Goal: Task Accomplishment & Management: Manage account settings

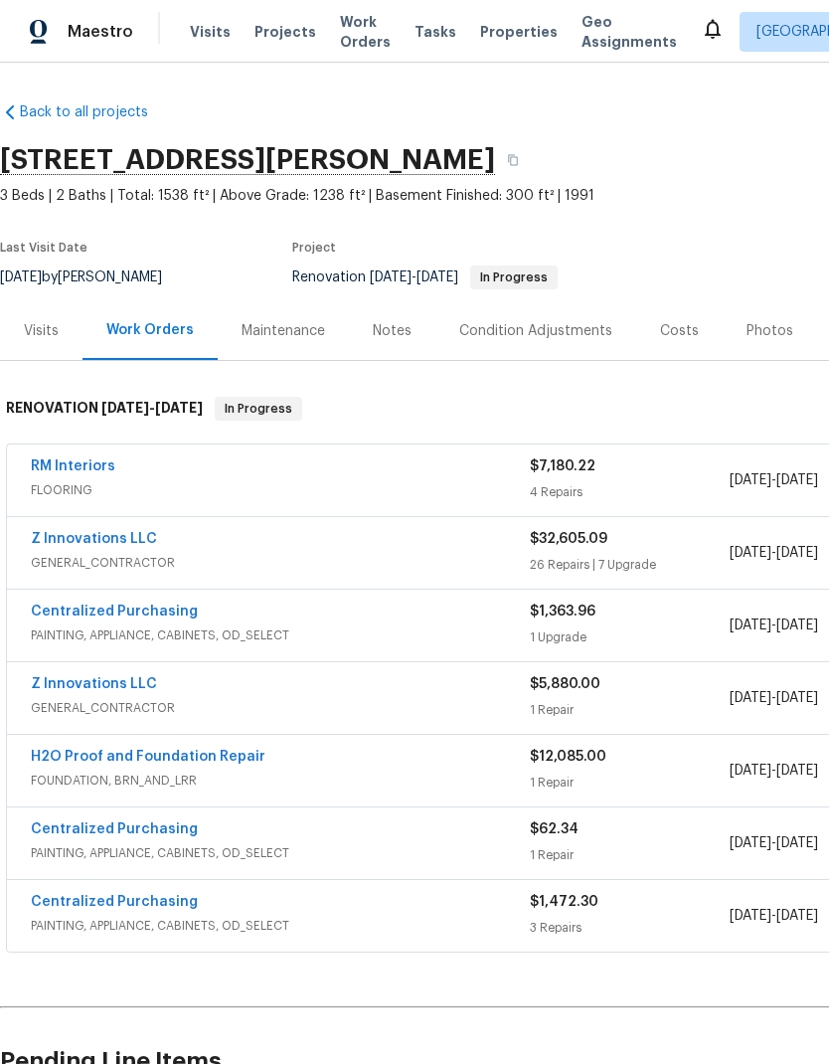
click at [680, 330] on div "Costs" at bounding box center [679, 331] width 39 height 20
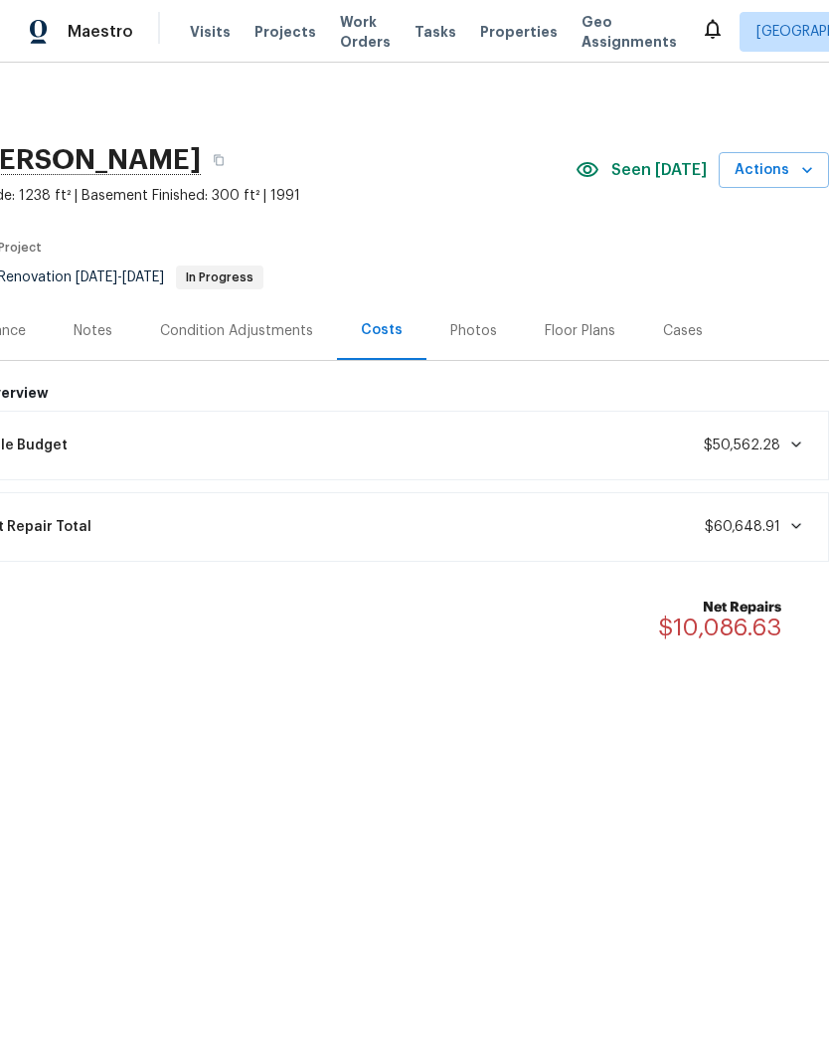
scroll to position [0, 294]
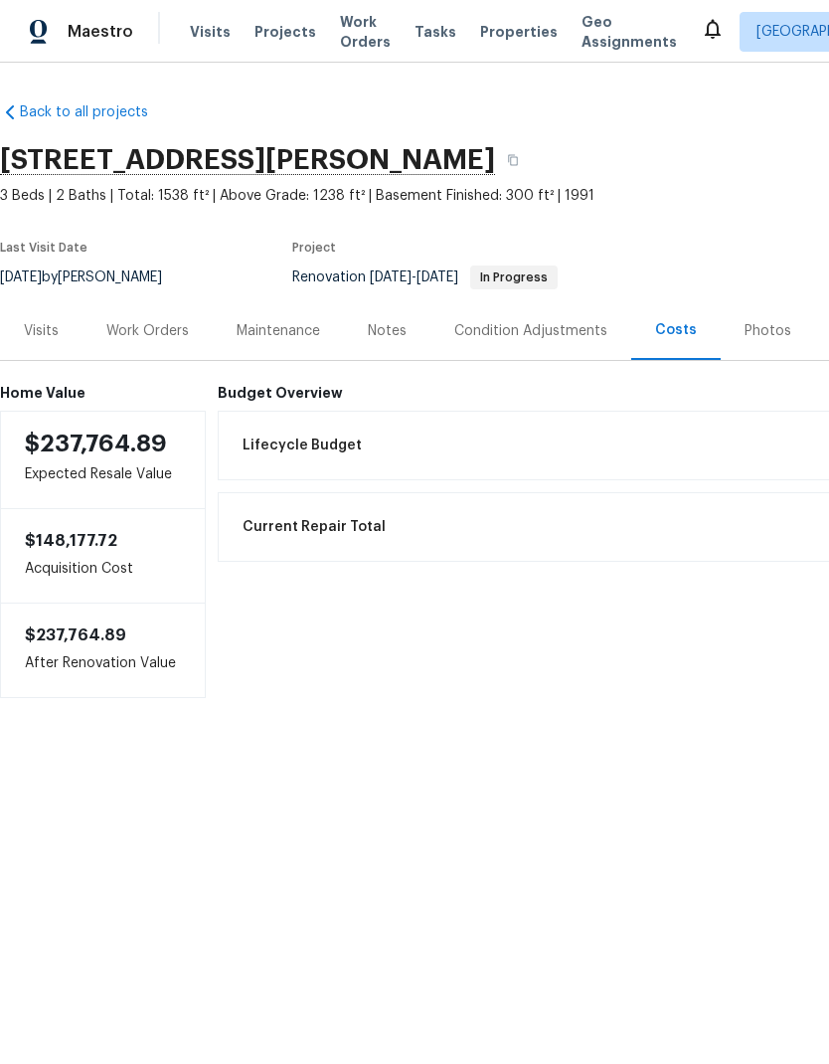
click at [49, 334] on div "Visits" at bounding box center [41, 331] width 35 height 20
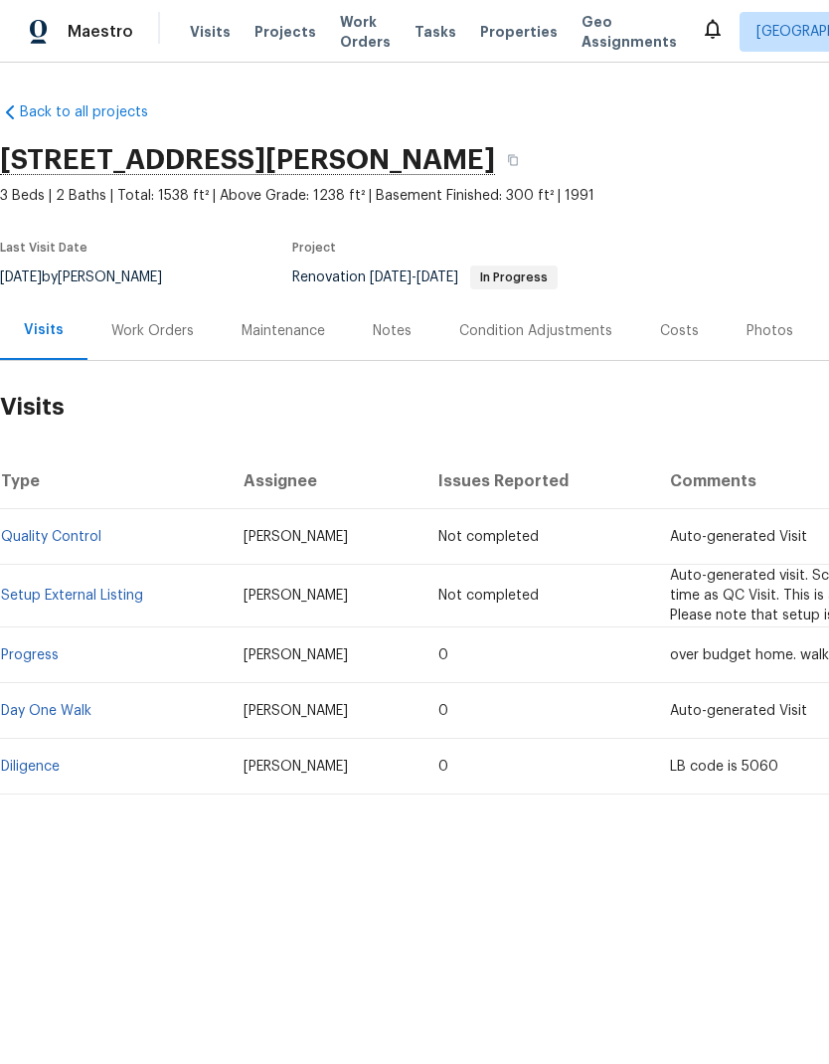
click at [46, 771] on link "Diligence" at bounding box center [30, 767] width 59 height 14
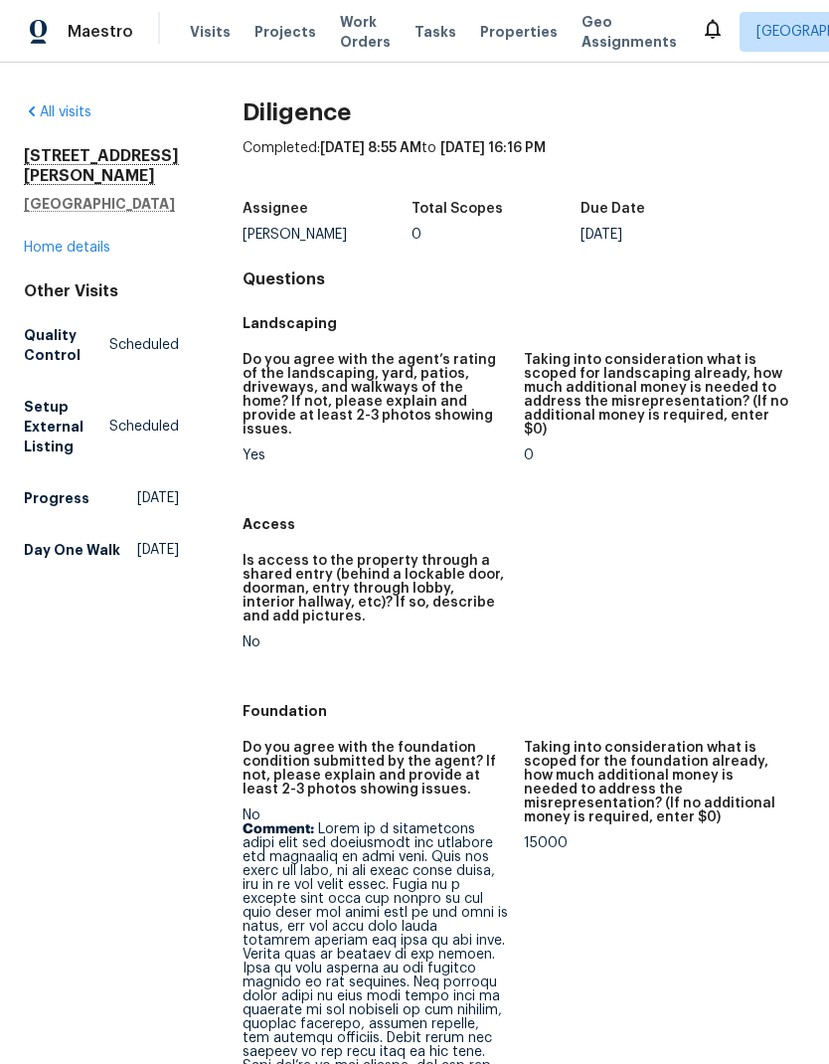
click at [108, 241] on link "Home details" at bounding box center [67, 248] width 87 height 14
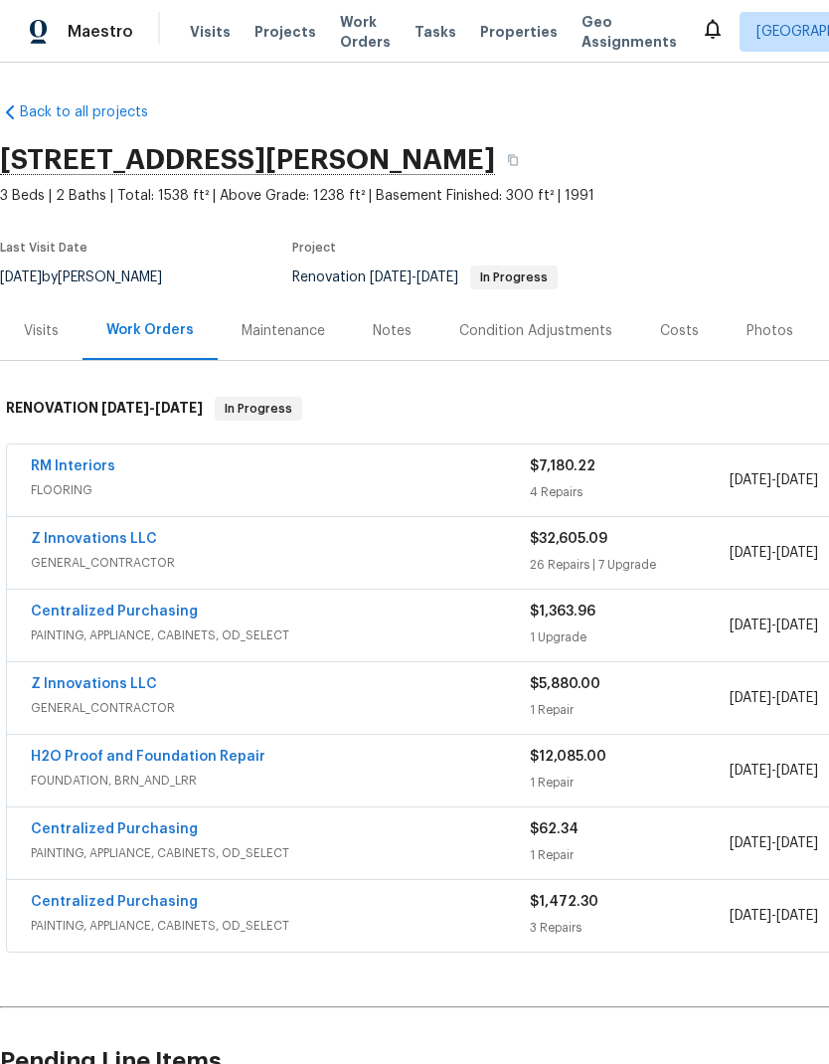
click at [42, 321] on div "Visits" at bounding box center [41, 331] width 35 height 20
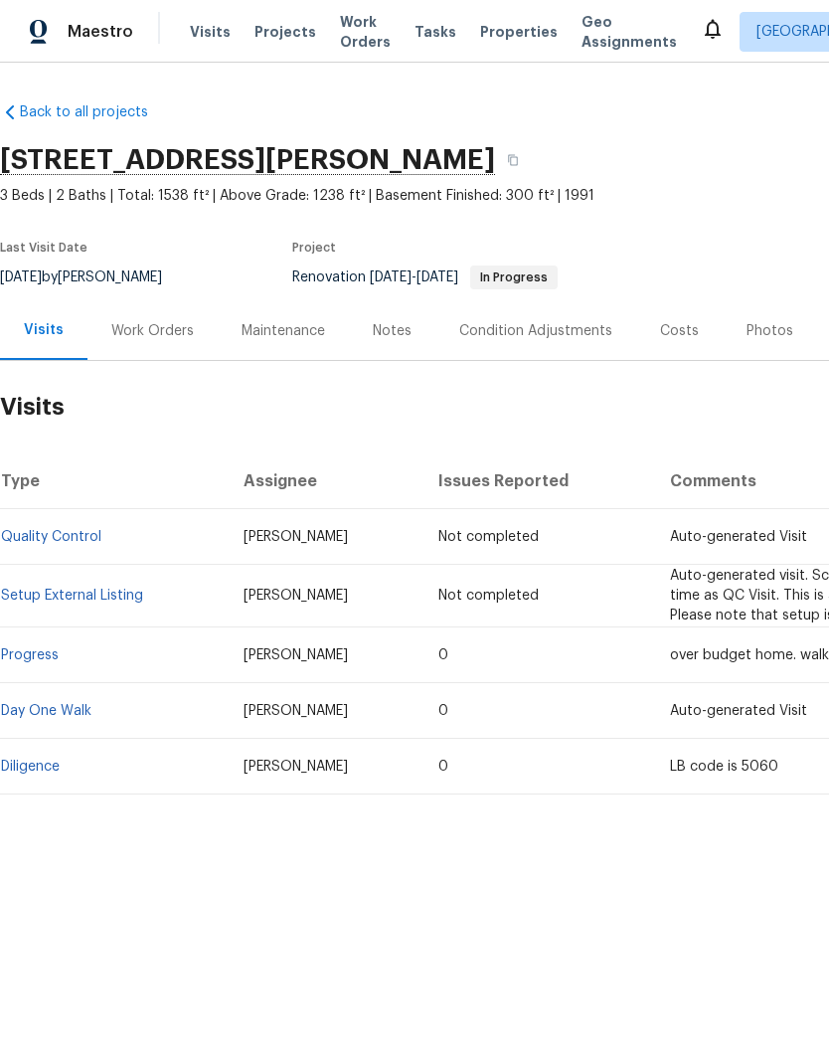
click at [163, 331] on div "Work Orders" at bounding box center [152, 331] width 83 height 20
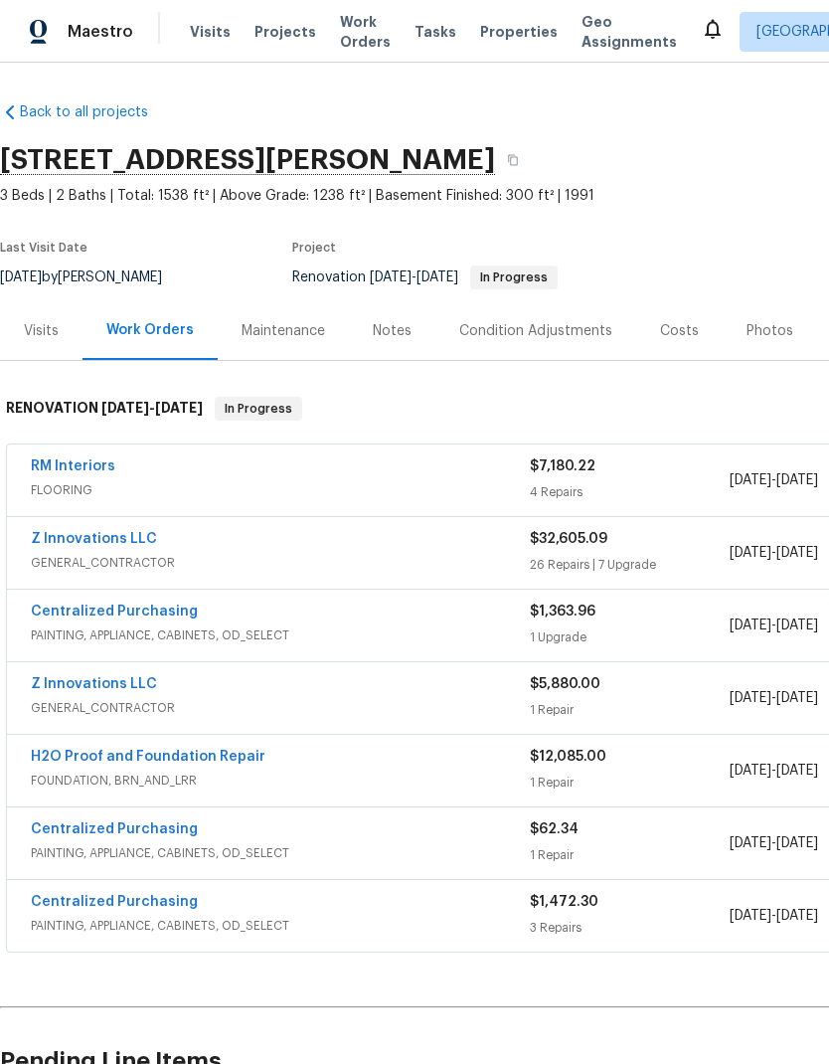
click at [669, 330] on div "Costs" at bounding box center [679, 331] width 39 height 20
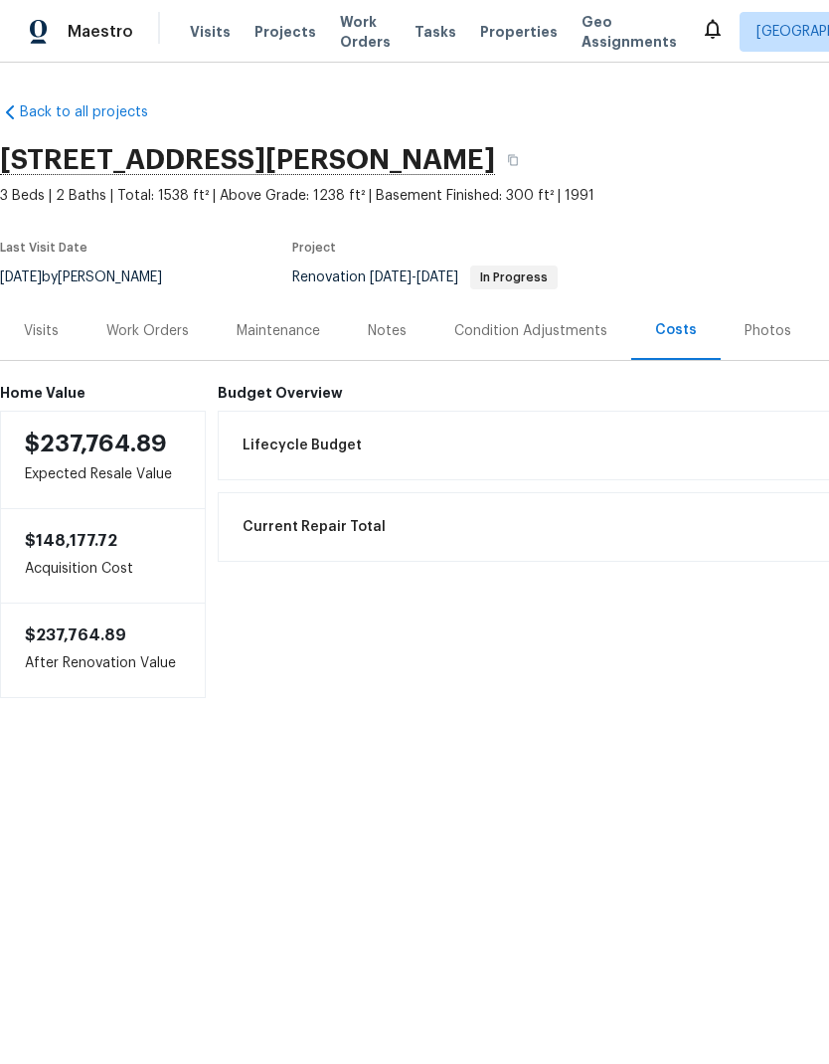
click at [161, 323] on div "Work Orders" at bounding box center [147, 331] width 83 height 20
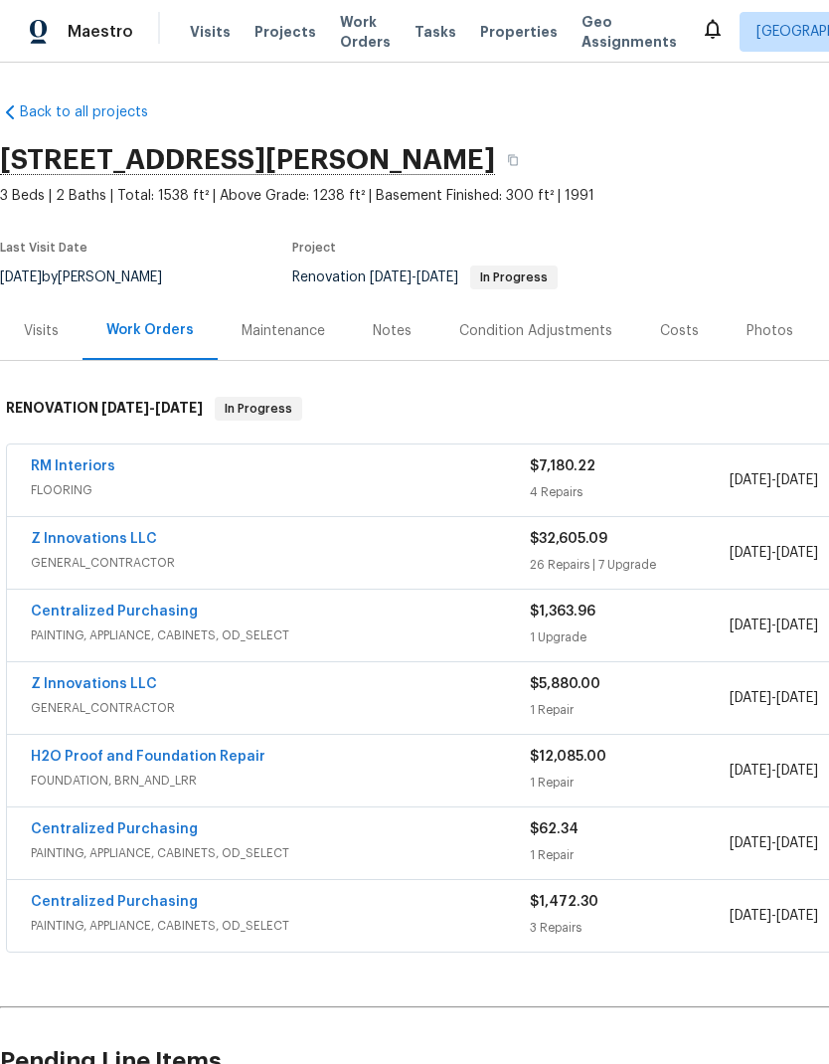
click at [141, 537] on link "Z Innovations LLC" at bounding box center [94, 539] width 126 height 14
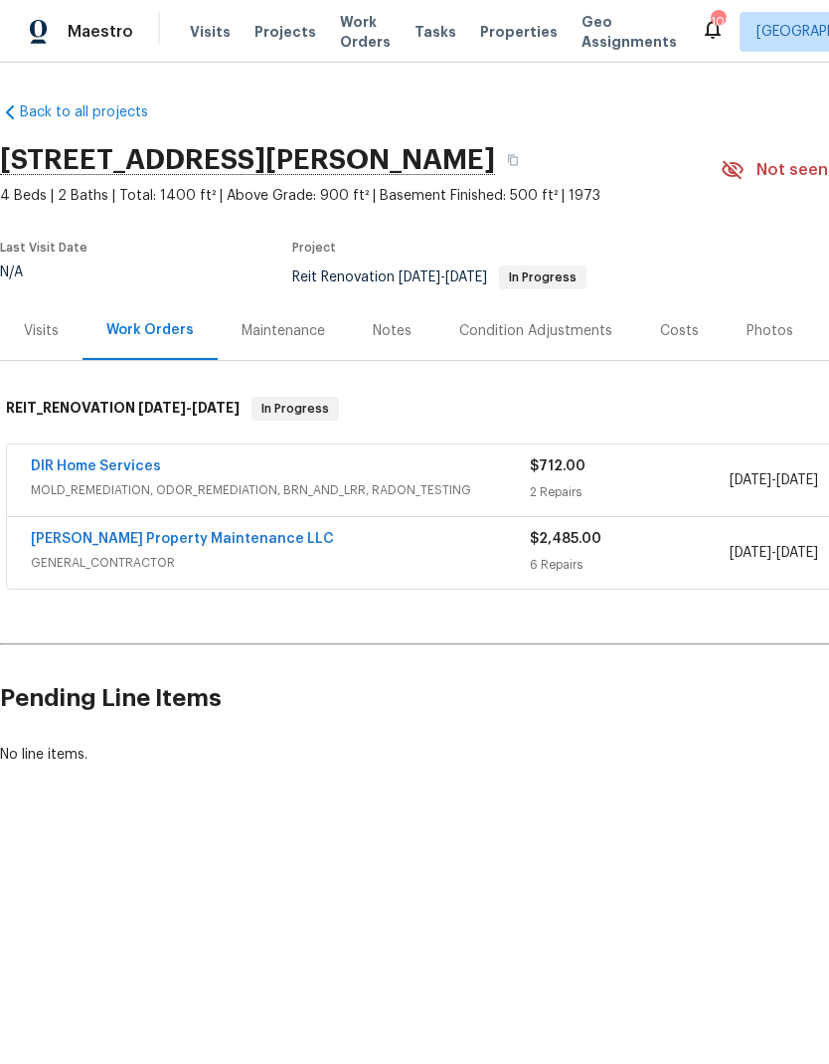
click at [224, 544] on link "[PERSON_NAME] Property Maintenance LLC" at bounding box center [182, 539] width 303 height 14
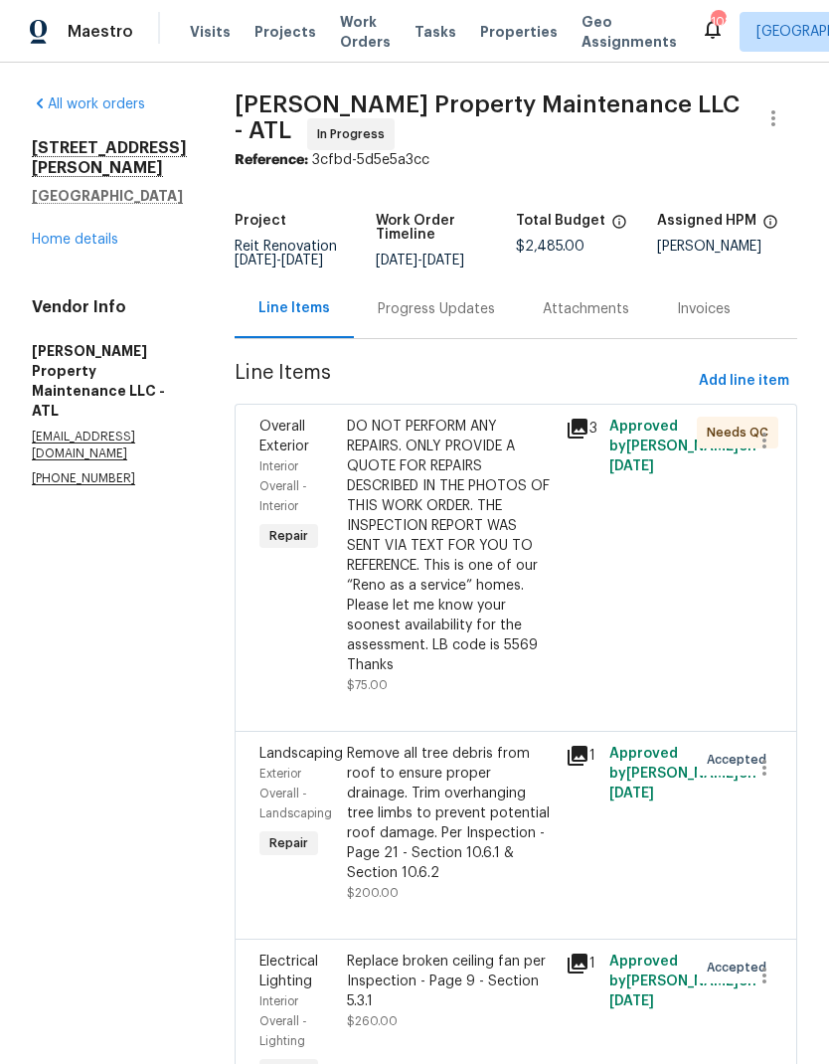
click at [451, 299] on div "Progress Updates" at bounding box center [436, 309] width 117 height 20
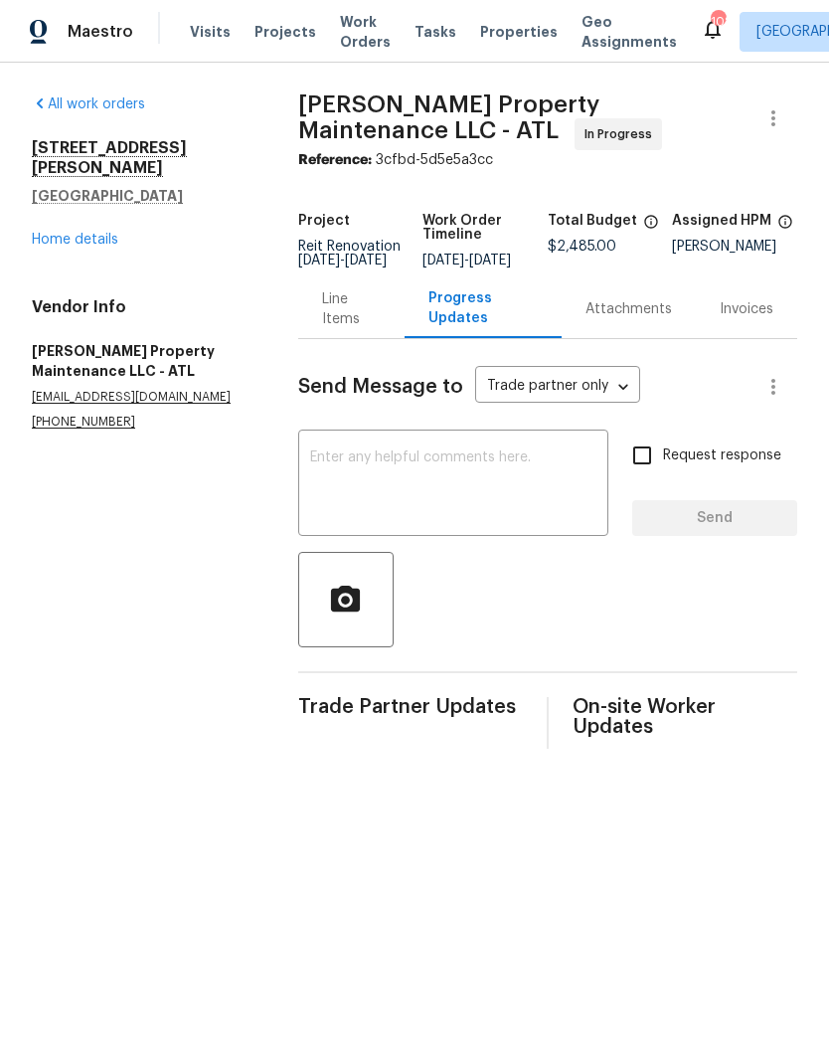
click at [432, 464] on textarea at bounding box center [453, 486] width 286 height 70
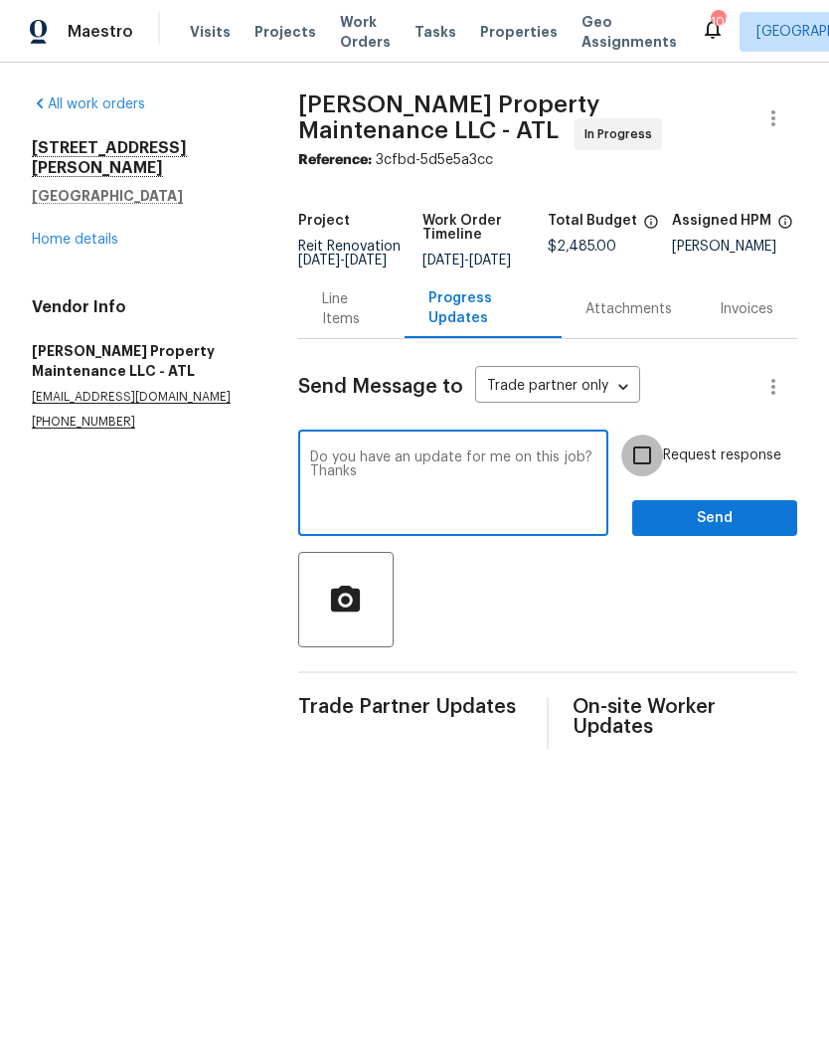
type textarea "Do you have an update for me on this job? Thanks"
click at [648, 466] on input "Request response" at bounding box center [643, 456] width 42 height 42
checkbox input "true"
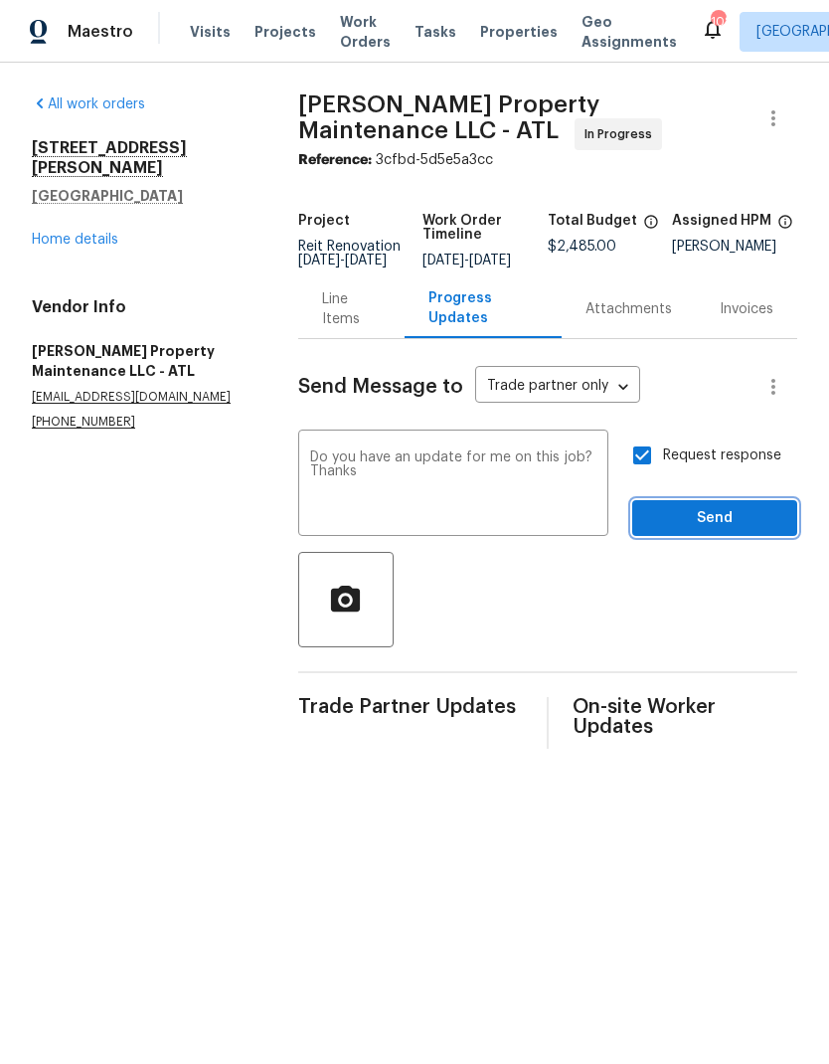
click at [722, 531] on span "Send" at bounding box center [714, 518] width 133 height 25
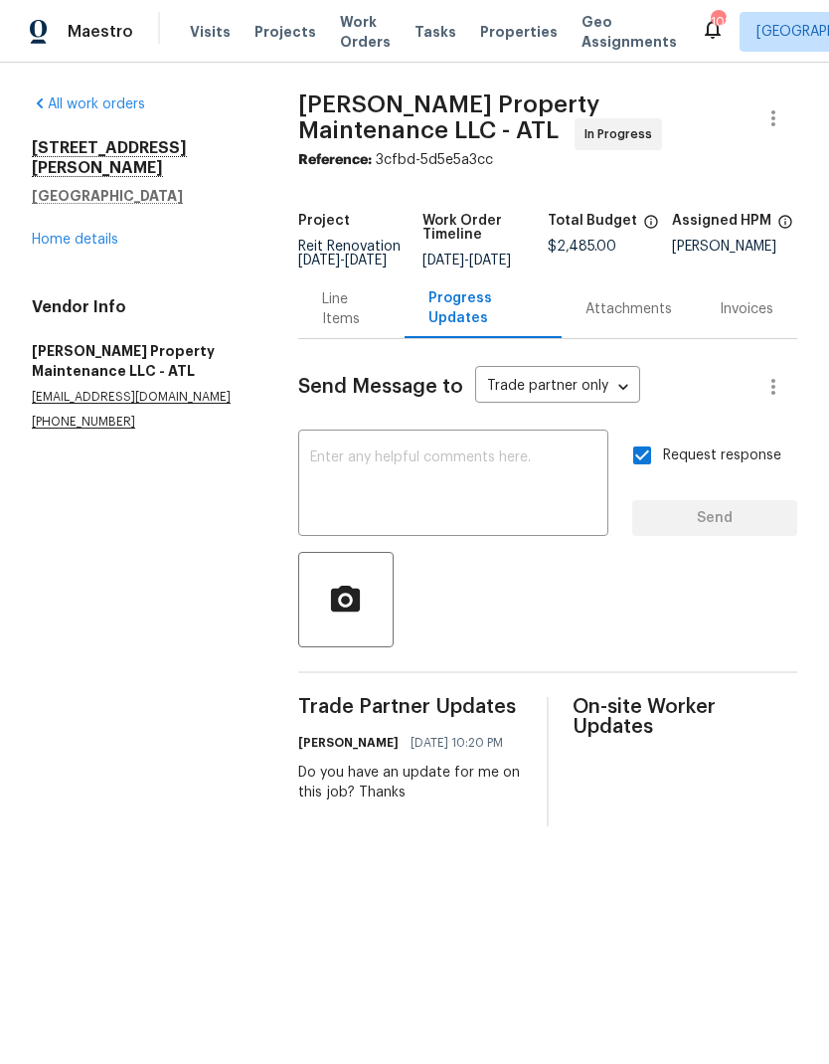
click at [111, 233] on link "Home details" at bounding box center [75, 240] width 87 height 14
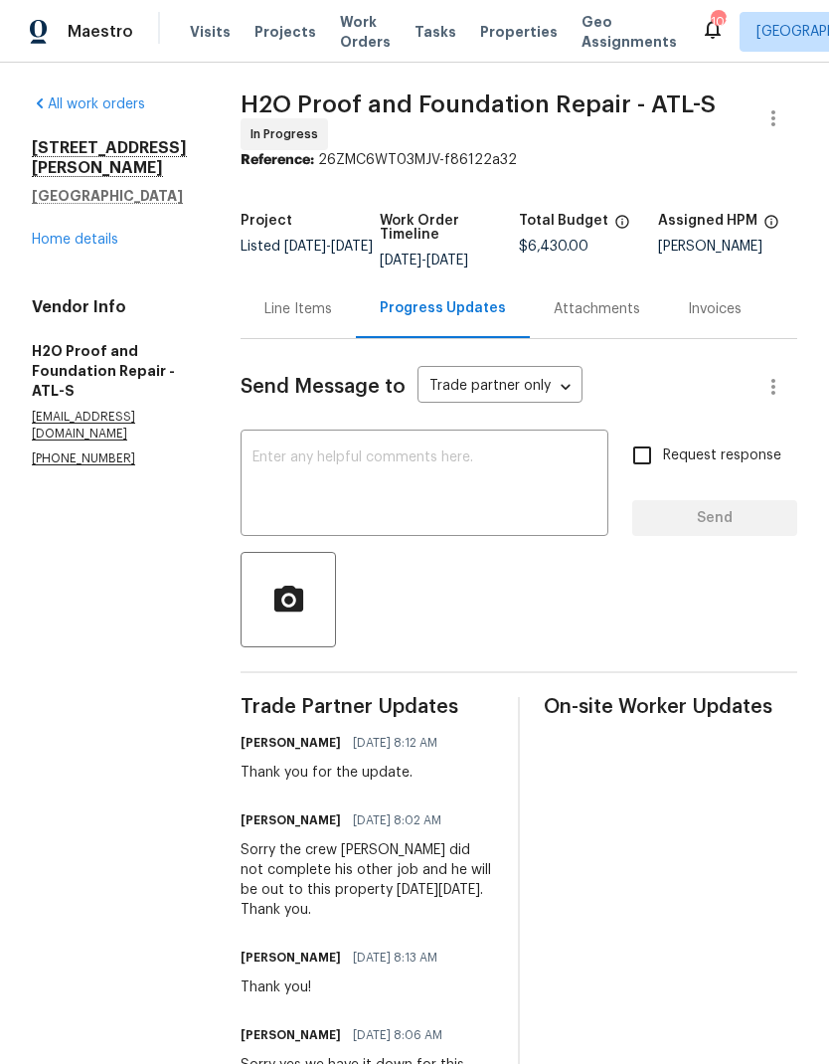
click at [101, 233] on link "Home details" at bounding box center [75, 240] width 87 height 14
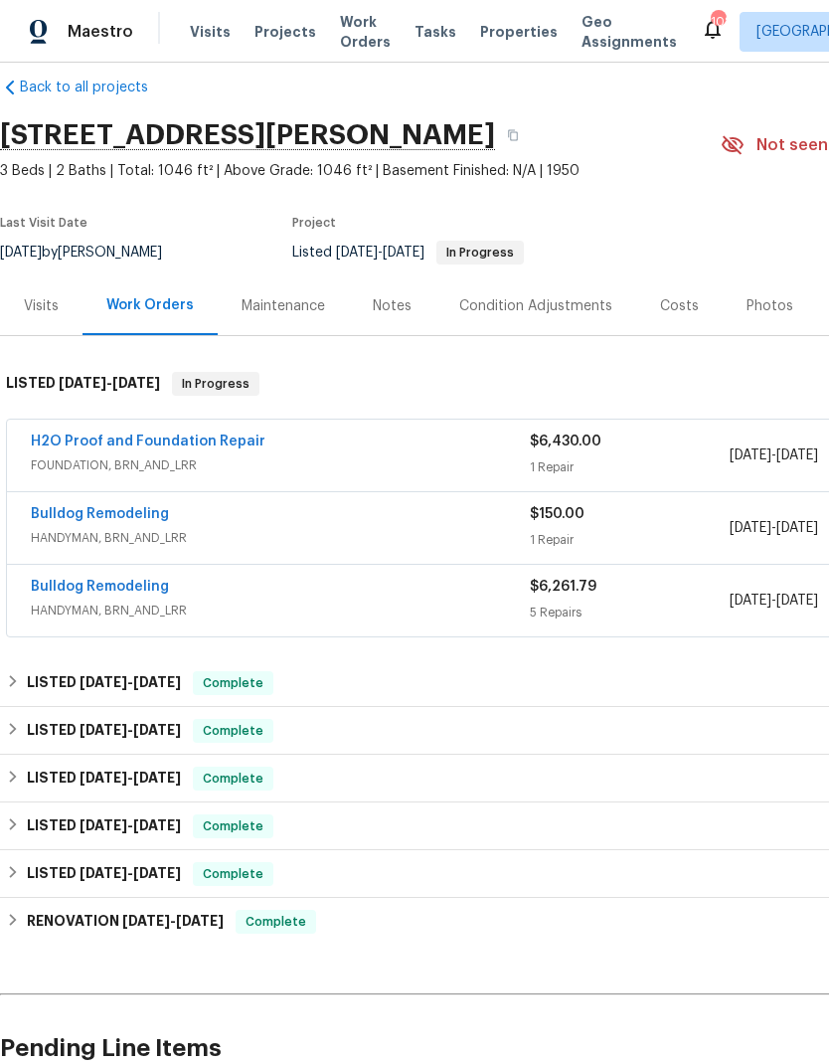
scroll to position [25, 0]
click at [226, 441] on link "H2O Proof and Foundation Repair" at bounding box center [148, 442] width 235 height 14
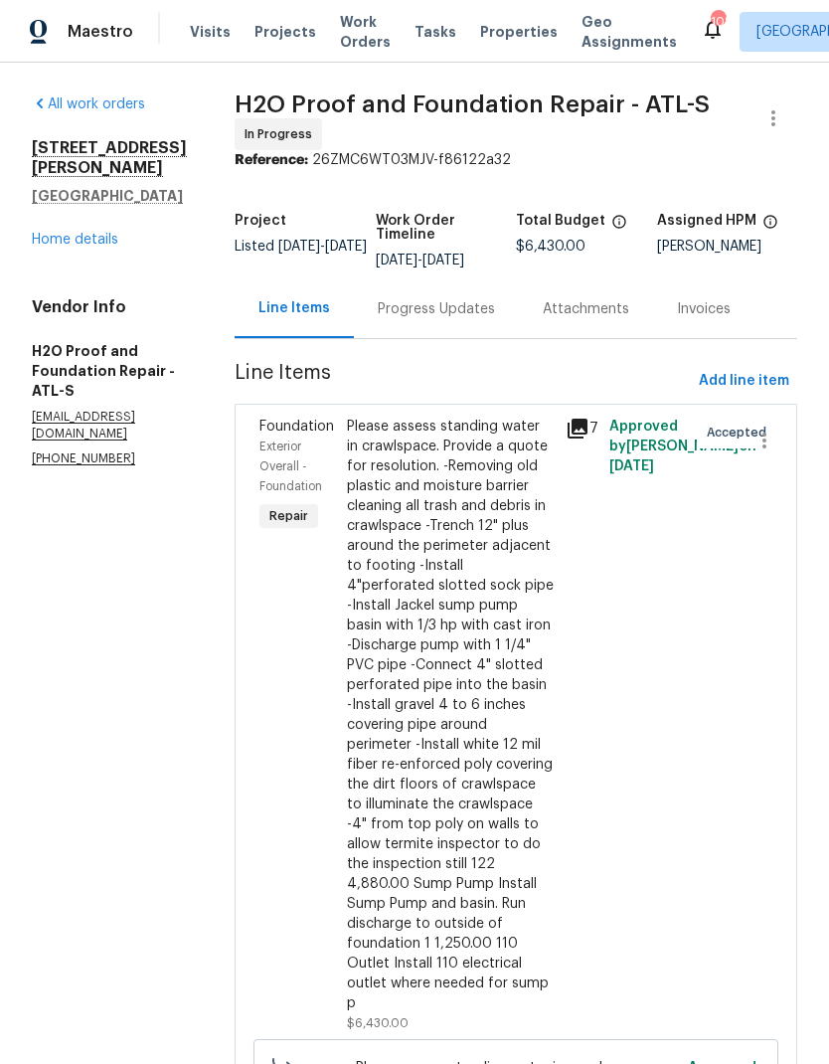
click at [389, 299] on div "Progress Updates" at bounding box center [436, 309] width 117 height 20
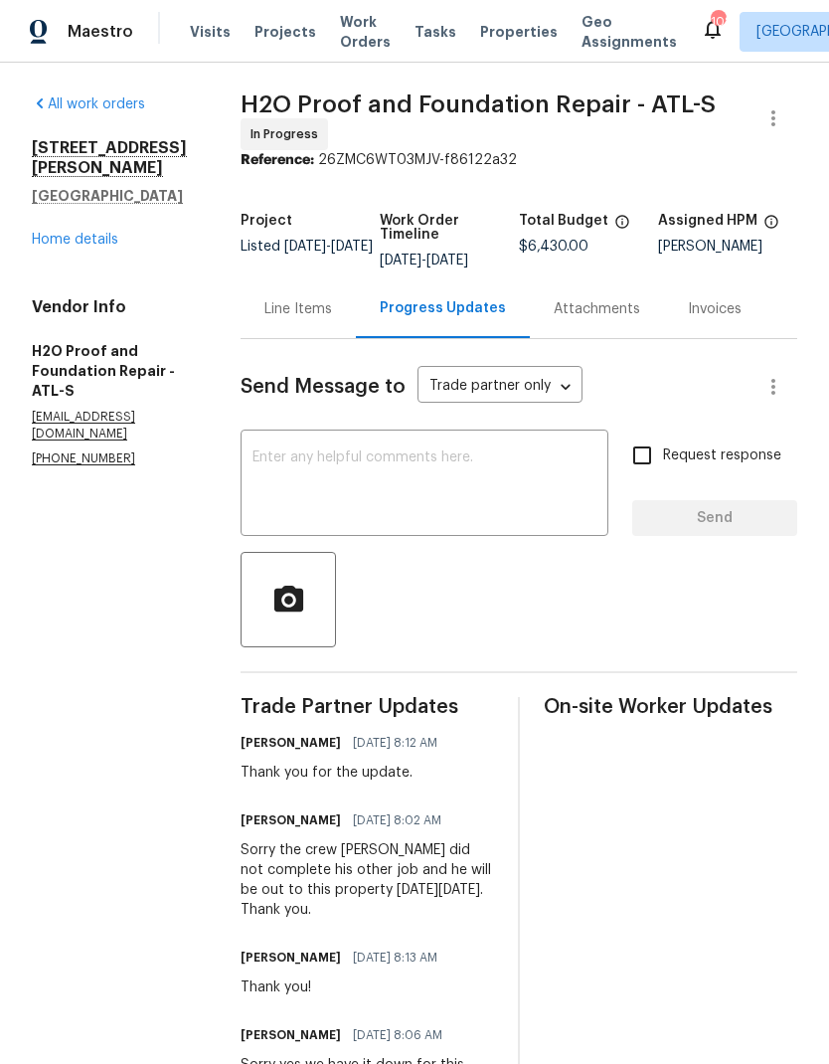
click at [316, 306] on div "Line Items" at bounding box center [299, 309] width 68 height 20
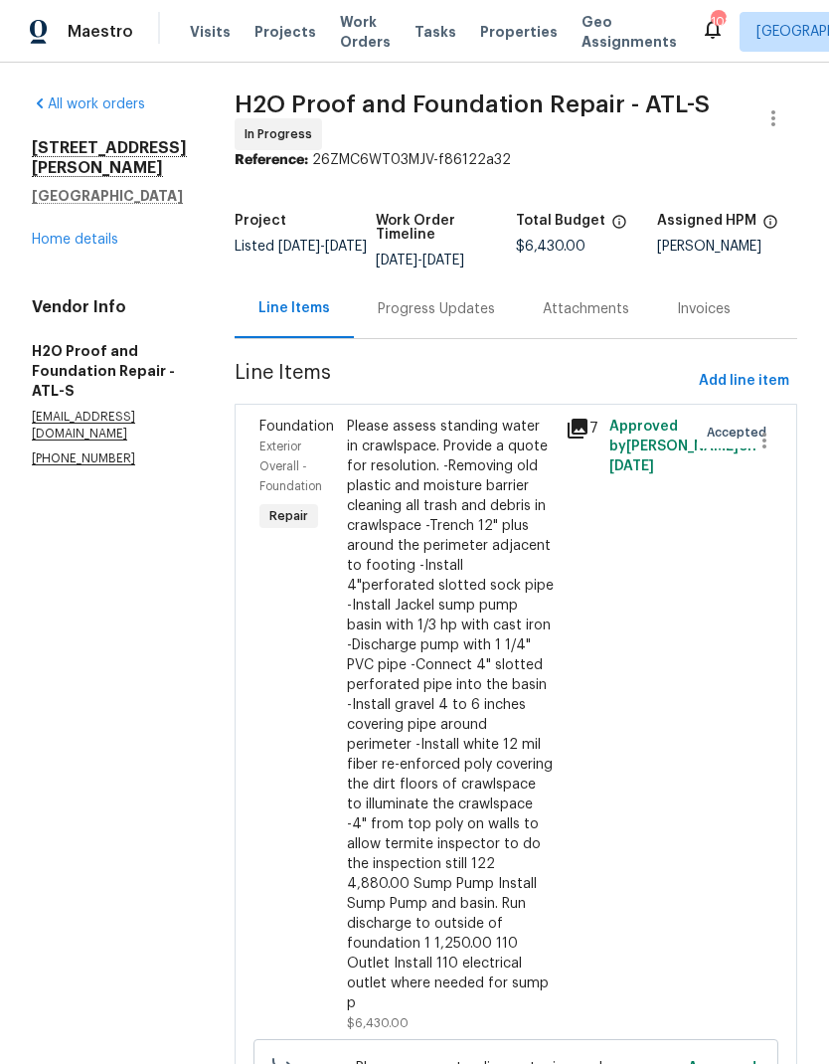
click at [61, 247] on link "Home details" at bounding box center [75, 240] width 87 height 14
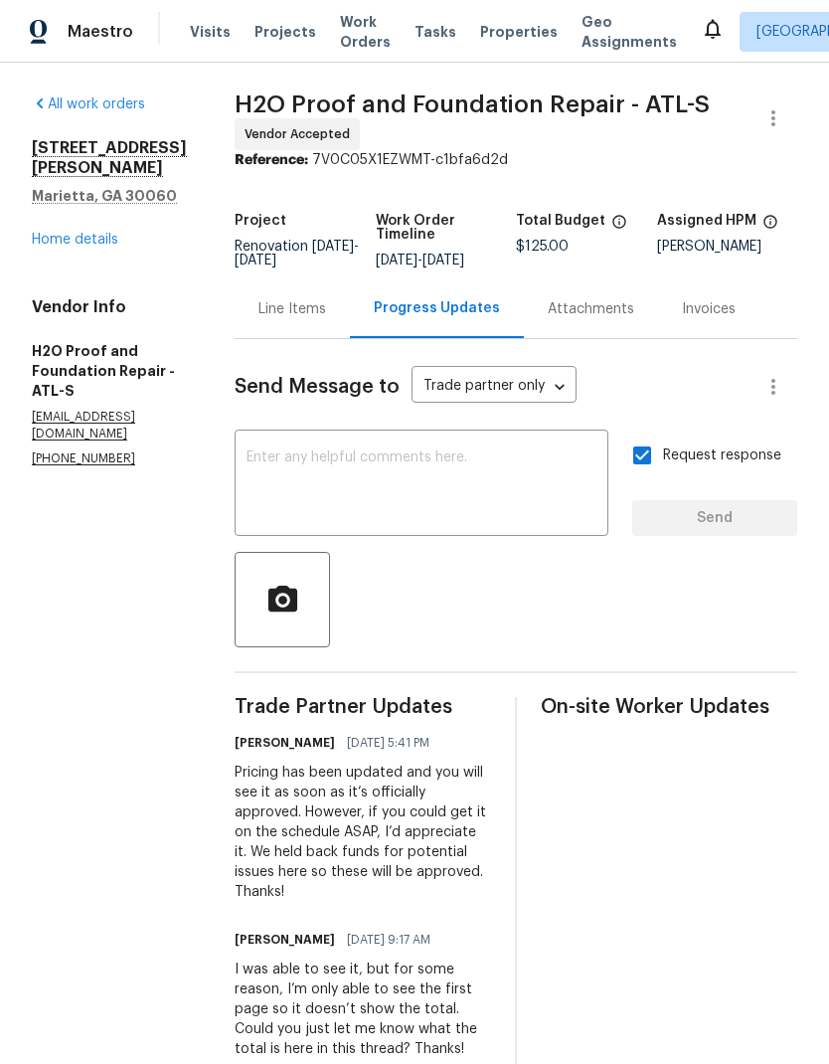
click at [97, 247] on link "Home details" at bounding box center [75, 240] width 87 height 14
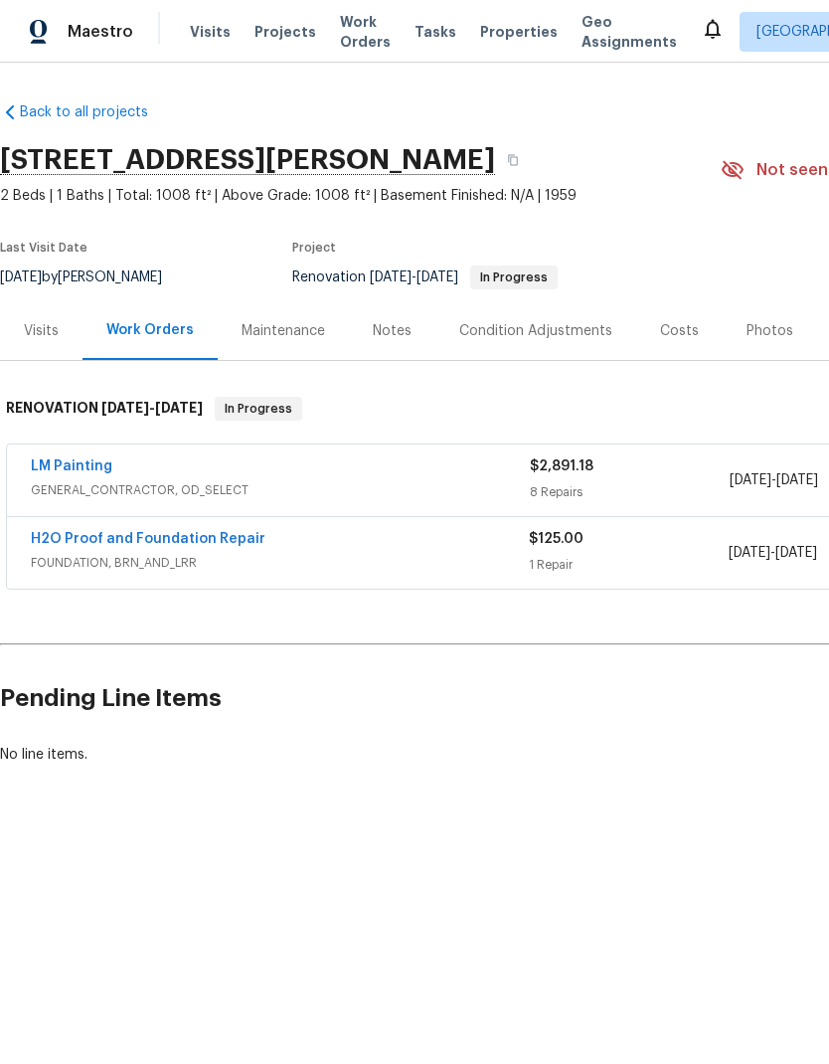
click at [86, 459] on link "LM Painting" at bounding box center [72, 466] width 82 height 14
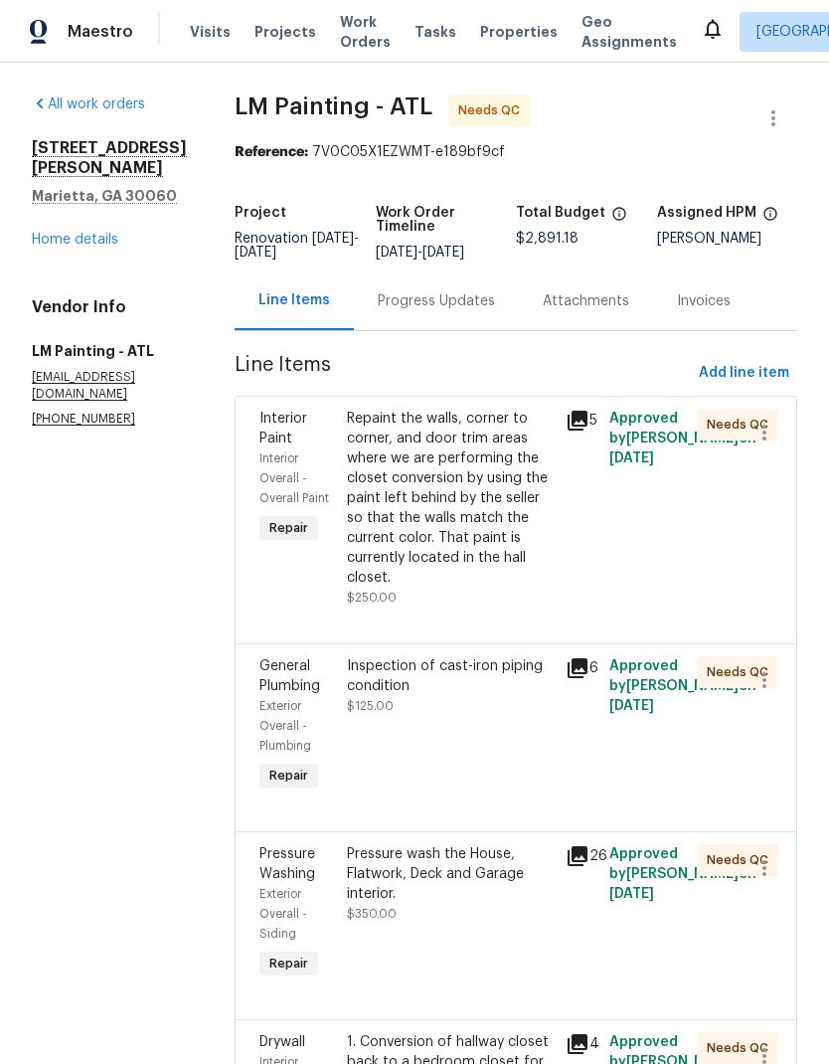
click at [106, 233] on link "Home details" at bounding box center [75, 240] width 87 height 14
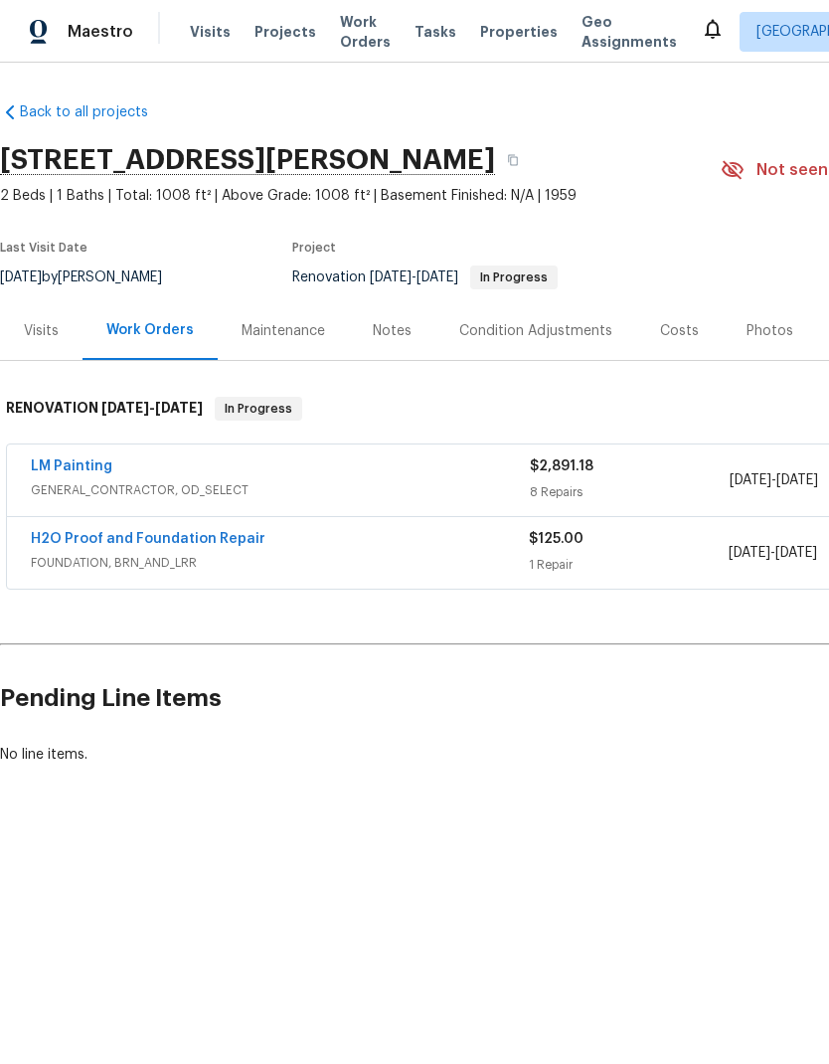
click at [237, 540] on link "H2O Proof and Foundation Repair" at bounding box center [148, 539] width 235 height 14
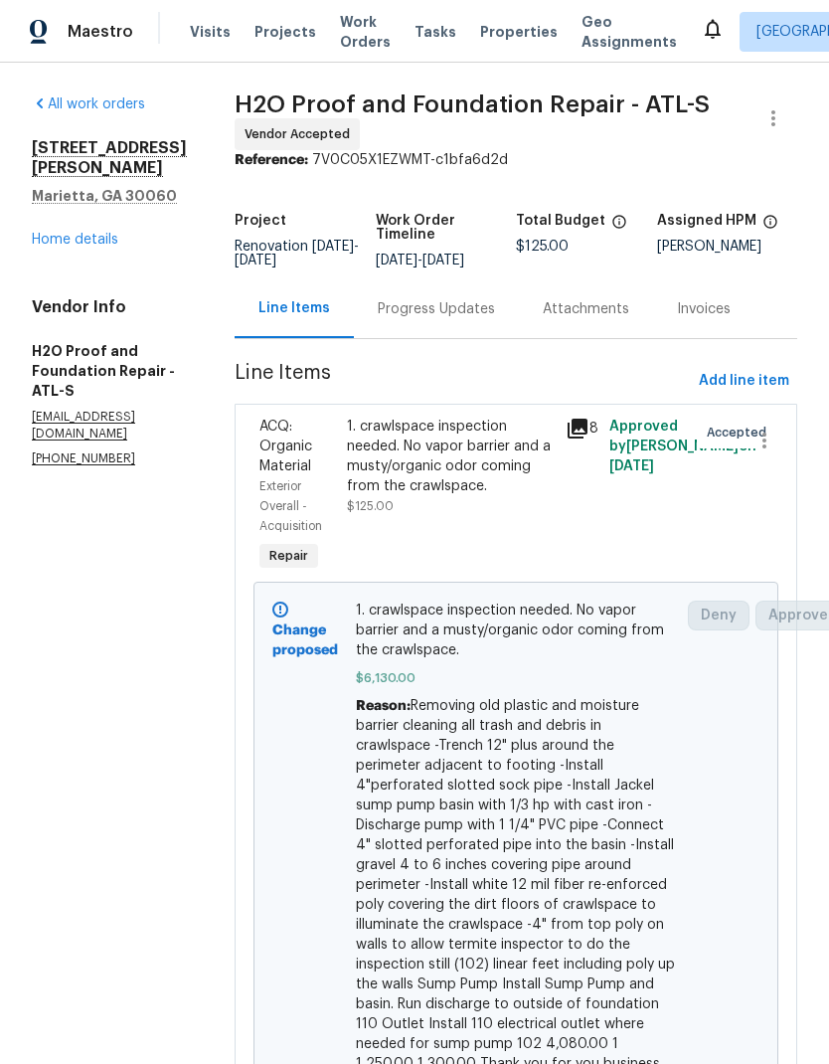
click at [396, 312] on div "Progress Updates" at bounding box center [436, 309] width 117 height 20
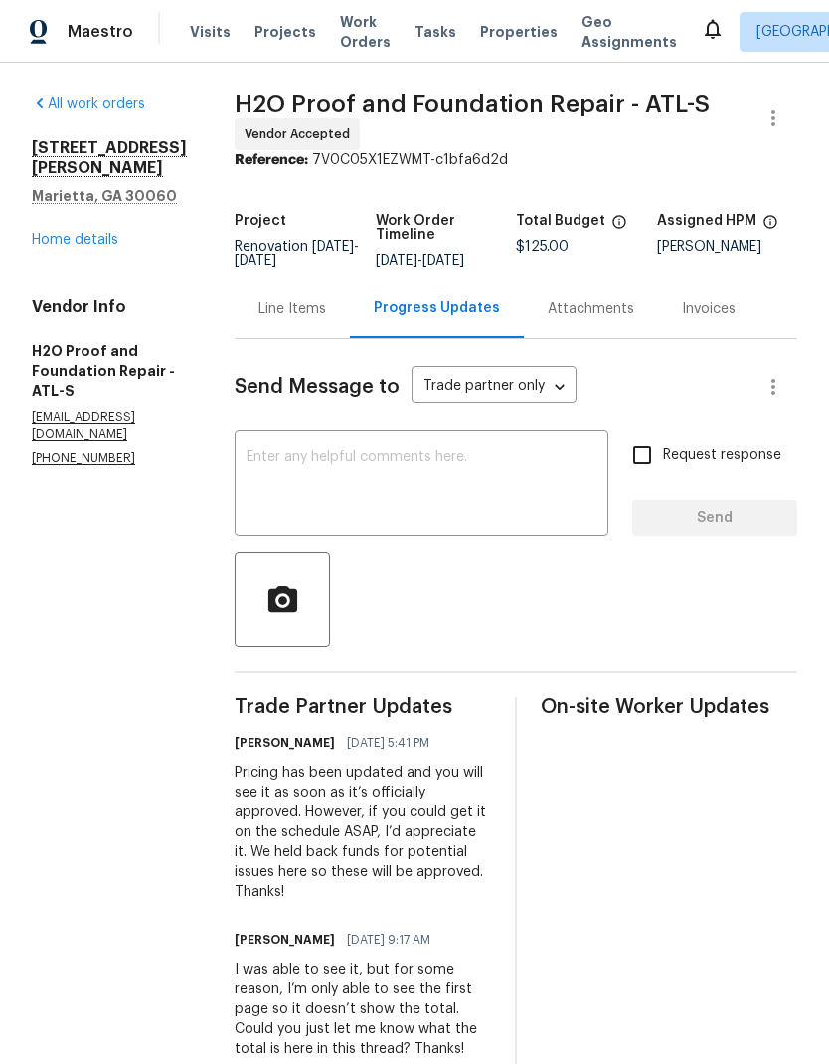
click at [259, 307] on div "Line Items" at bounding box center [293, 309] width 68 height 20
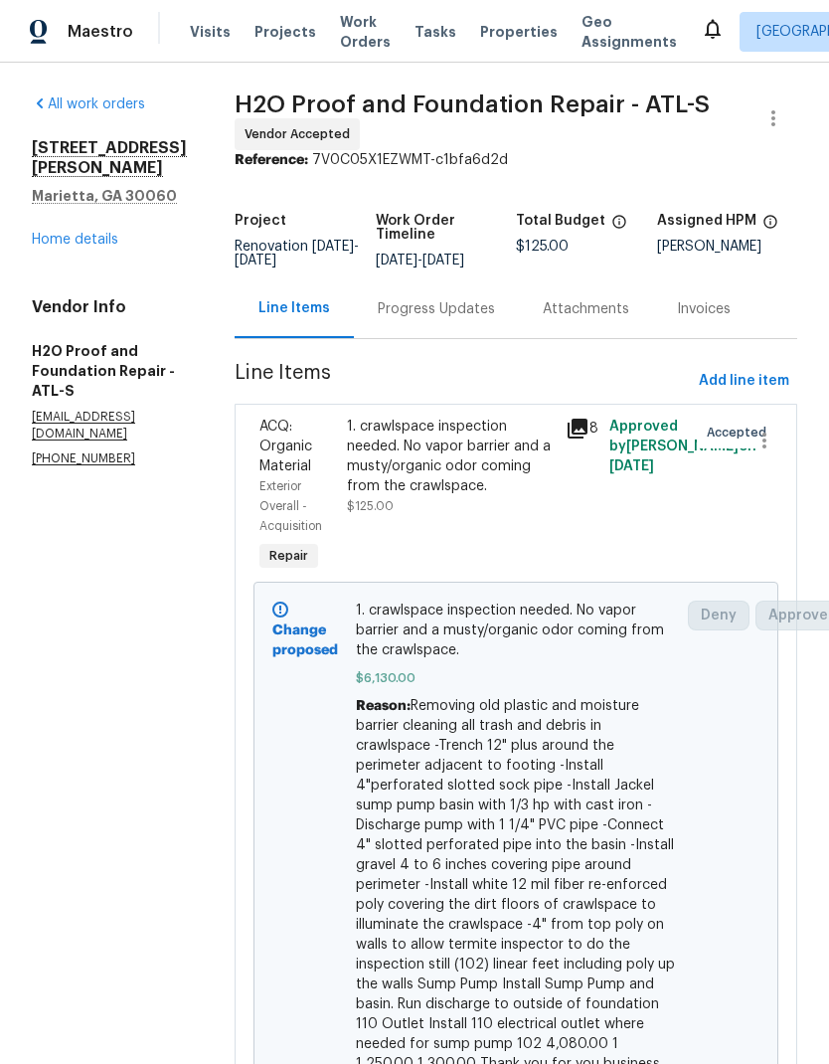
click at [60, 247] on link "Home details" at bounding box center [75, 240] width 87 height 14
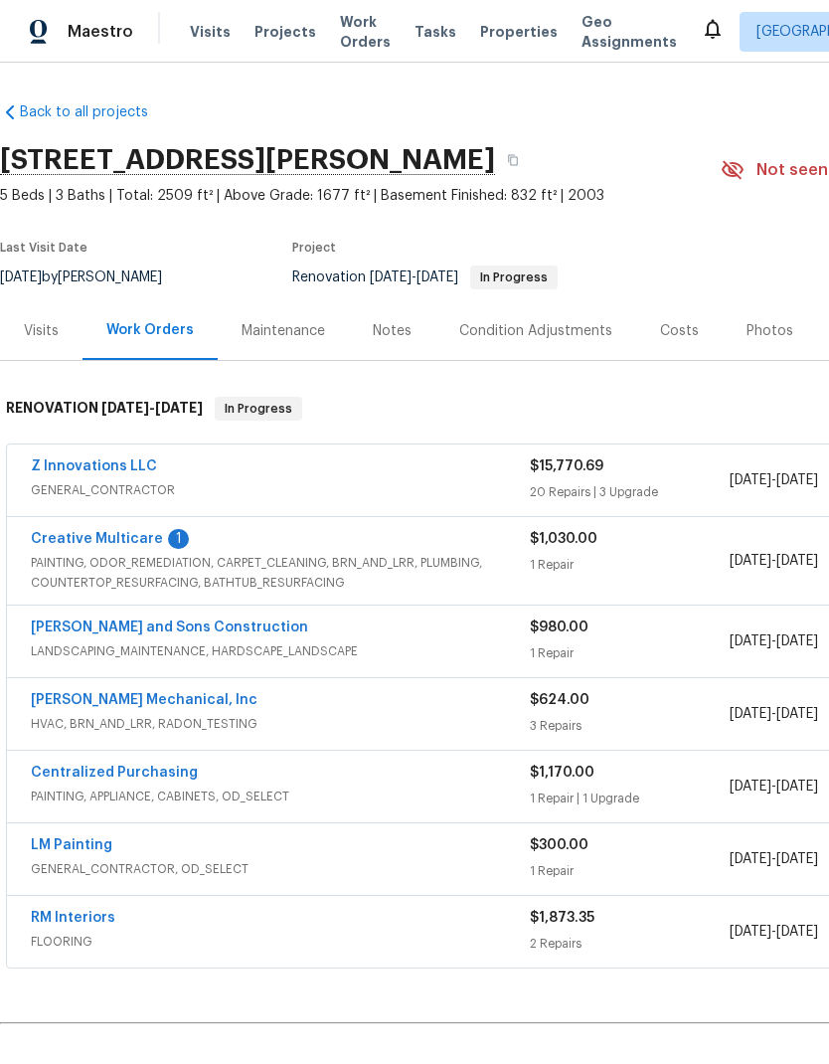
click at [128, 545] on link "Creative Multicare" at bounding box center [97, 539] width 132 height 14
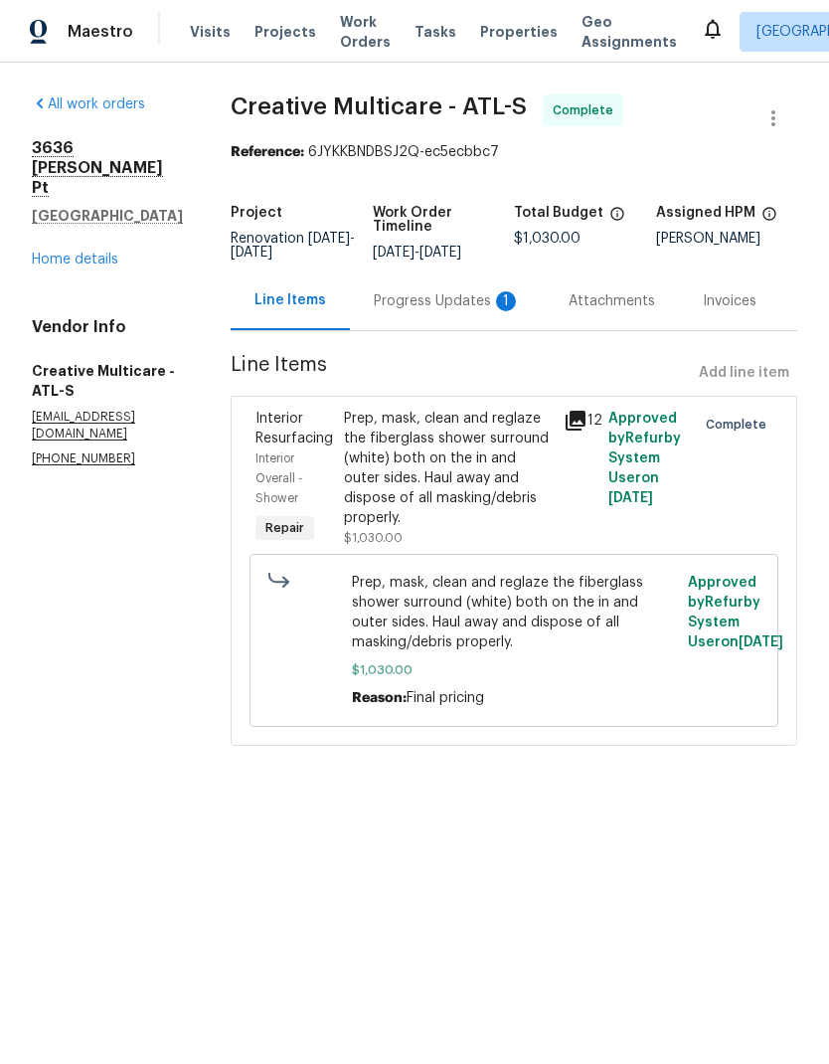
click at [449, 311] on div "Progress Updates 1" at bounding box center [447, 301] width 147 height 20
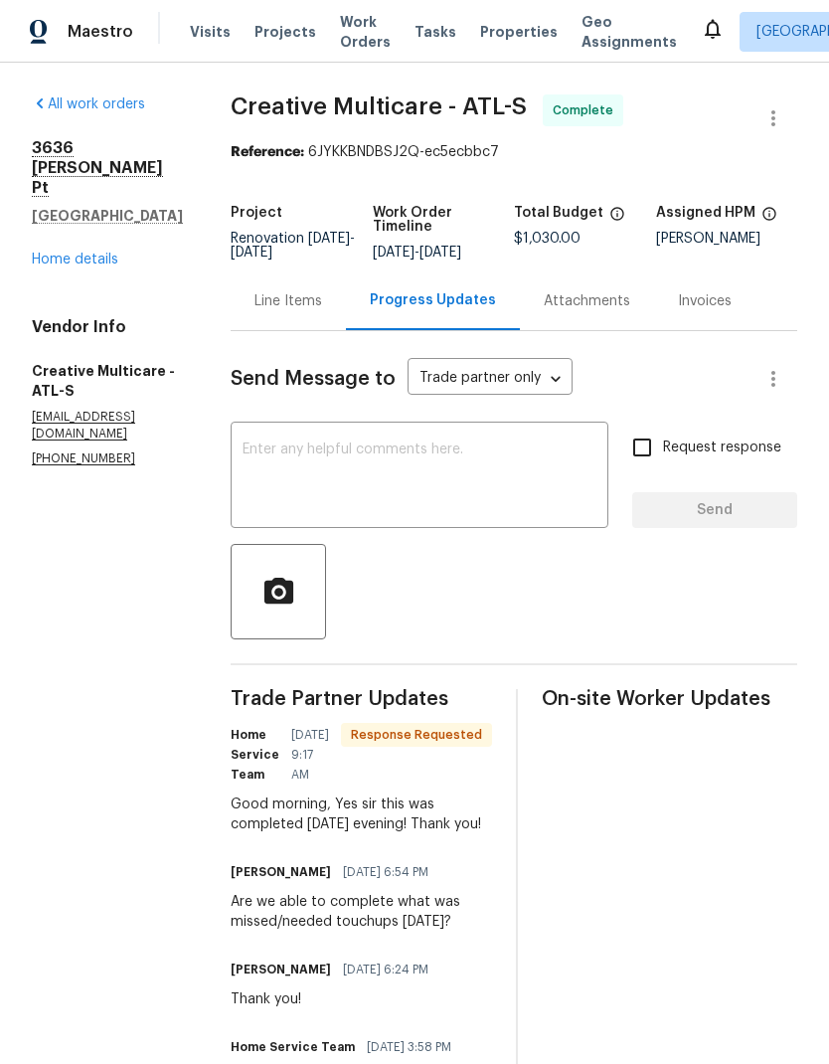
click at [472, 481] on textarea at bounding box center [420, 478] width 354 height 70
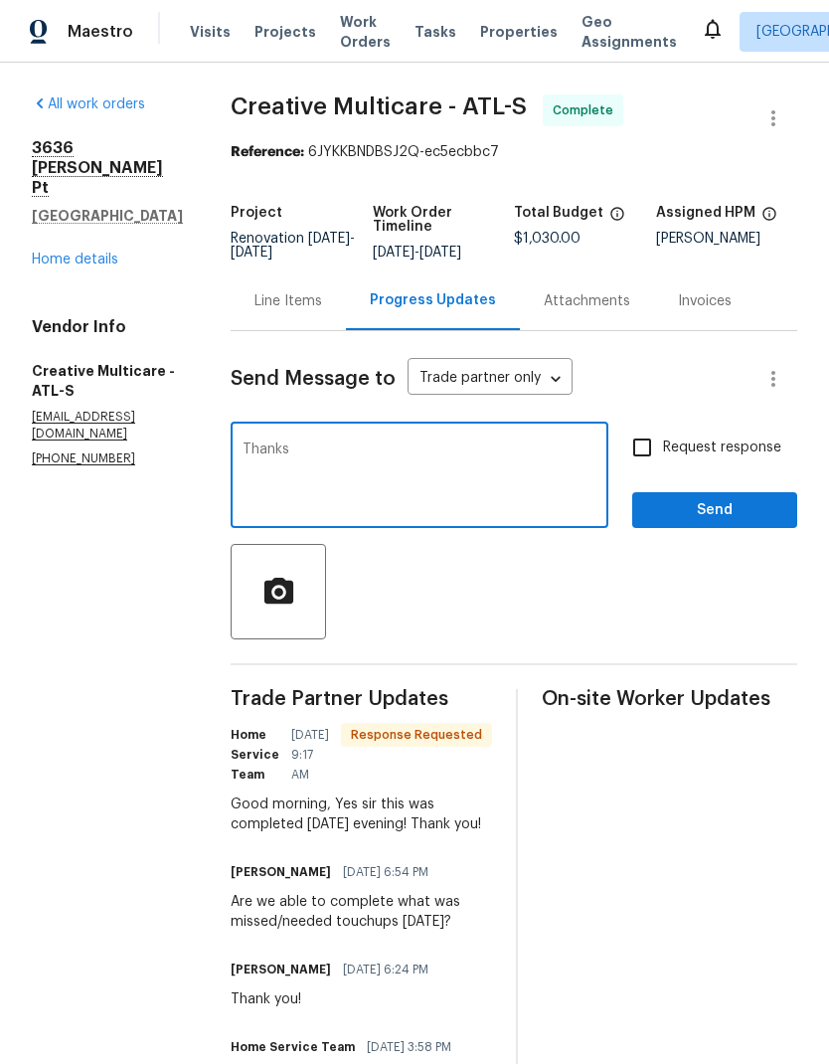
type textarea "Thanks"
click at [731, 523] on span "Send" at bounding box center [714, 510] width 133 height 25
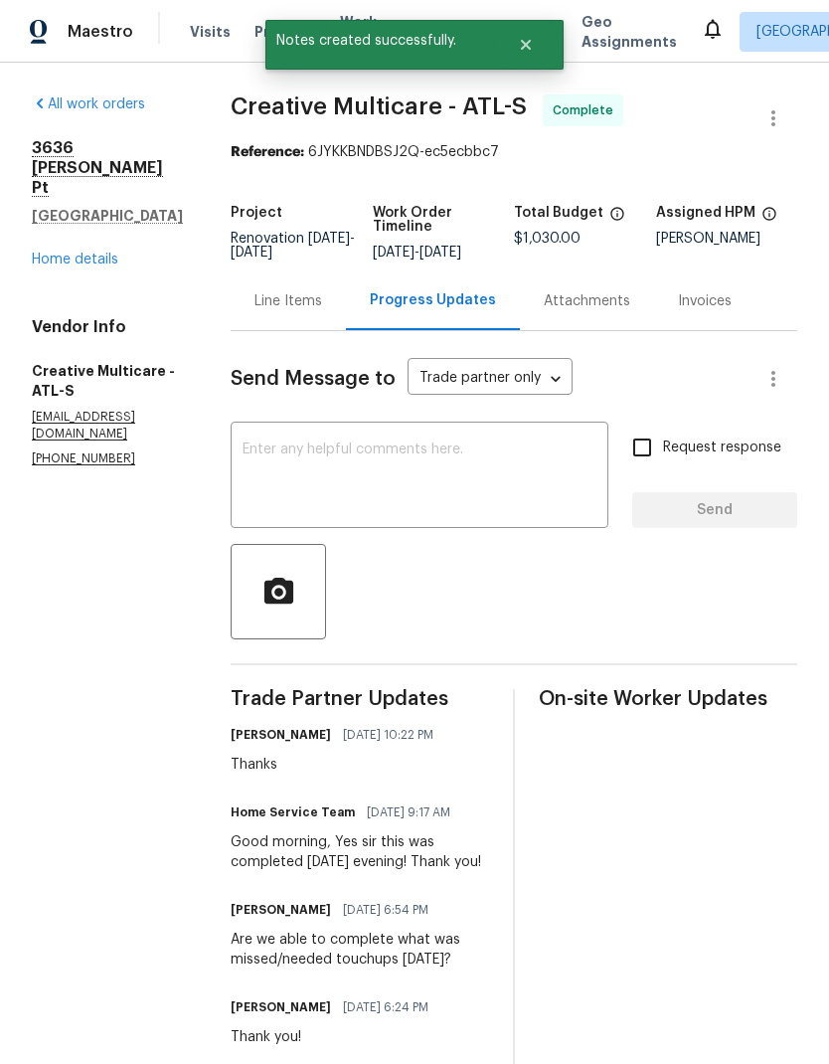
click at [96, 253] on link "Home details" at bounding box center [75, 260] width 87 height 14
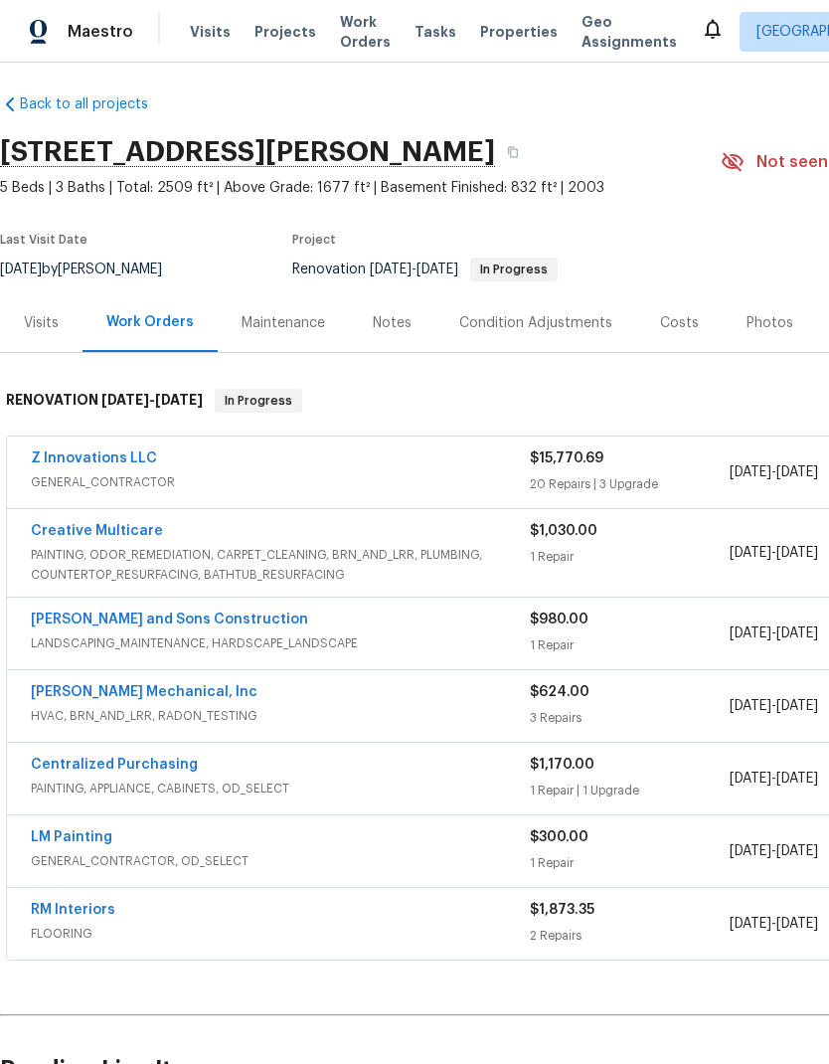
scroll to position [7, 0]
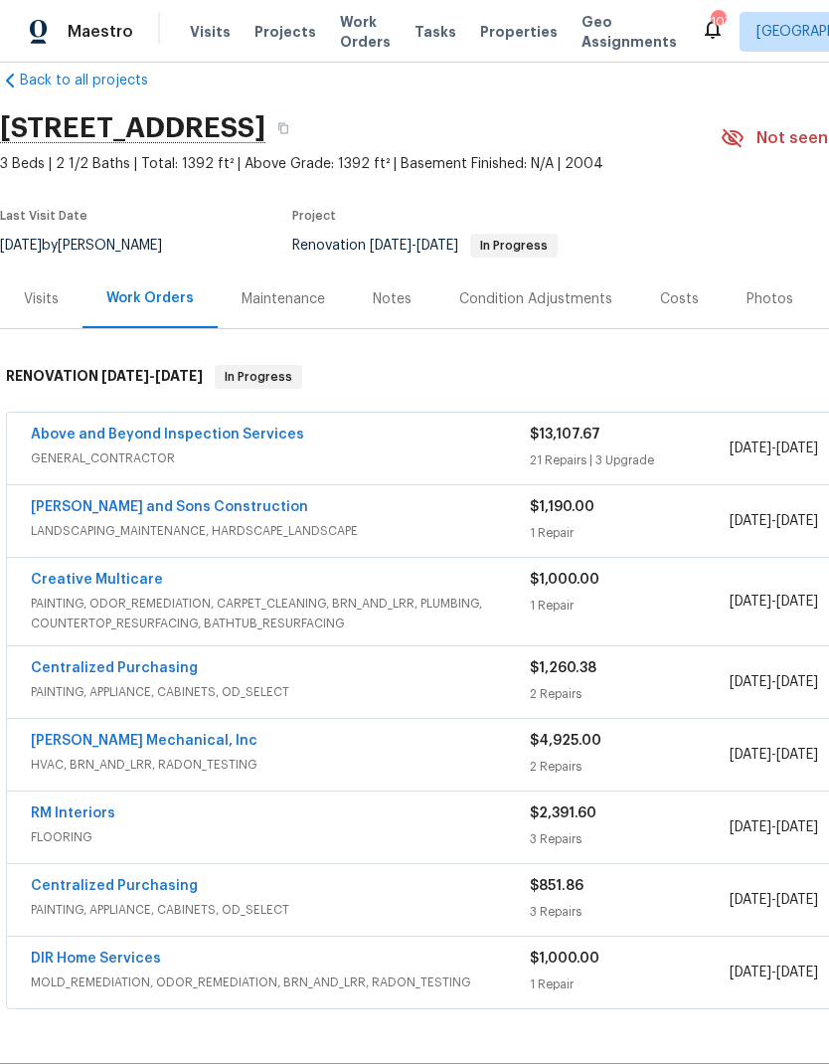
scroll to position [33, 0]
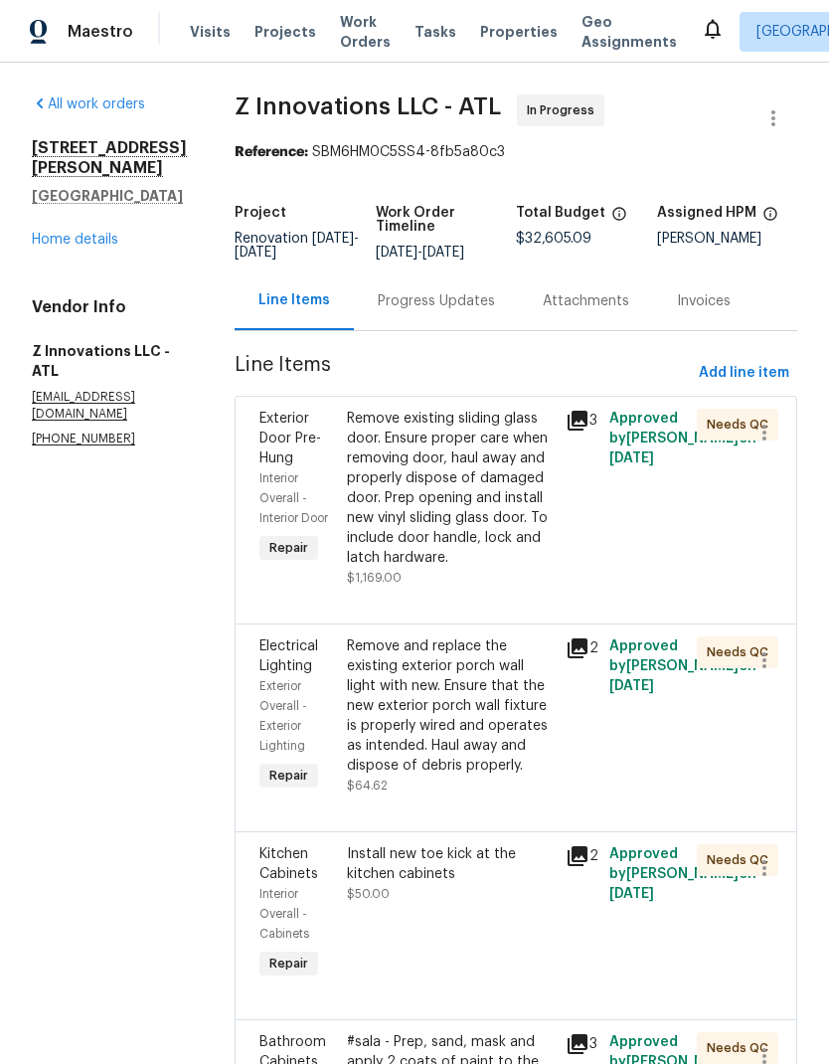
click at [98, 233] on link "Home details" at bounding box center [75, 240] width 87 height 14
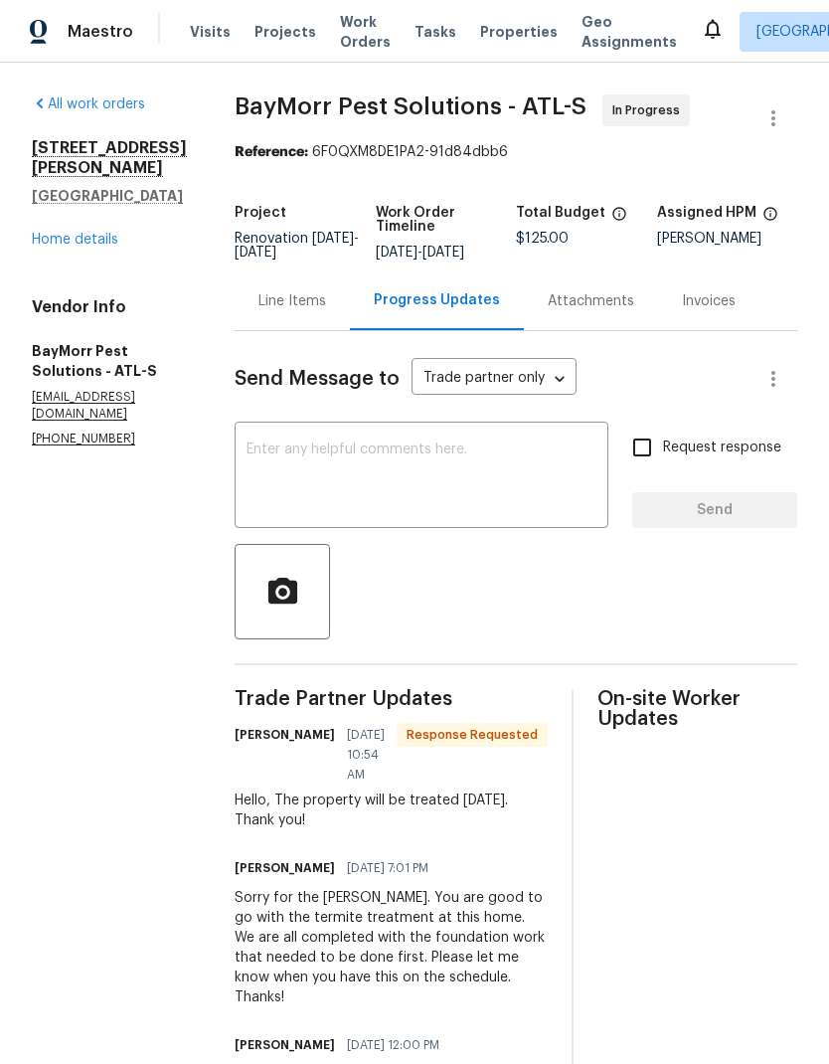
click at [385, 446] on textarea at bounding box center [422, 478] width 350 height 70
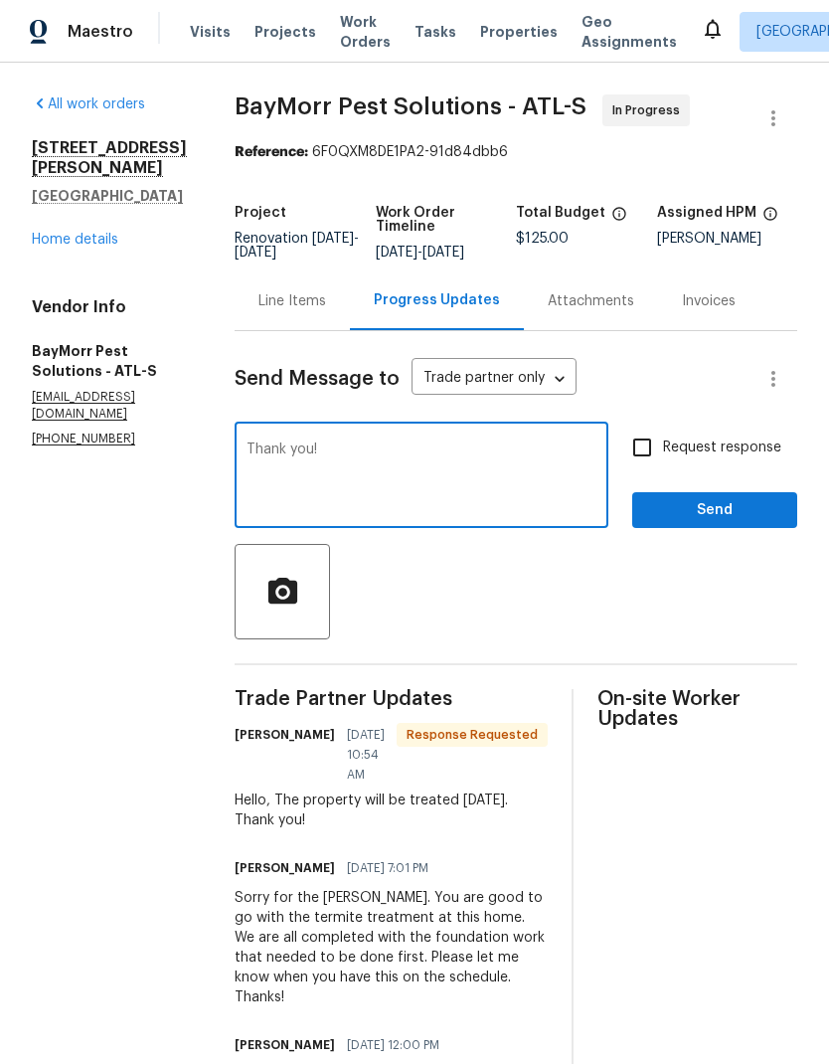
type textarea "Thank you!"
click at [714, 519] on span "Send" at bounding box center [714, 510] width 133 height 25
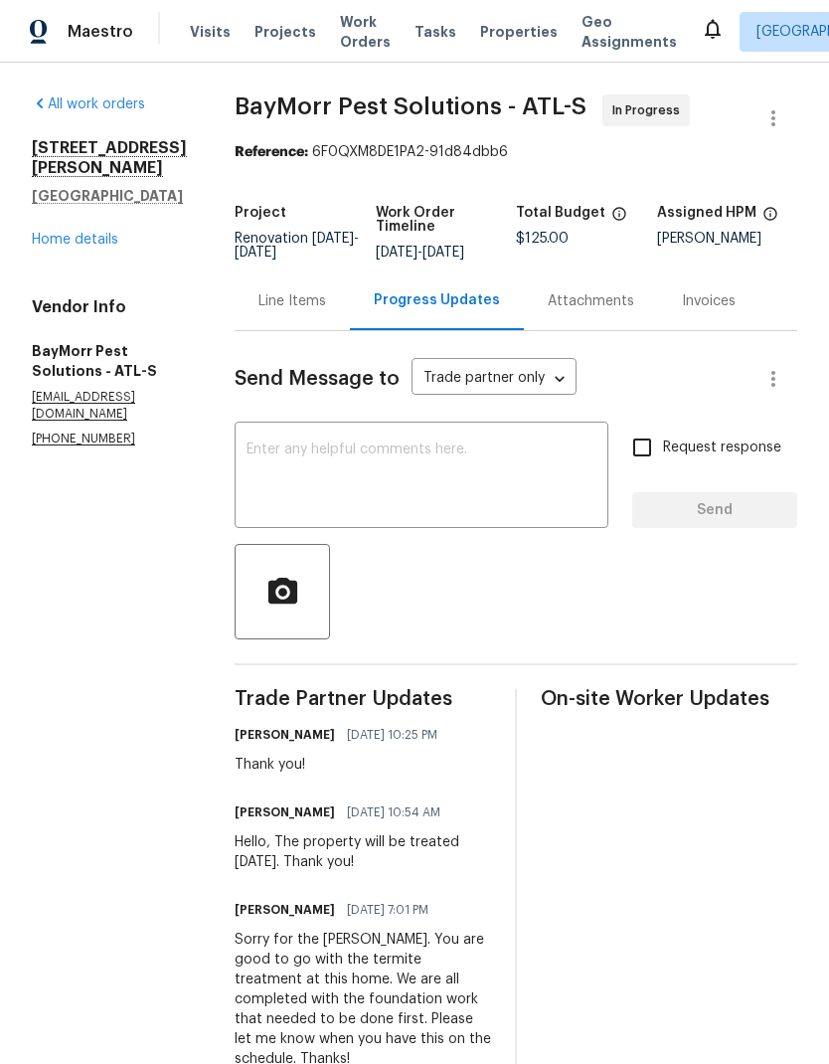
click at [100, 245] on link "Home details" at bounding box center [75, 240] width 87 height 14
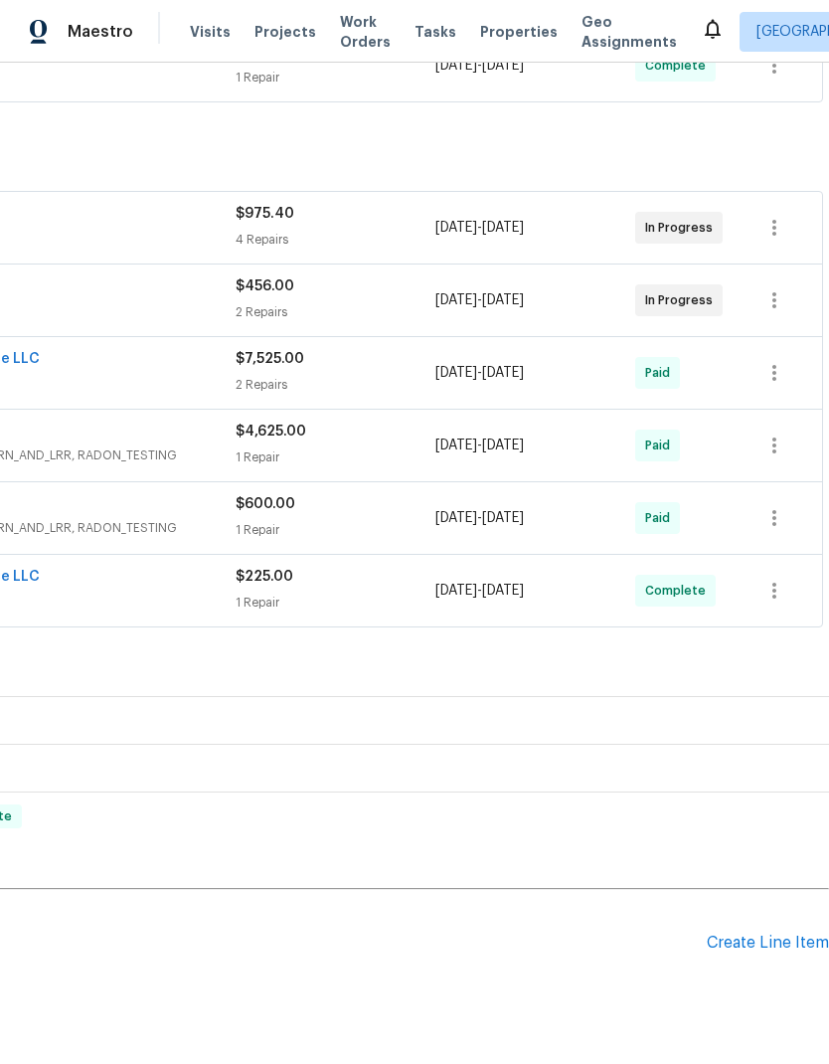
scroll to position [487, 294]
click at [799, 950] on div "Create Line Item" at bounding box center [768, 943] width 122 height 19
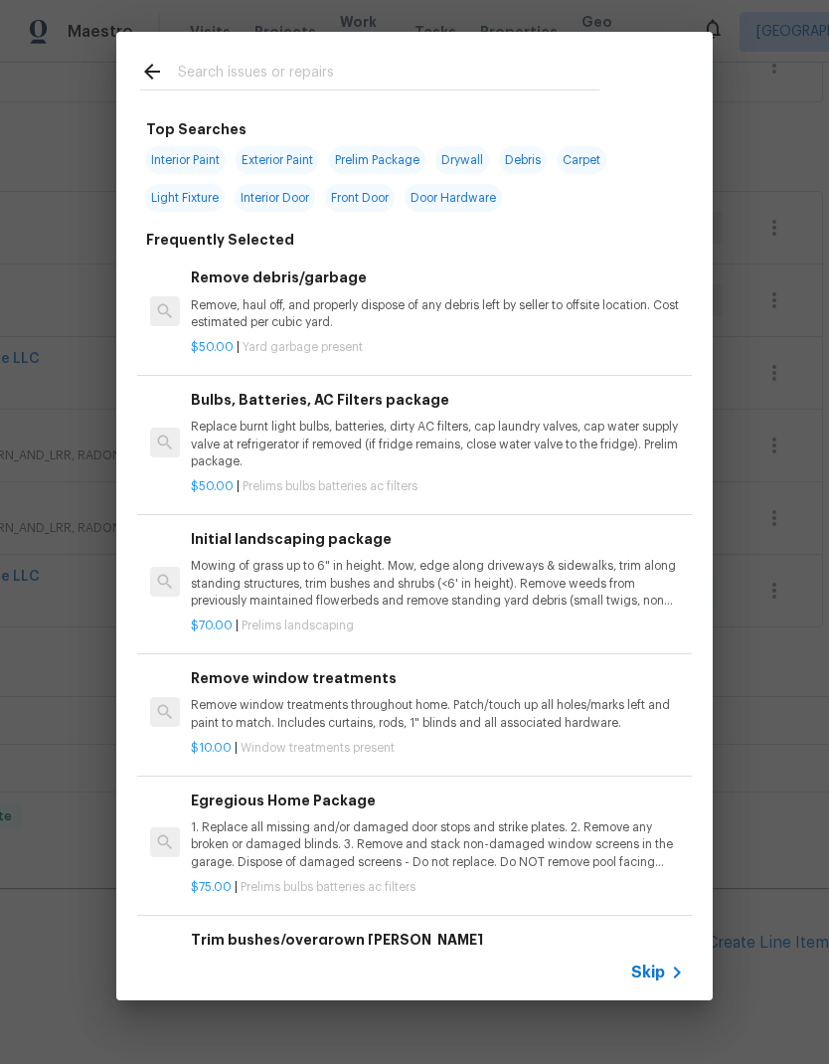
click at [291, 72] on input "text" at bounding box center [389, 75] width 422 height 30
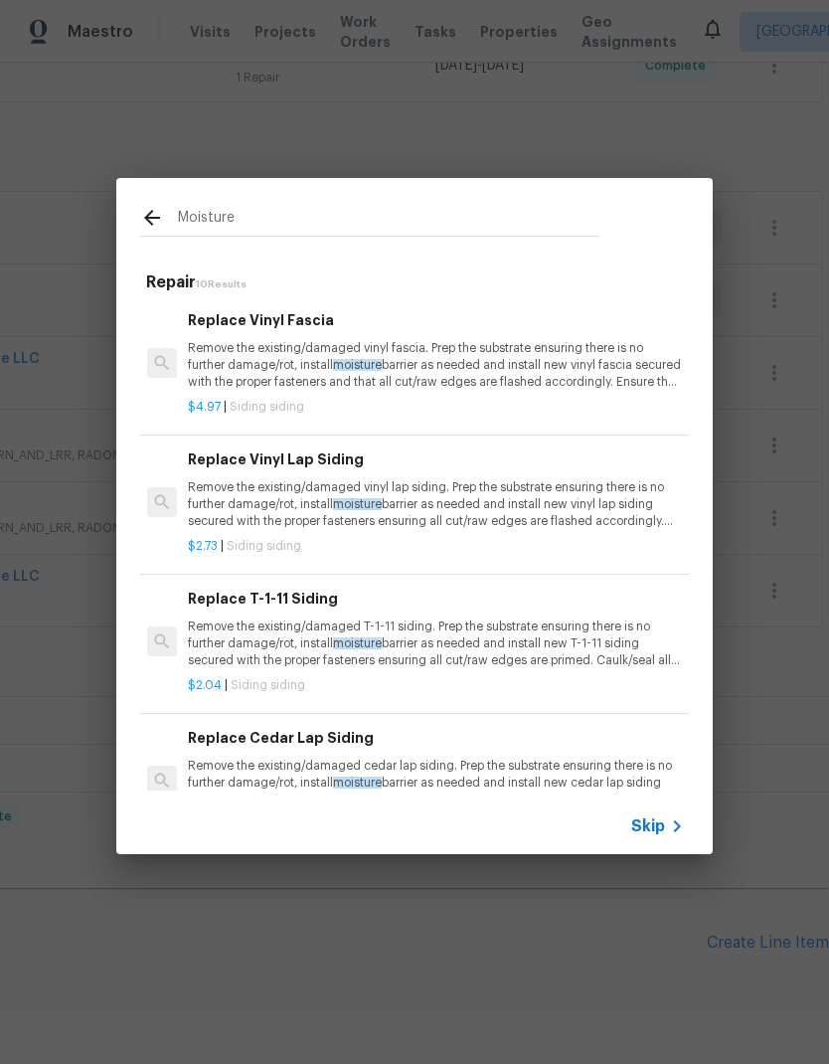
scroll to position [0, 3]
type input "M"
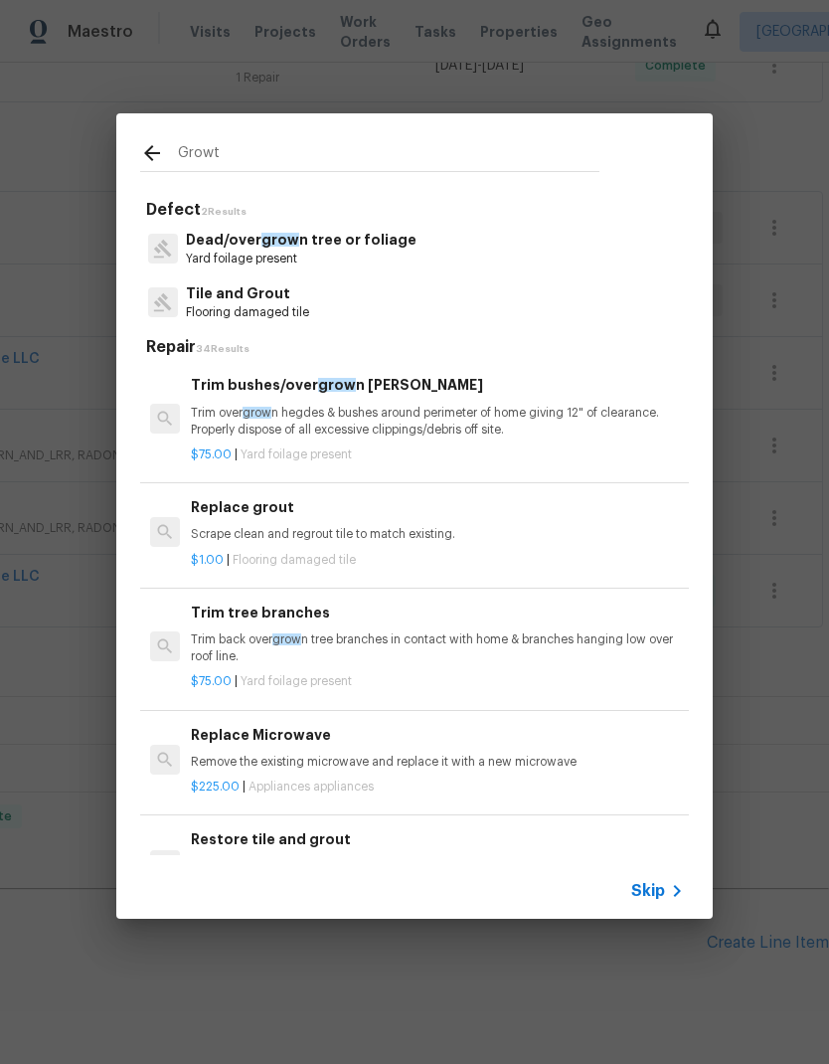
type input "Growth"
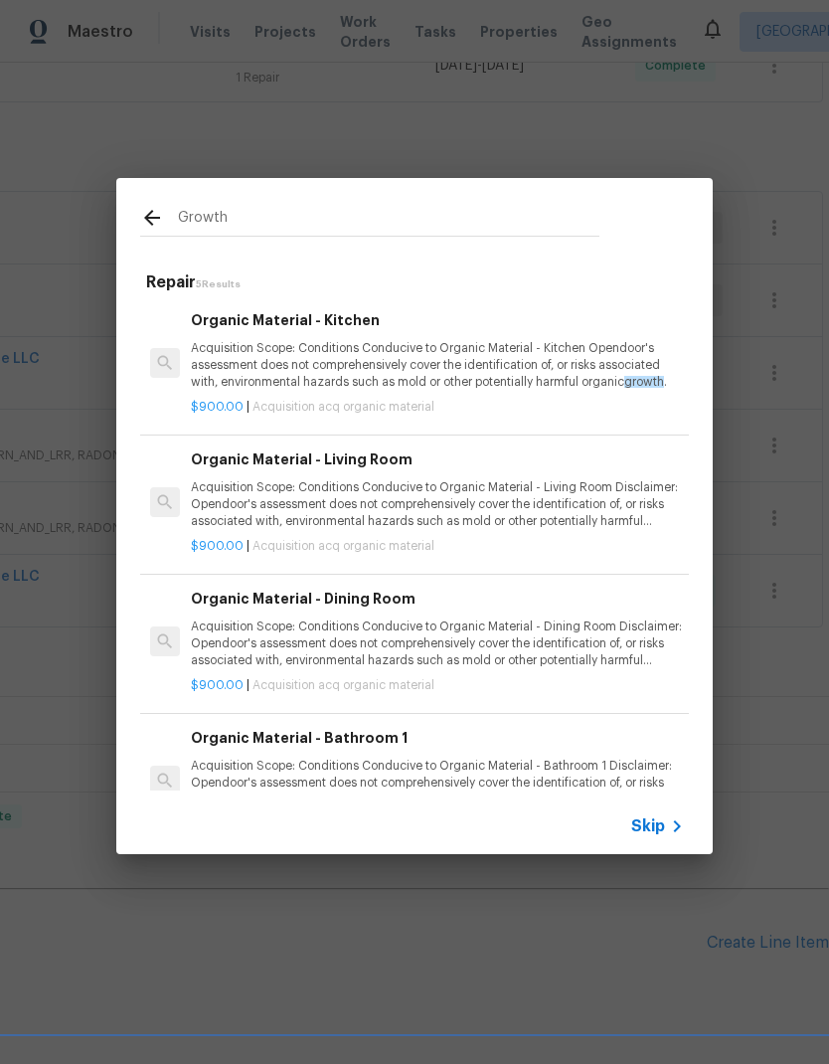
click at [376, 471] on div "Organic Material - Living Room Acquisition Scope: Conditions Conducive to Organ…" at bounding box center [437, 490] width 493 height 82
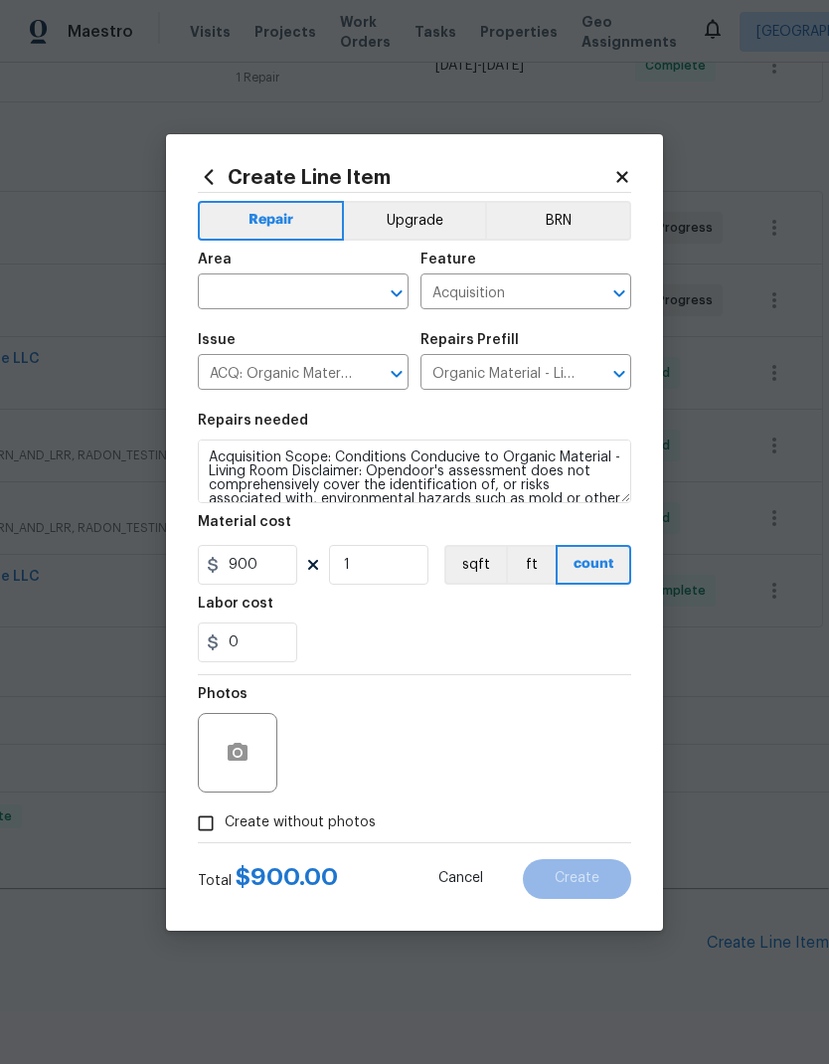
click at [313, 284] on input "text" at bounding box center [275, 293] width 155 height 31
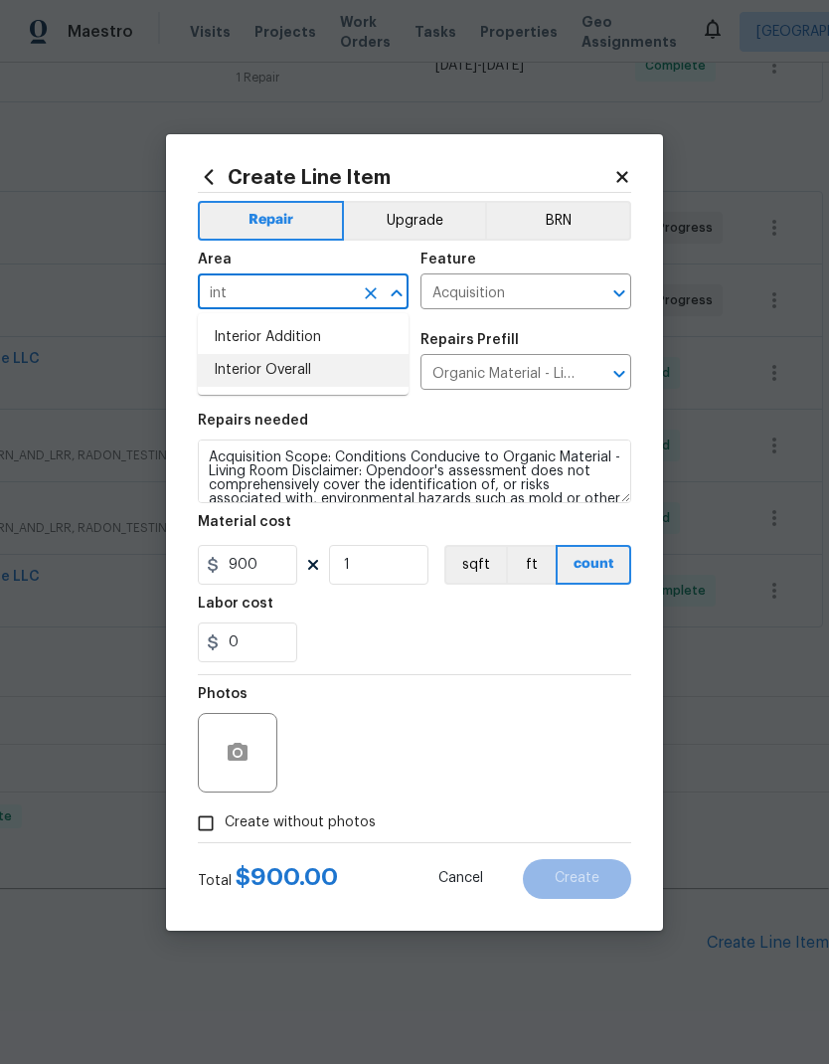
click at [311, 381] on li "Interior Overall" at bounding box center [303, 370] width 211 height 33
type input "Interior Overall"
click at [591, 284] on icon "Clear" at bounding box center [594, 293] width 20 height 20
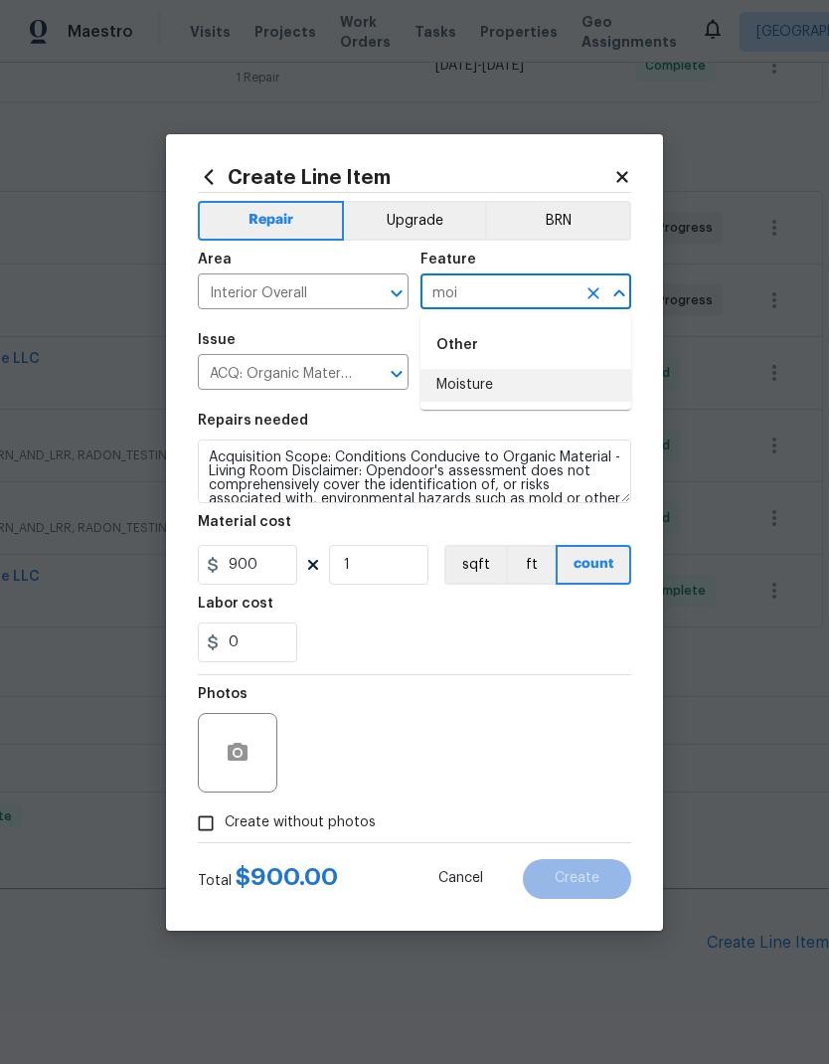
click at [486, 383] on li "Moisture" at bounding box center [526, 385] width 211 height 33
type input "Moisture"
click at [368, 368] on icon "Clear" at bounding box center [371, 374] width 20 height 20
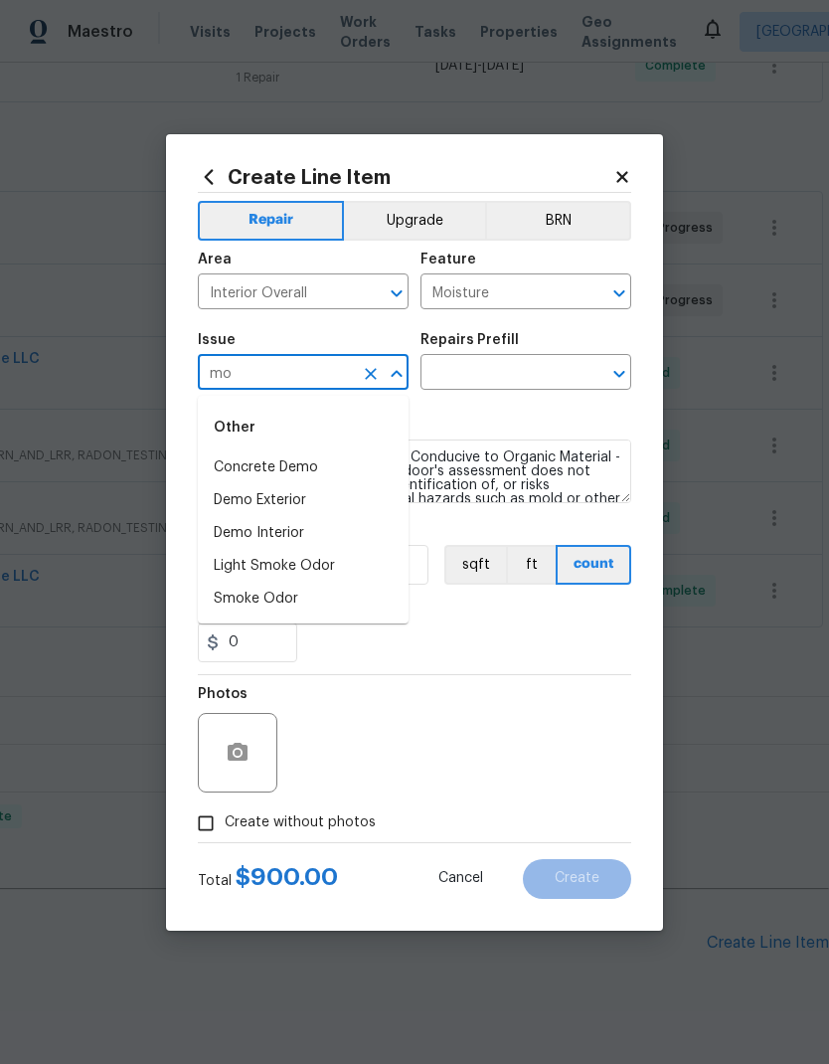
type input "m"
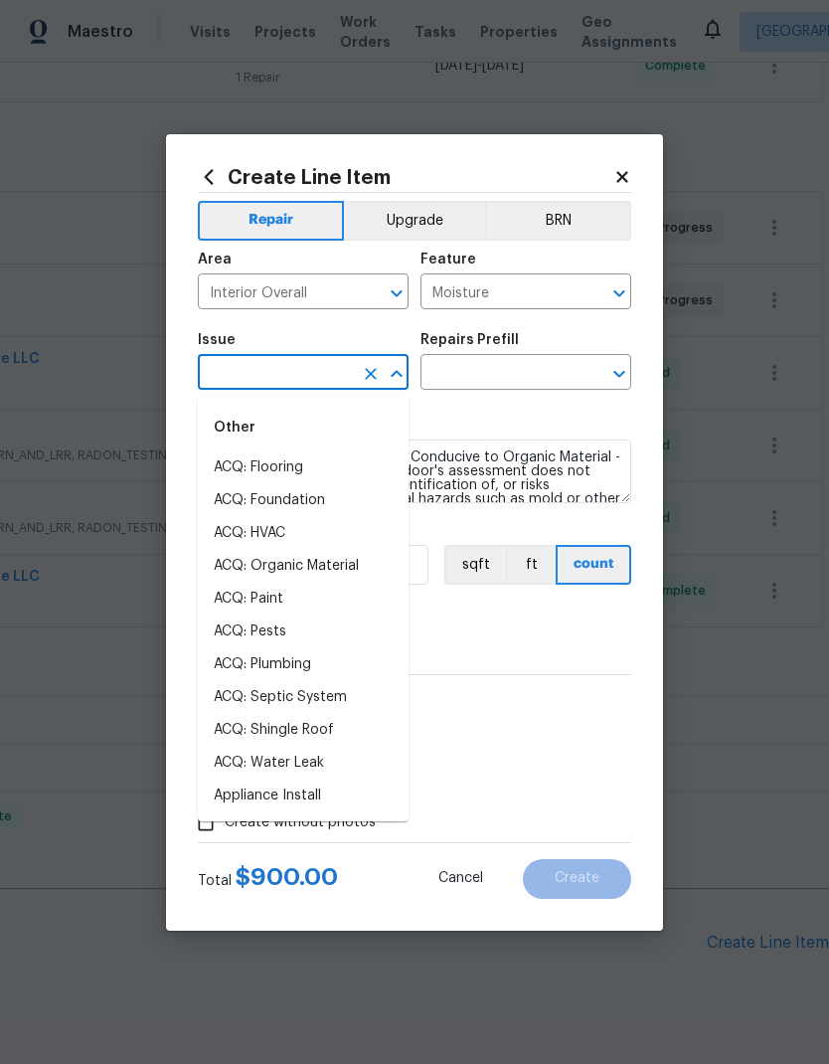
click at [334, 561] on li "ACQ: Organic Material" at bounding box center [303, 566] width 211 height 33
type input "ACQ: Organic Material"
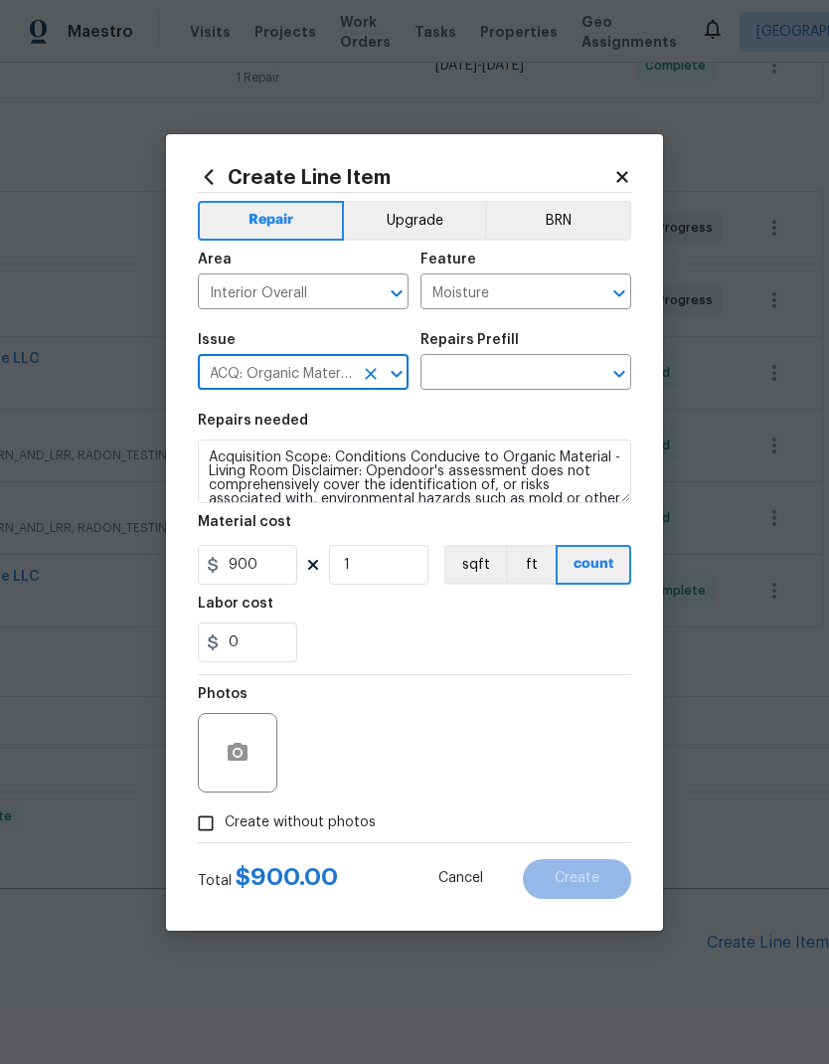
click at [540, 371] on input "text" at bounding box center [498, 374] width 155 height 31
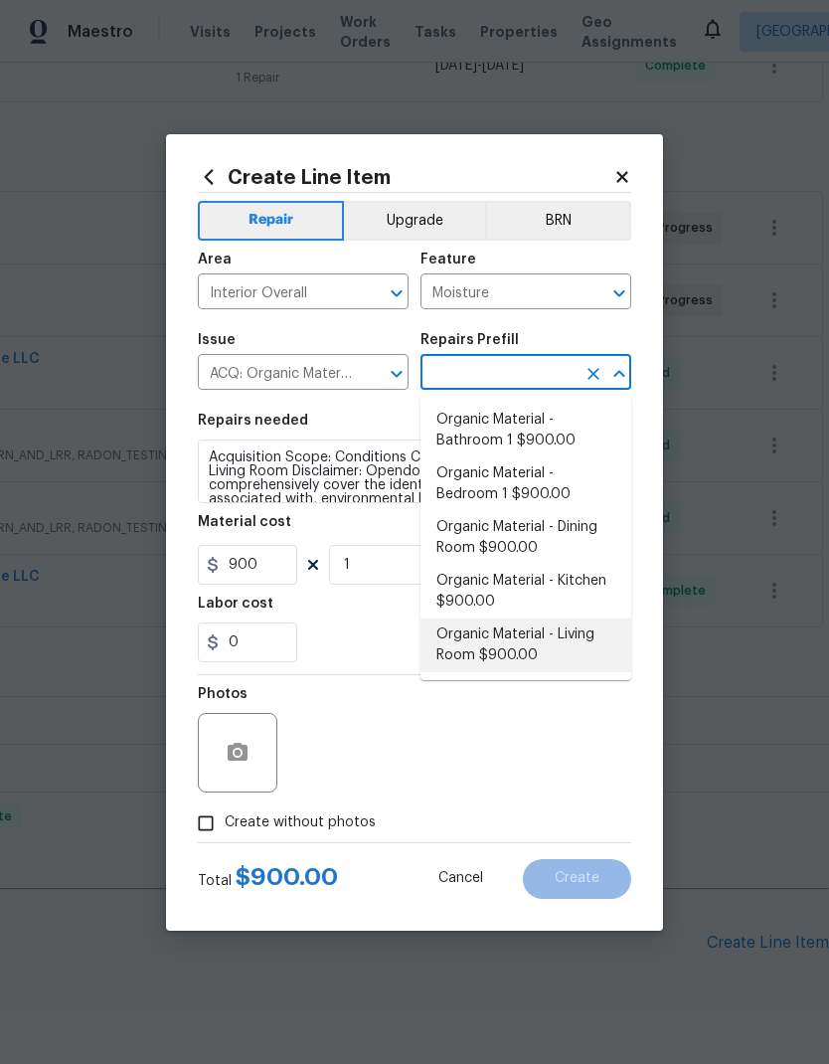
click at [539, 632] on li "Organic Material - Living Room $900.00" at bounding box center [526, 646] width 211 height 54
type input "Organic Material - Living Room $900.00"
type input "Acquisition"
type input "Organic Material - Living Room $900.00"
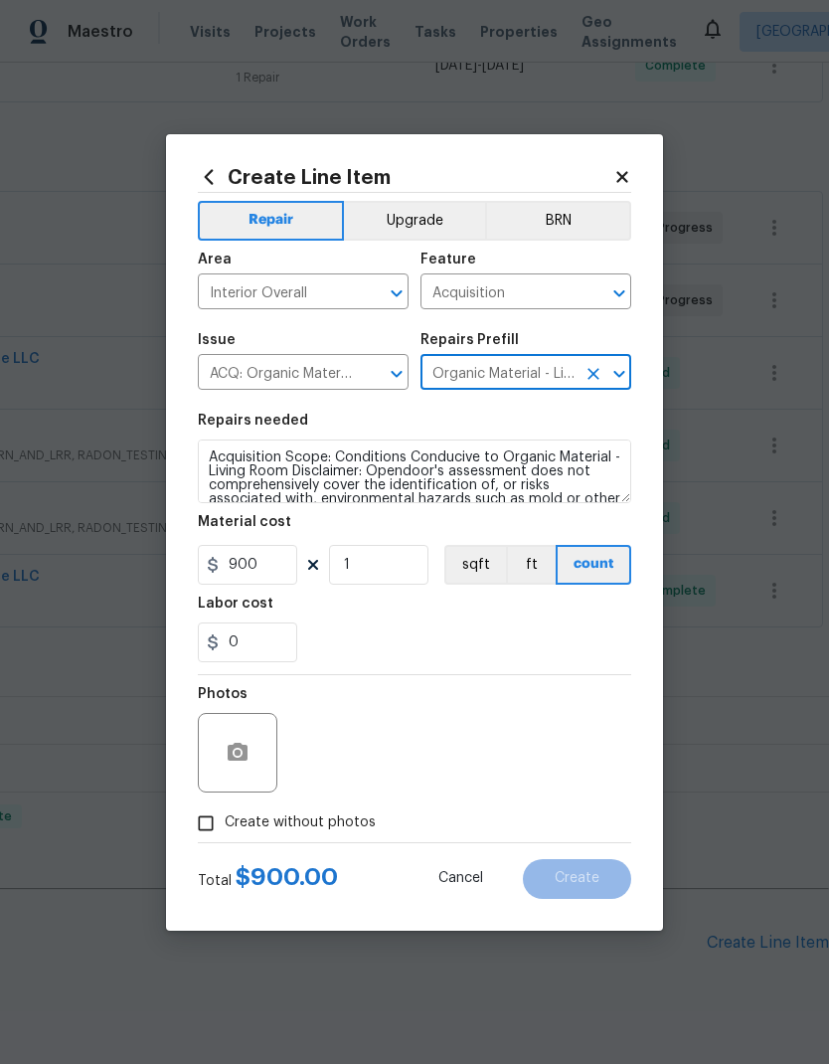
click at [212, 452] on textarea "Acquisition Scope: Conditions Conducive to Organic Material - Living Room Discl…" at bounding box center [415, 472] width 434 height 64
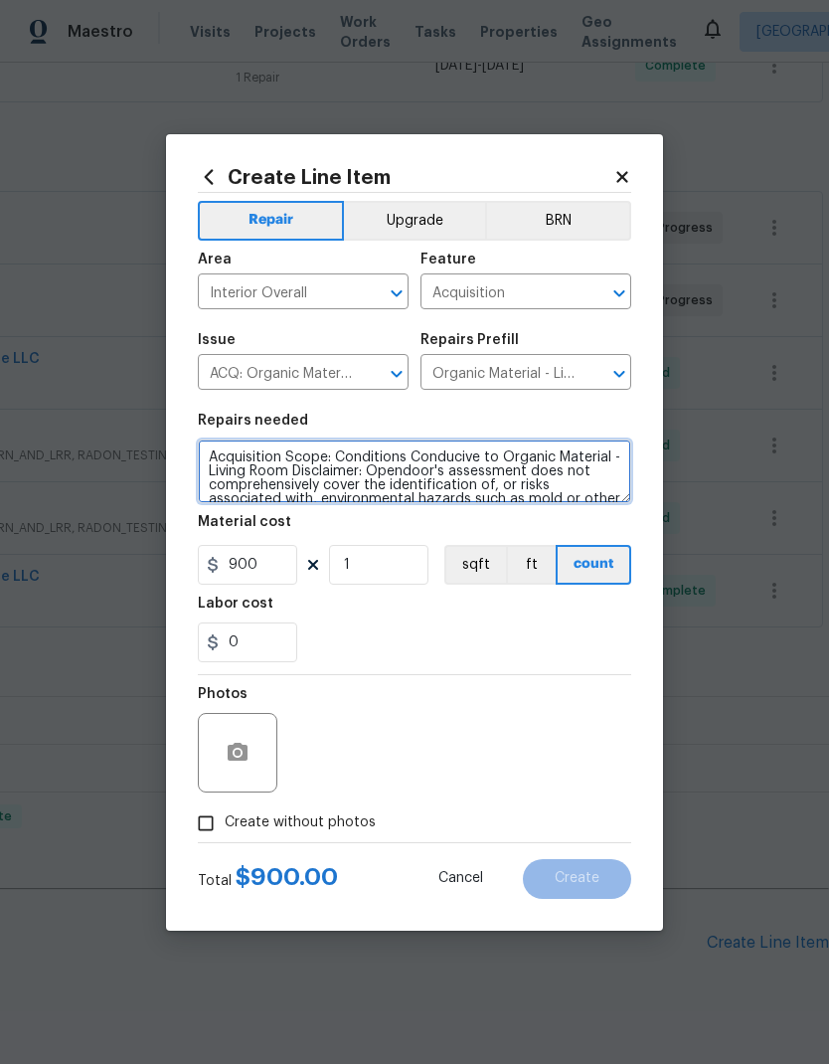
click at [213, 453] on textarea "Acquisition Scope: Conditions Conducive to Organic Material - Living Room Discl…" at bounding box center [415, 472] width 434 height 64
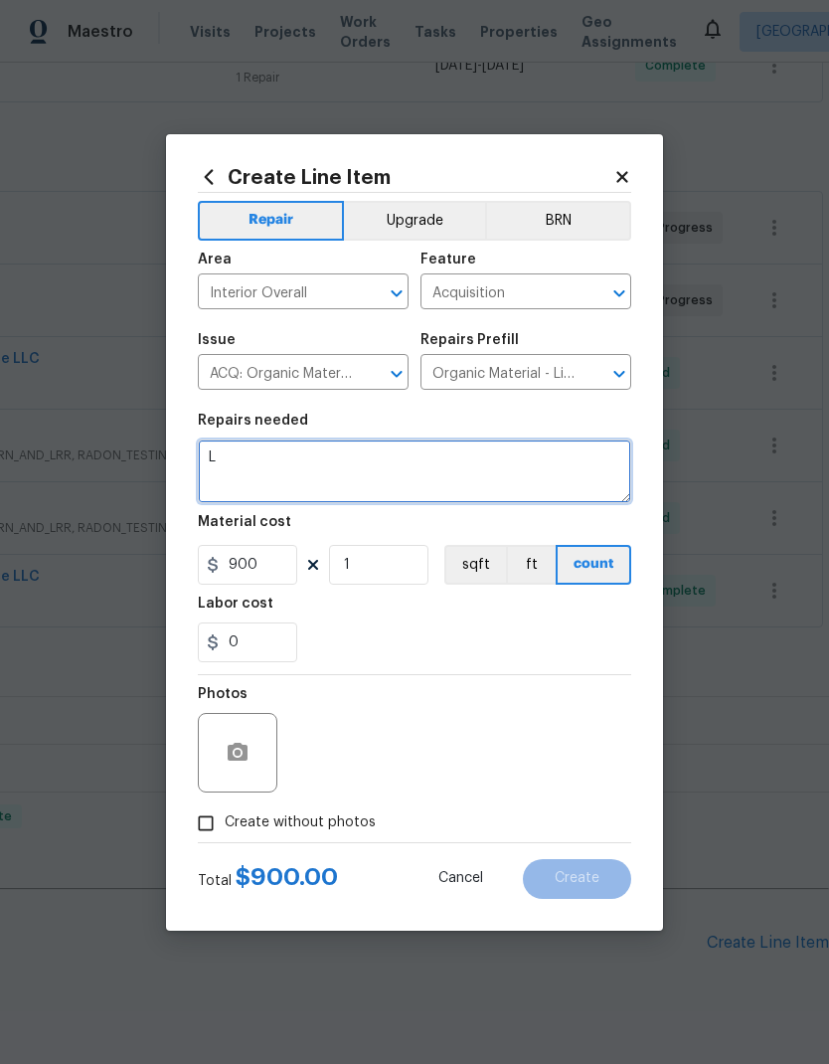
scroll to position [0, 0]
click at [341, 456] on textarea "Lower level incapsulation" at bounding box center [415, 472] width 434 height 64
type textarea "Lower level encapsulation"
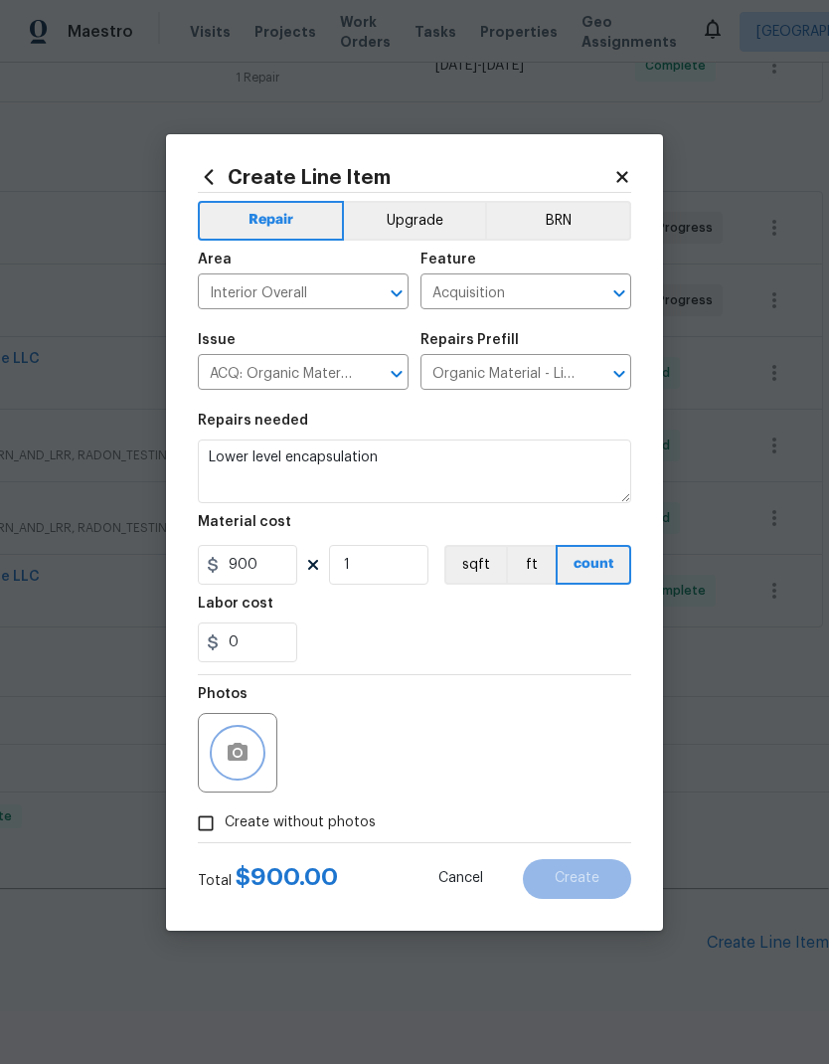
click at [244, 765] on icon "button" at bounding box center [238, 753] width 24 height 24
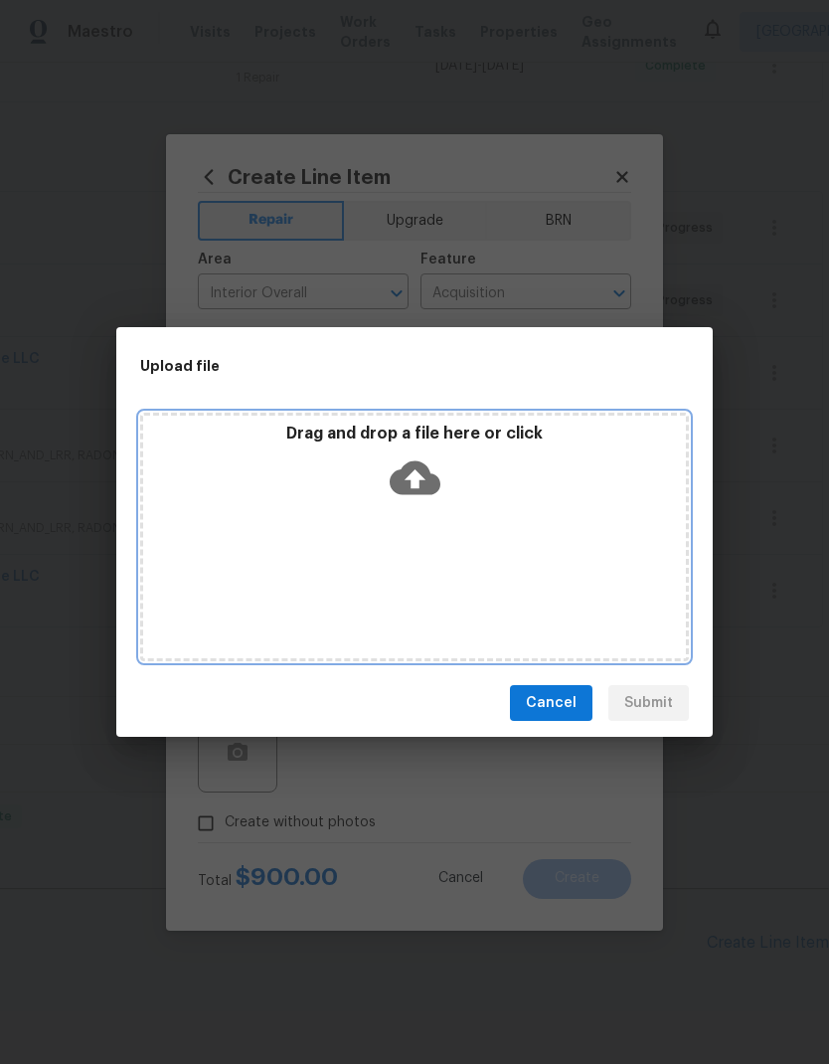
click at [431, 468] on icon at bounding box center [415, 477] width 51 height 51
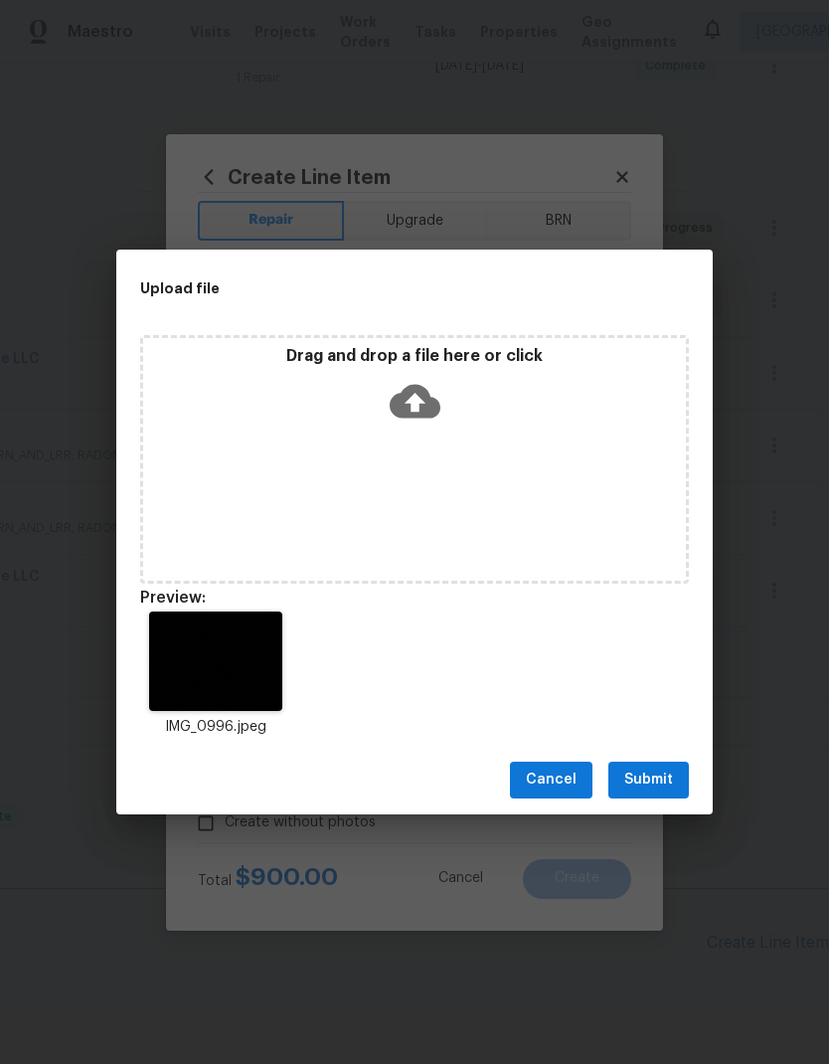
click at [664, 781] on span "Submit" at bounding box center [649, 780] width 49 height 25
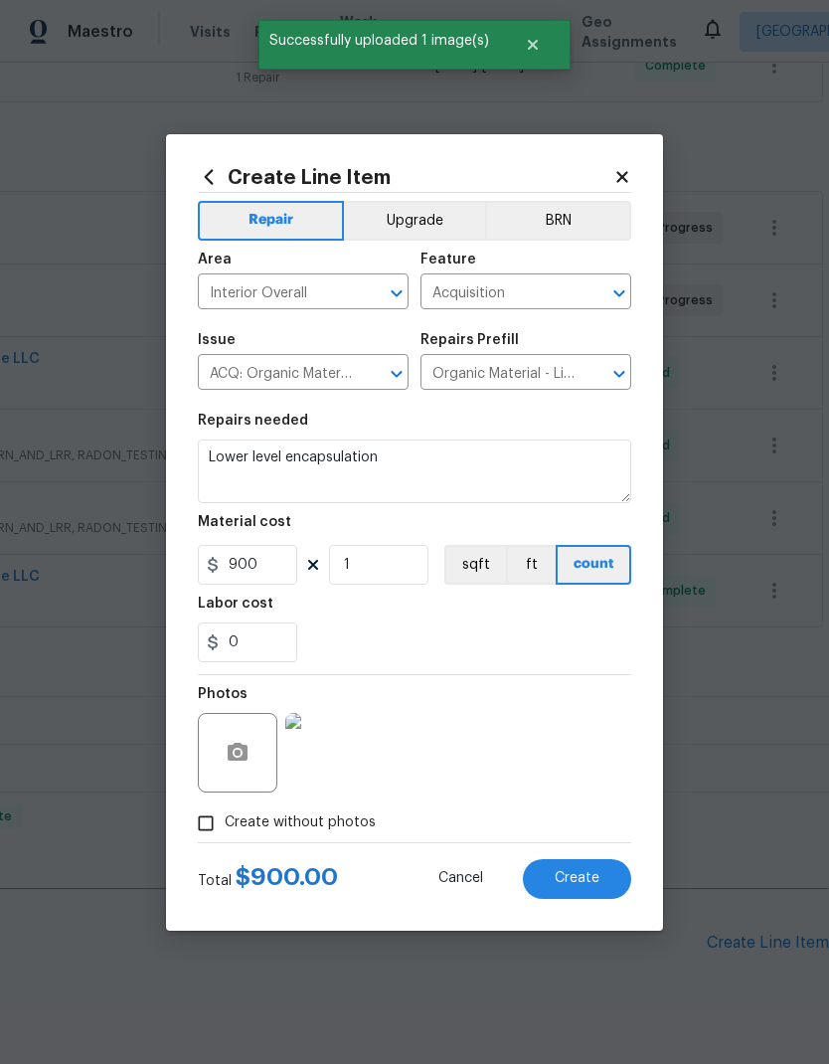
click at [598, 890] on button "Create" at bounding box center [577, 879] width 108 height 40
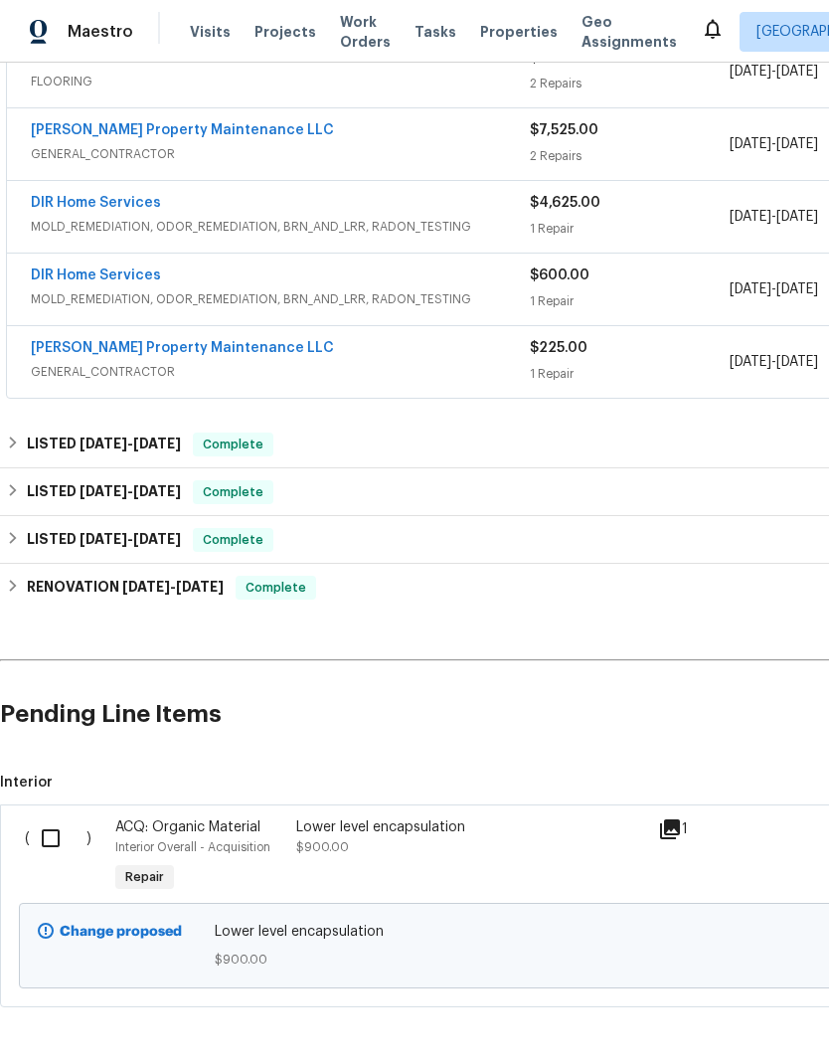
scroll to position [715, 0]
click at [52, 838] on input "checkbox" at bounding box center [58, 839] width 57 height 42
checkbox input "true"
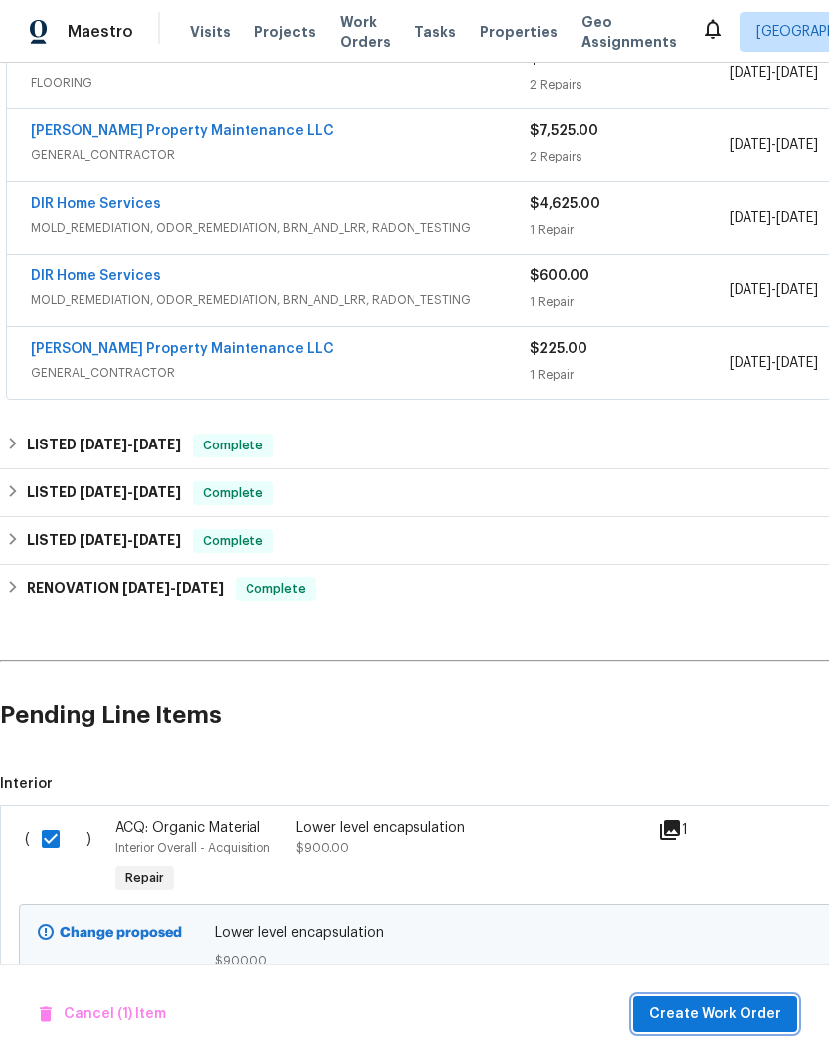
click at [770, 1014] on span "Create Work Order" at bounding box center [715, 1014] width 132 height 25
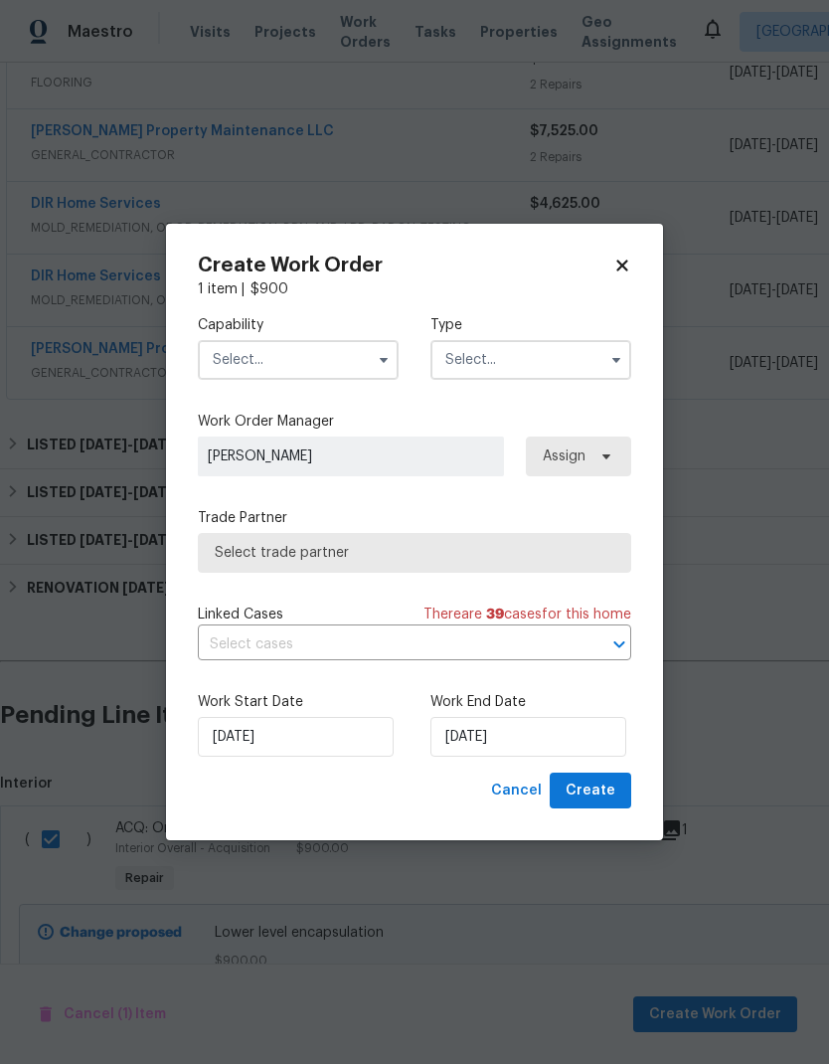
click at [378, 352] on icon "button" at bounding box center [384, 360] width 16 height 16
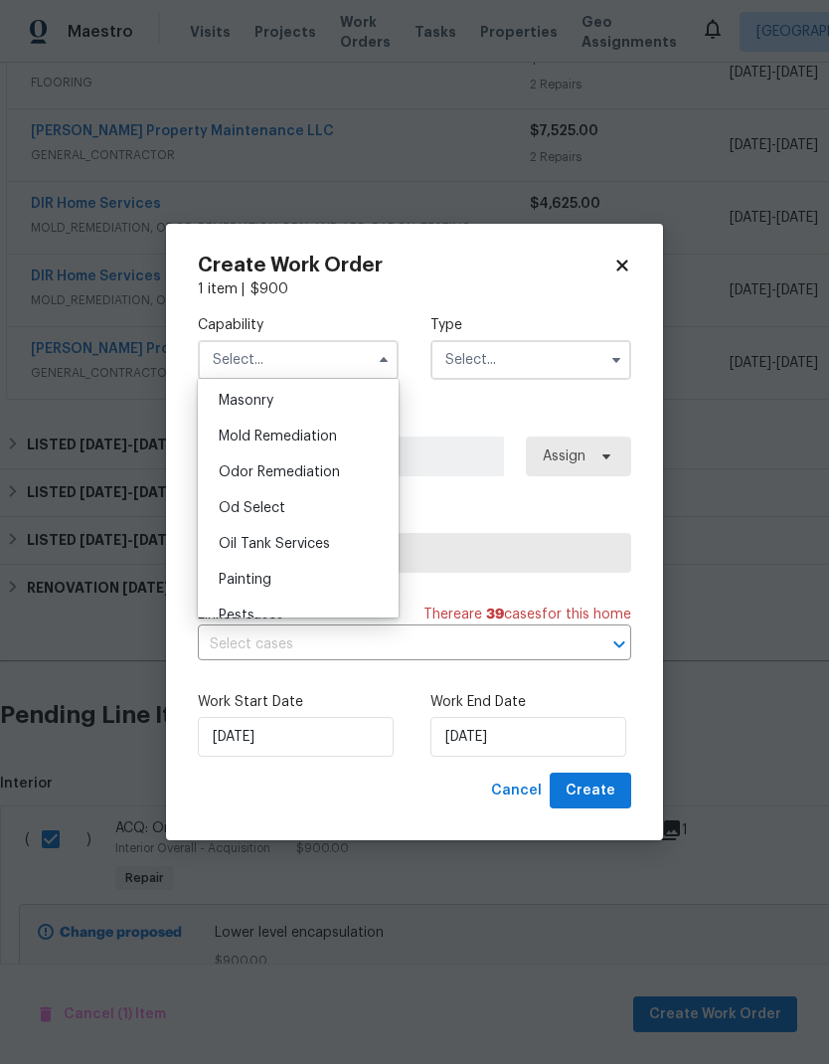
scroll to position [1510, 0]
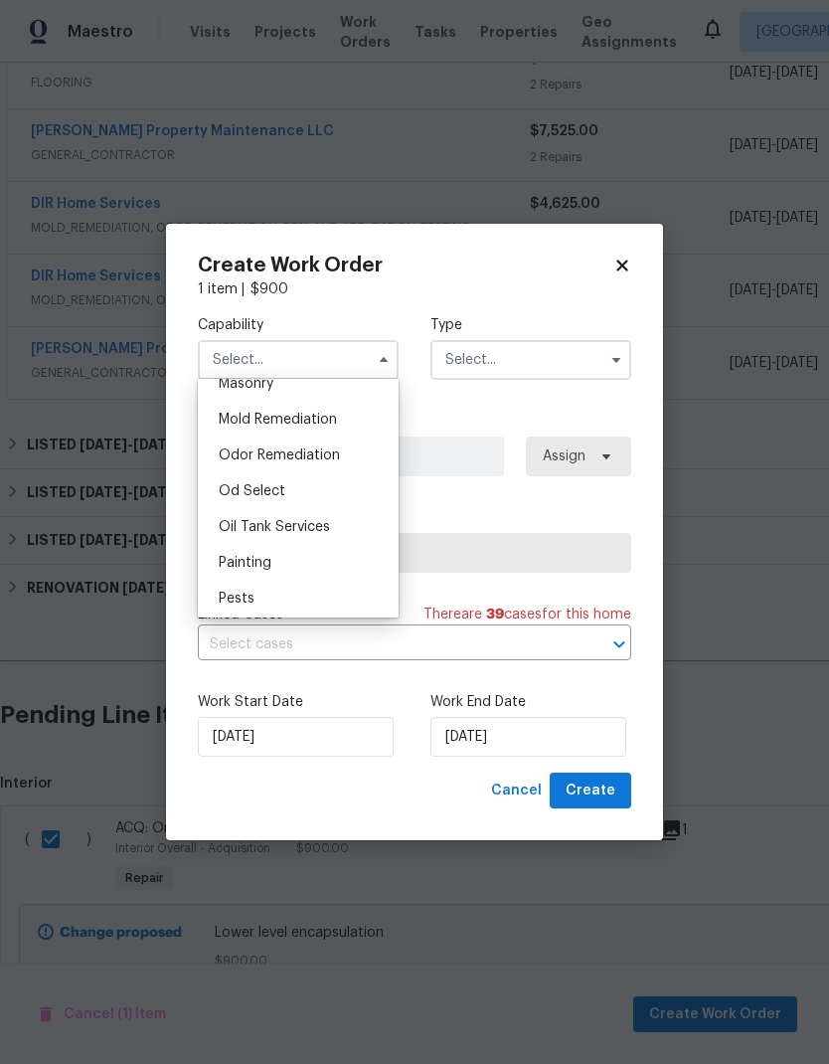
click at [309, 420] on span "Mold Remediation" at bounding box center [278, 420] width 118 height 14
type input "Mold Remediation"
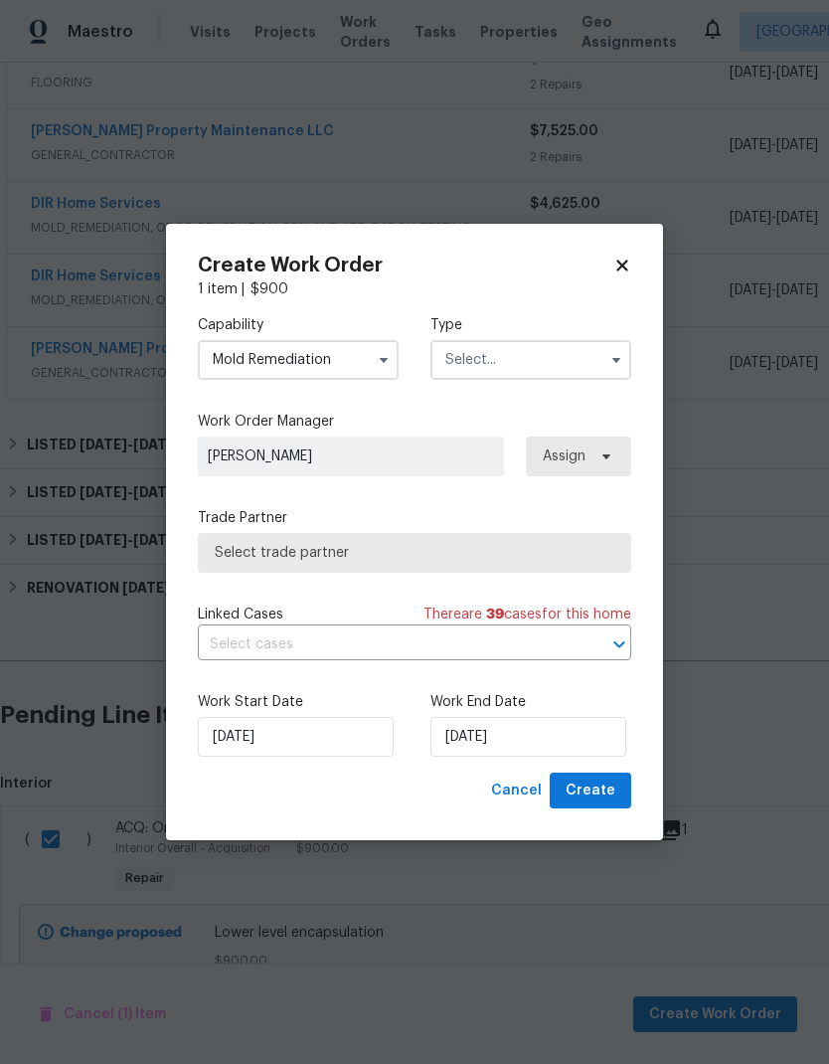
click at [559, 353] on input "text" at bounding box center [531, 360] width 201 height 40
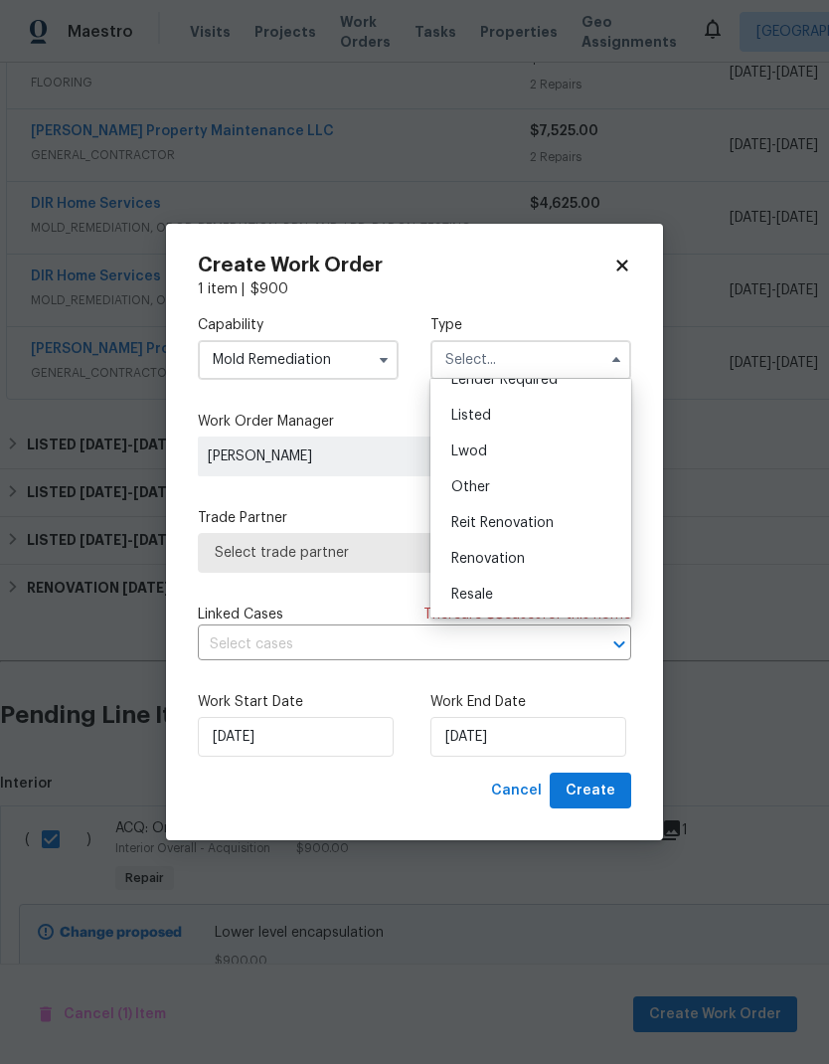
scroll to position [142, 0]
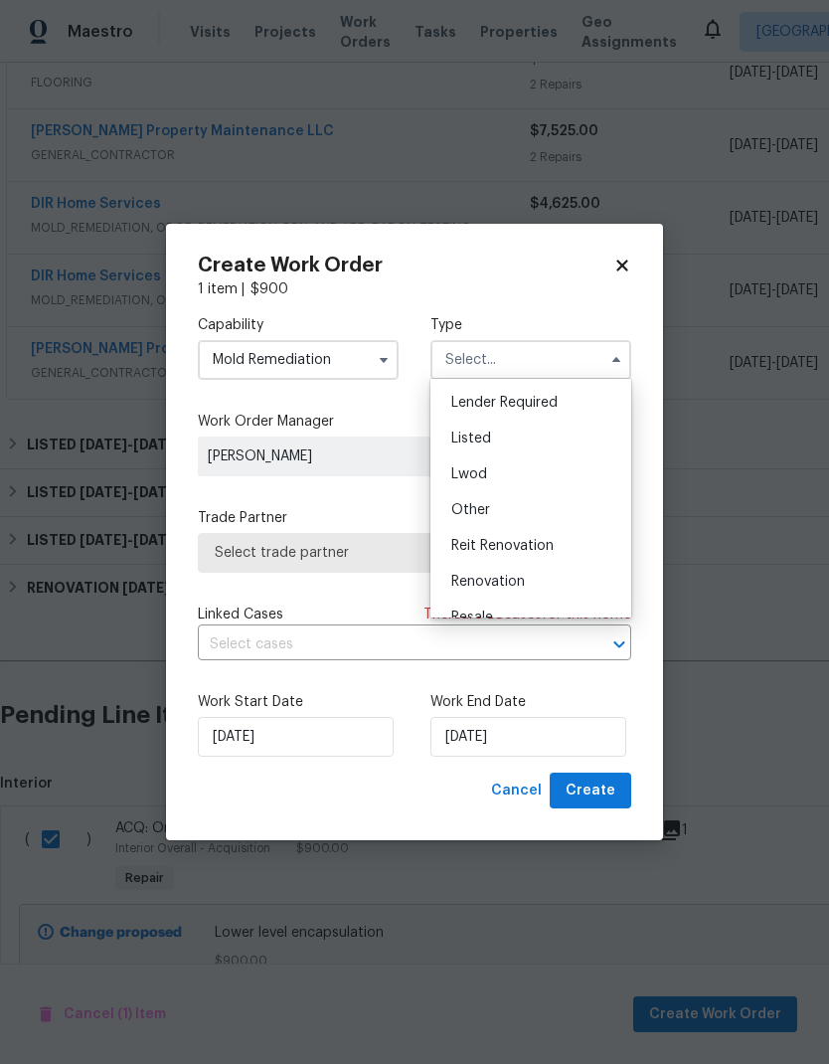
click at [533, 434] on div "Listed" at bounding box center [531, 439] width 191 height 36
type input "Listed"
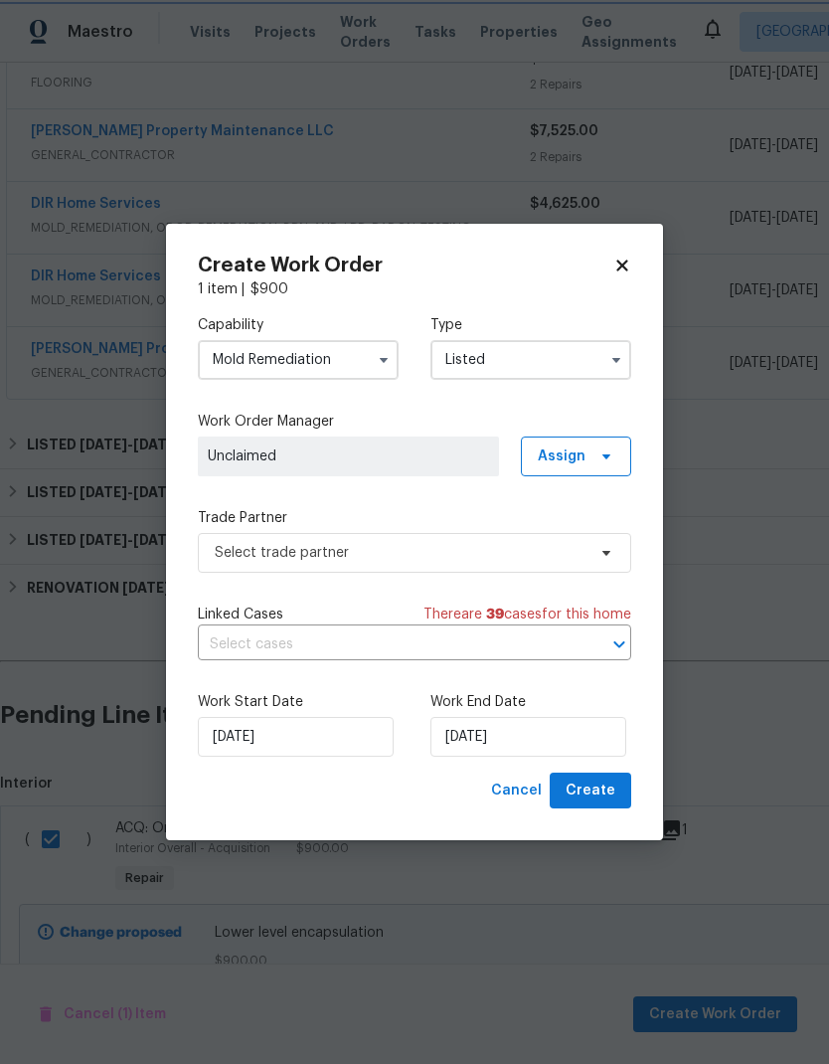
scroll to position [0, 0]
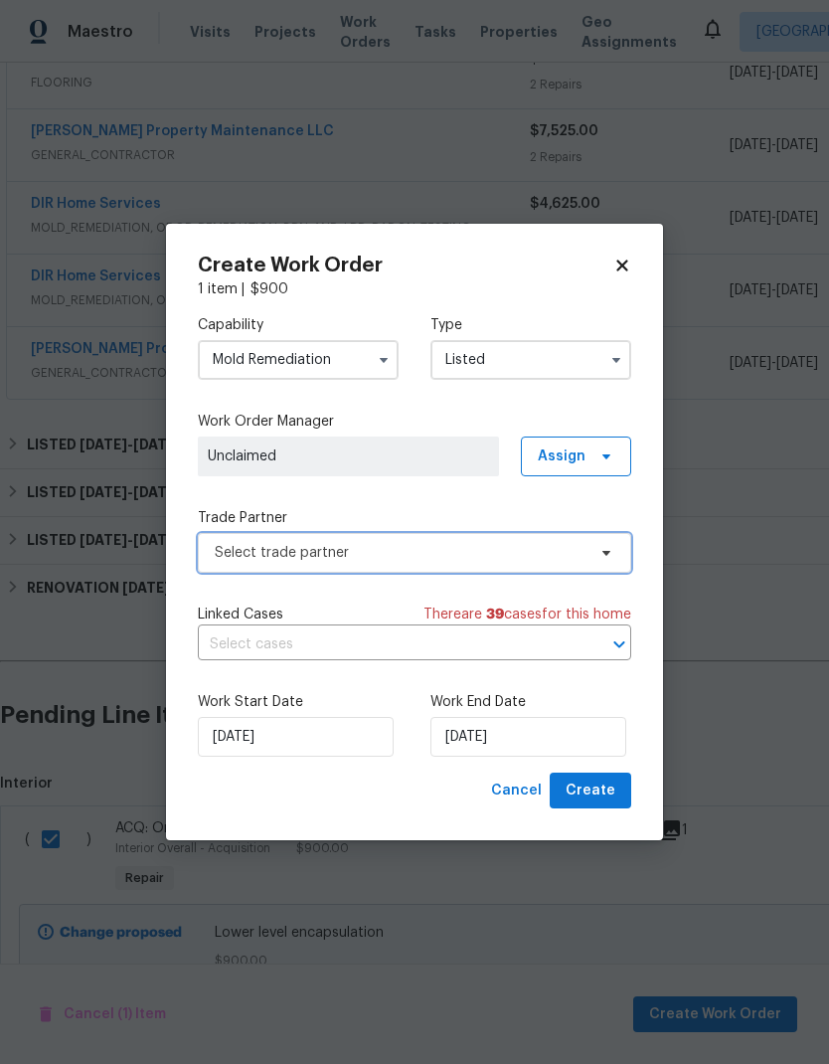
click at [434, 553] on span "Select trade partner" at bounding box center [400, 553] width 371 height 20
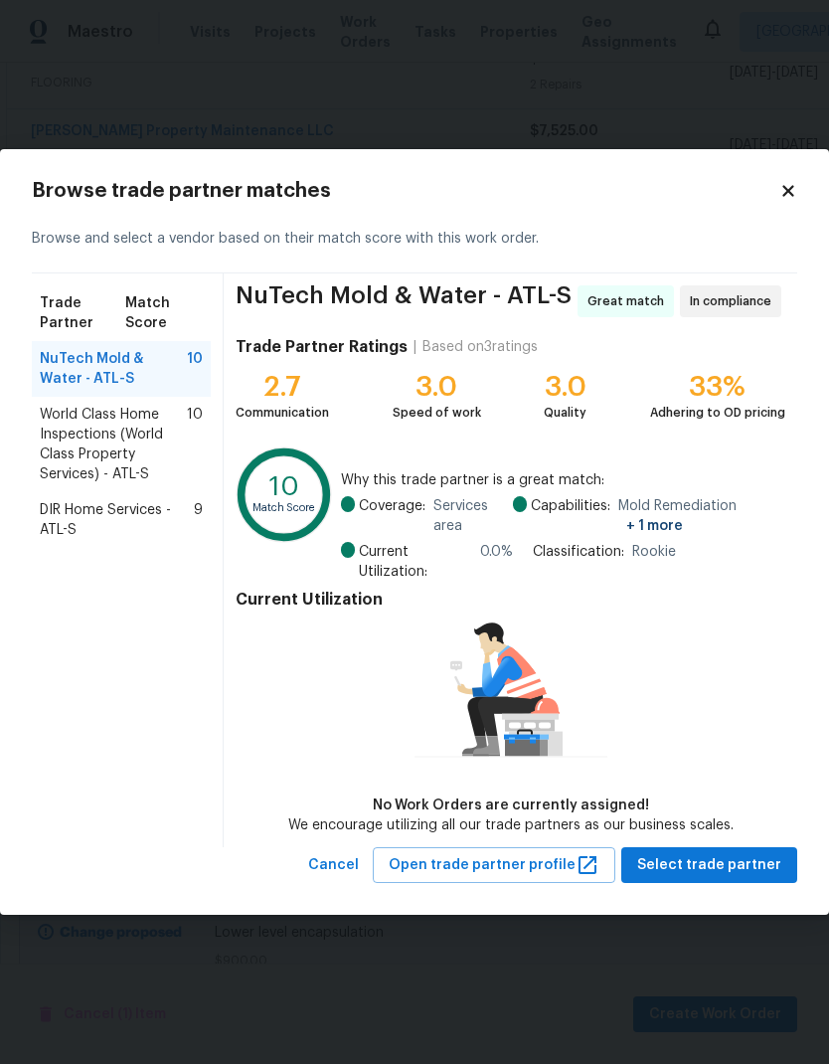
click at [130, 526] on span "DIR Home Services - ATL-S" at bounding box center [117, 520] width 154 height 40
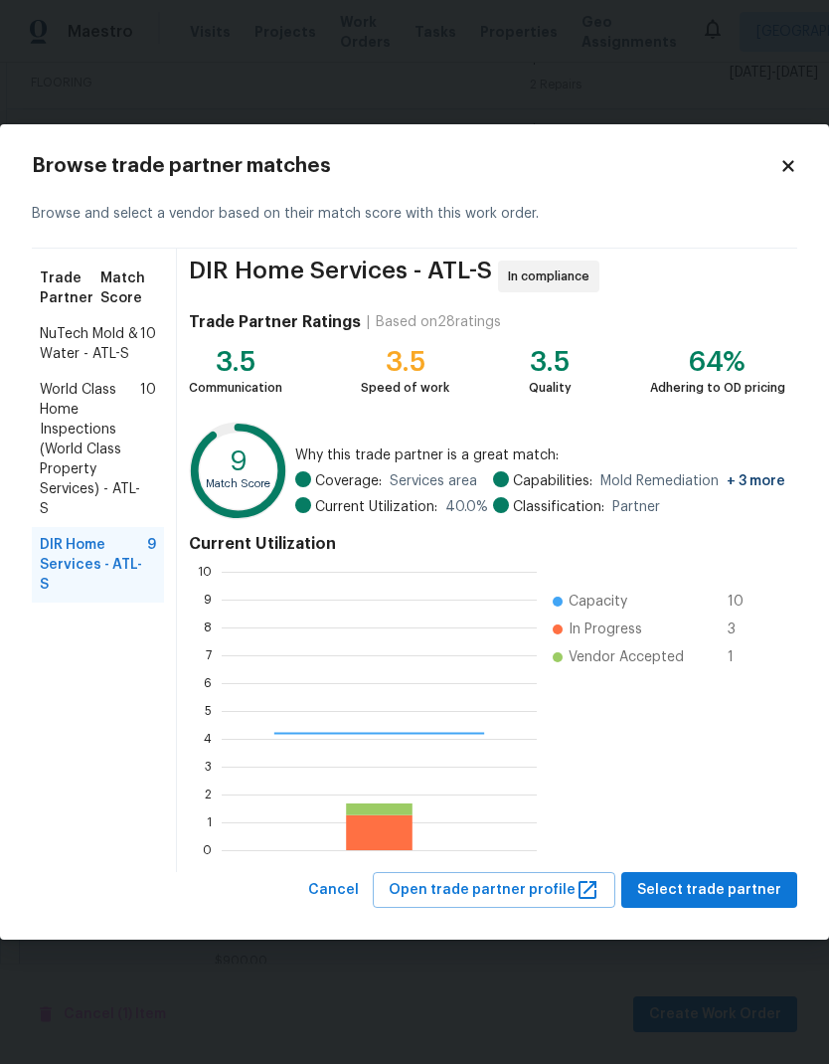
scroll to position [278, 315]
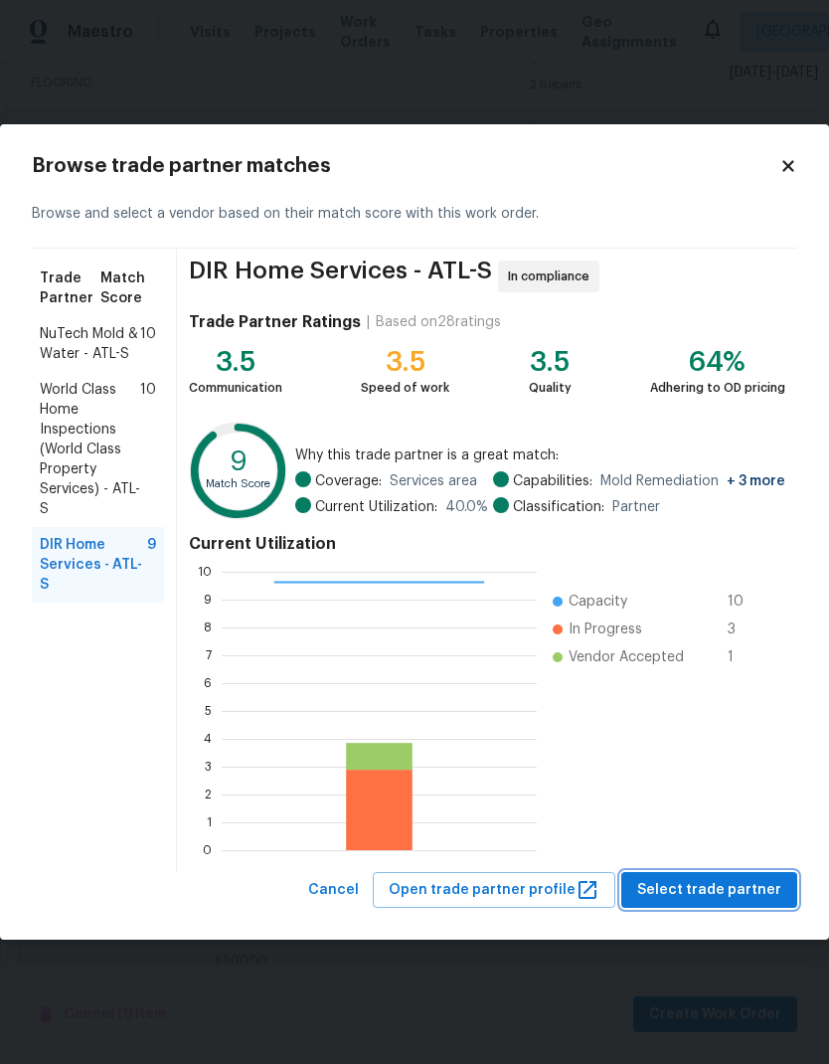
click at [773, 892] on span "Select trade partner" at bounding box center [709, 890] width 144 height 25
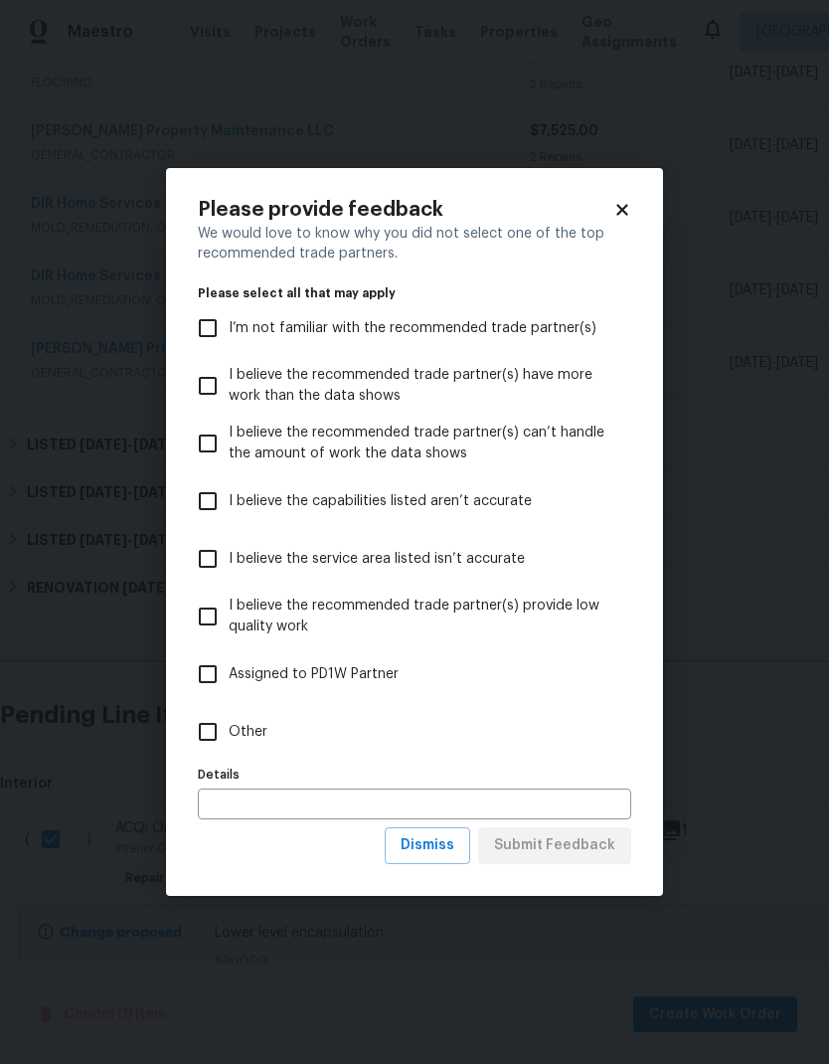
click at [223, 734] on input "Other" at bounding box center [208, 732] width 42 height 42
checkbox input "true"
click at [617, 852] on button "Submit Feedback" at bounding box center [554, 845] width 153 height 37
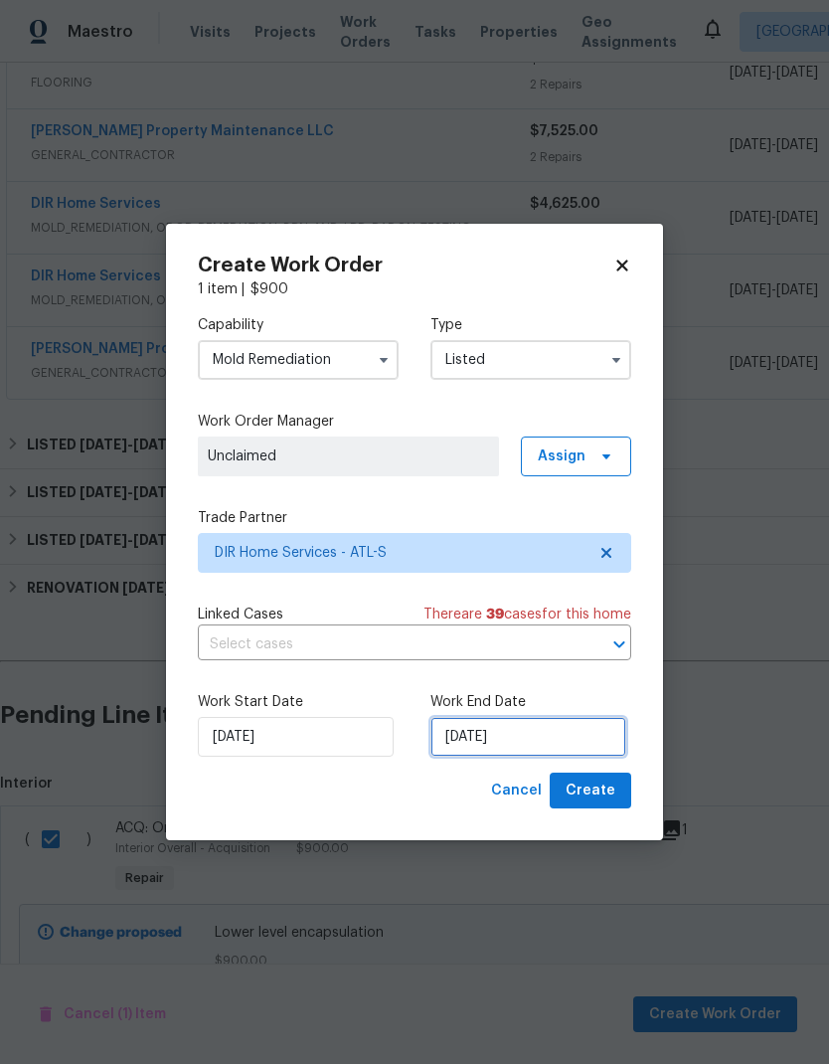
click at [566, 743] on input "10/1/2025" at bounding box center [529, 737] width 196 height 40
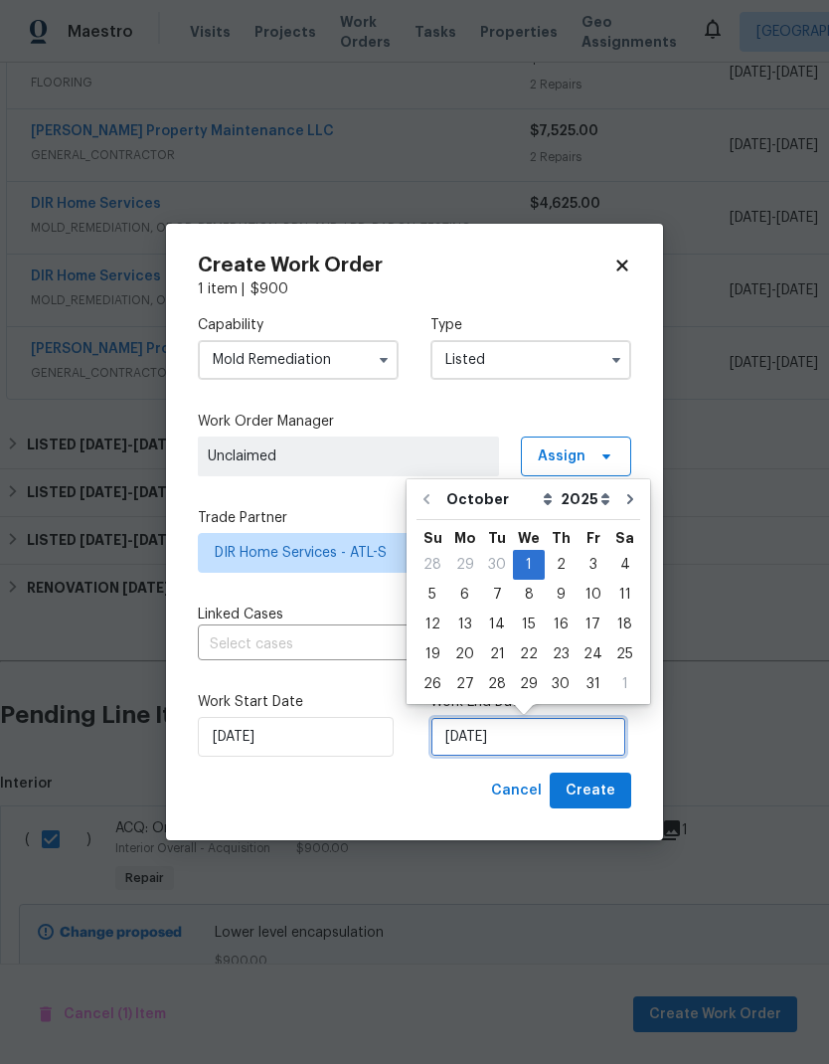
scroll to position [8, 0]
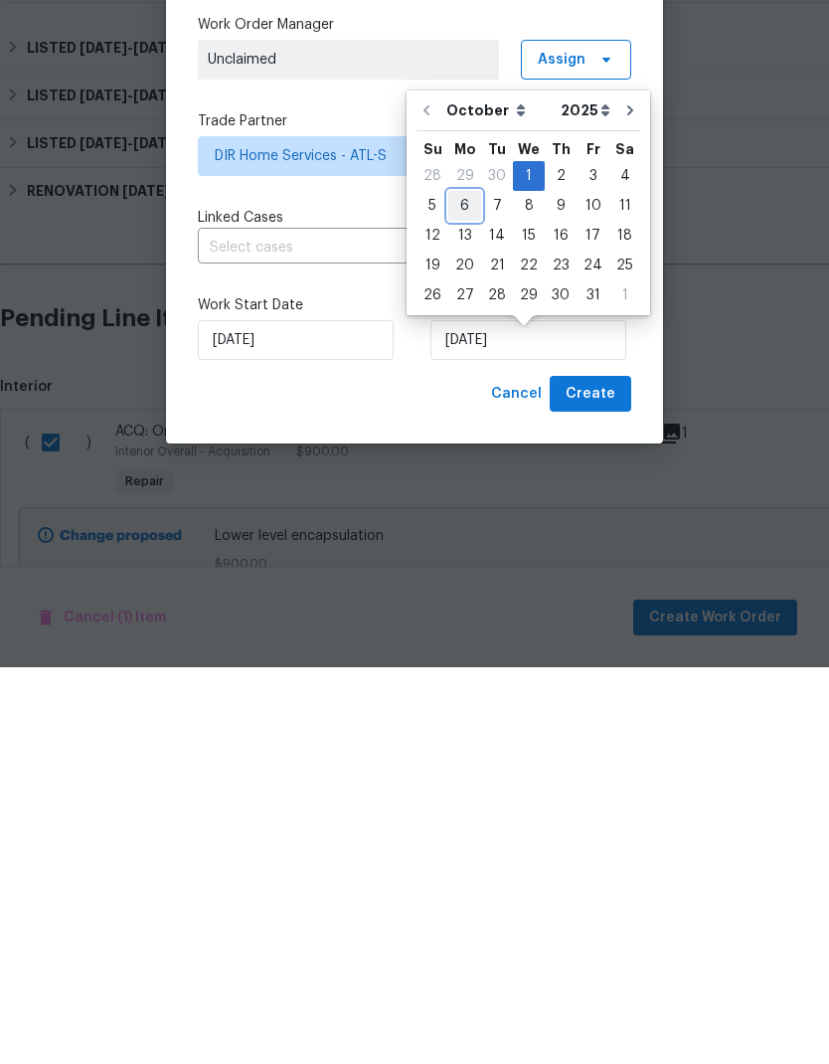
click at [470, 589] on div "6" at bounding box center [465, 603] width 33 height 28
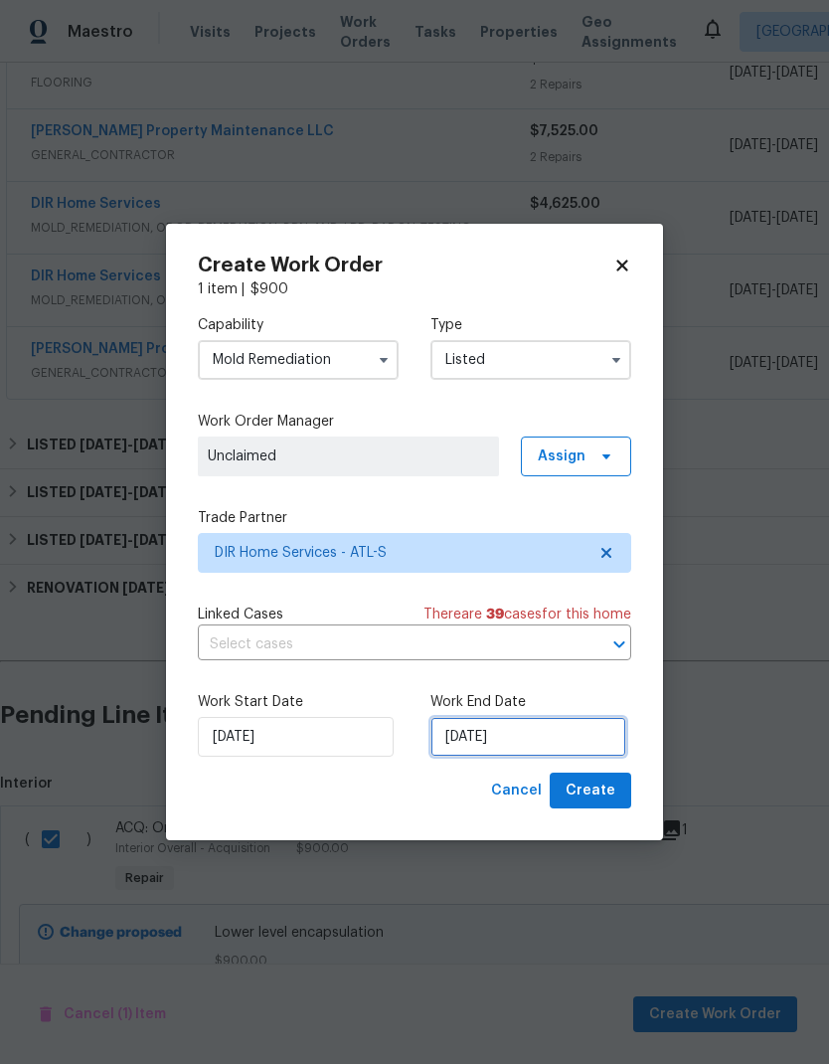
click at [545, 734] on input "[DATE]" at bounding box center [529, 737] width 196 height 40
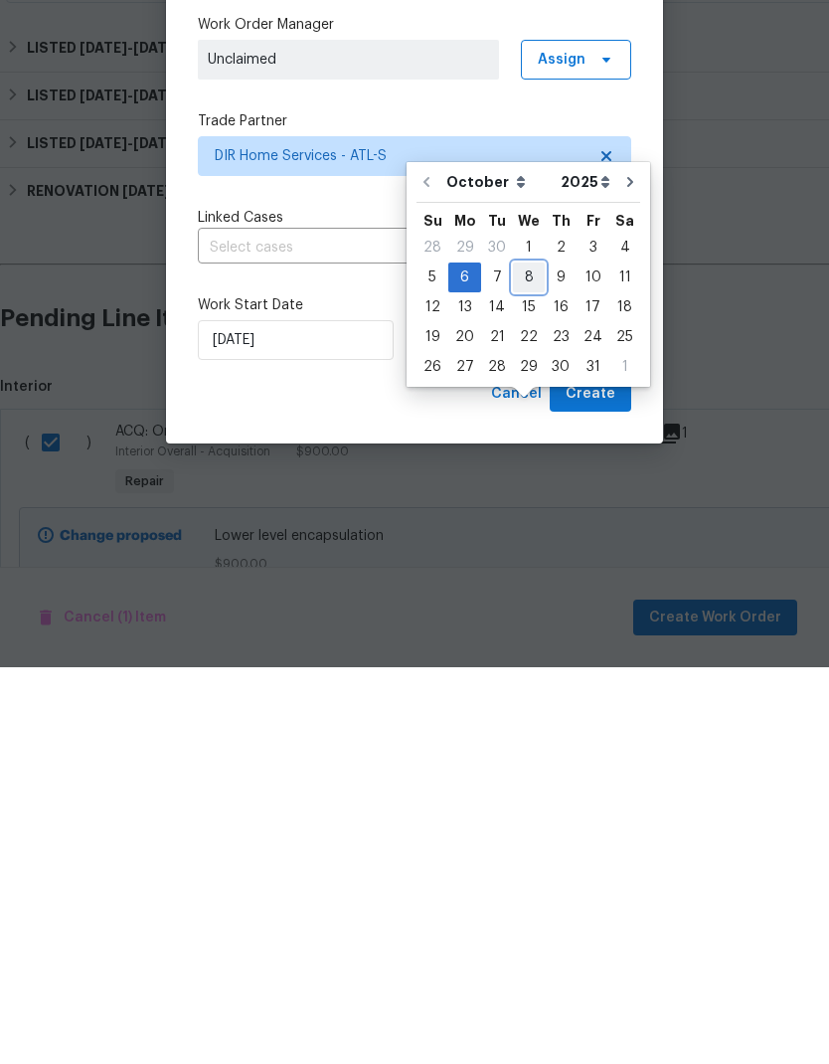
click at [524, 660] on div "8" at bounding box center [529, 674] width 32 height 28
type input "10/8/2025"
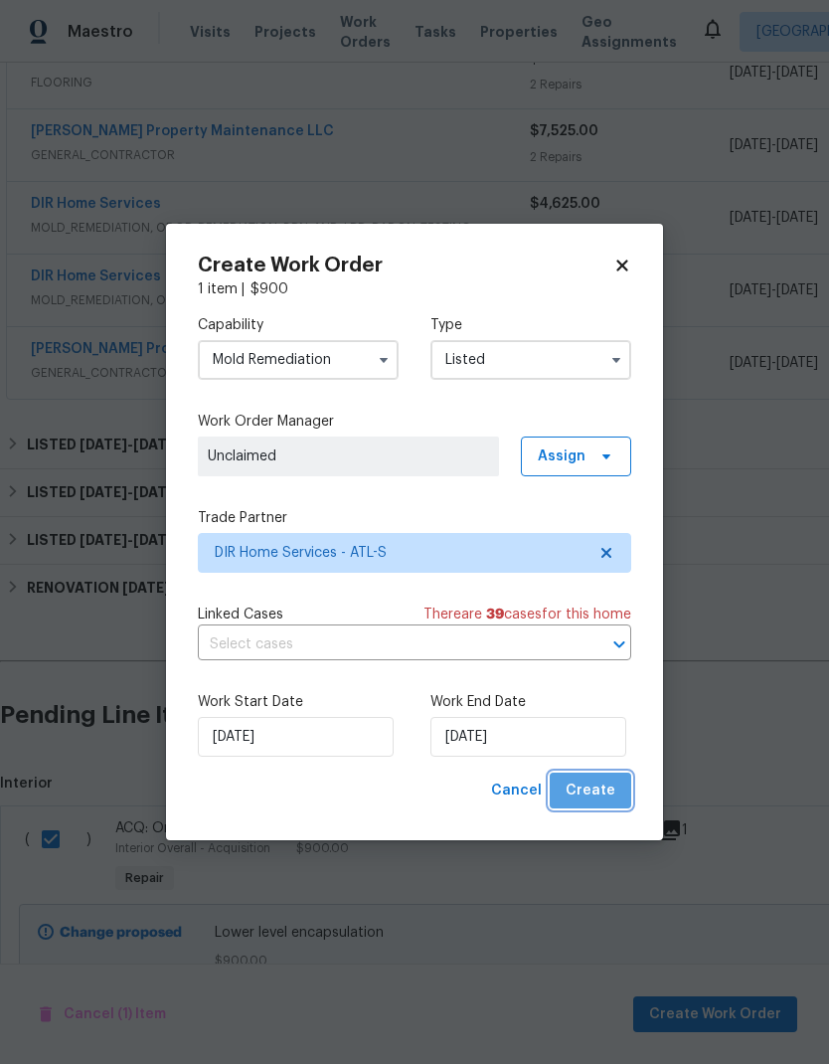
click at [612, 801] on span "Create" at bounding box center [591, 791] width 50 height 25
checkbox input "false"
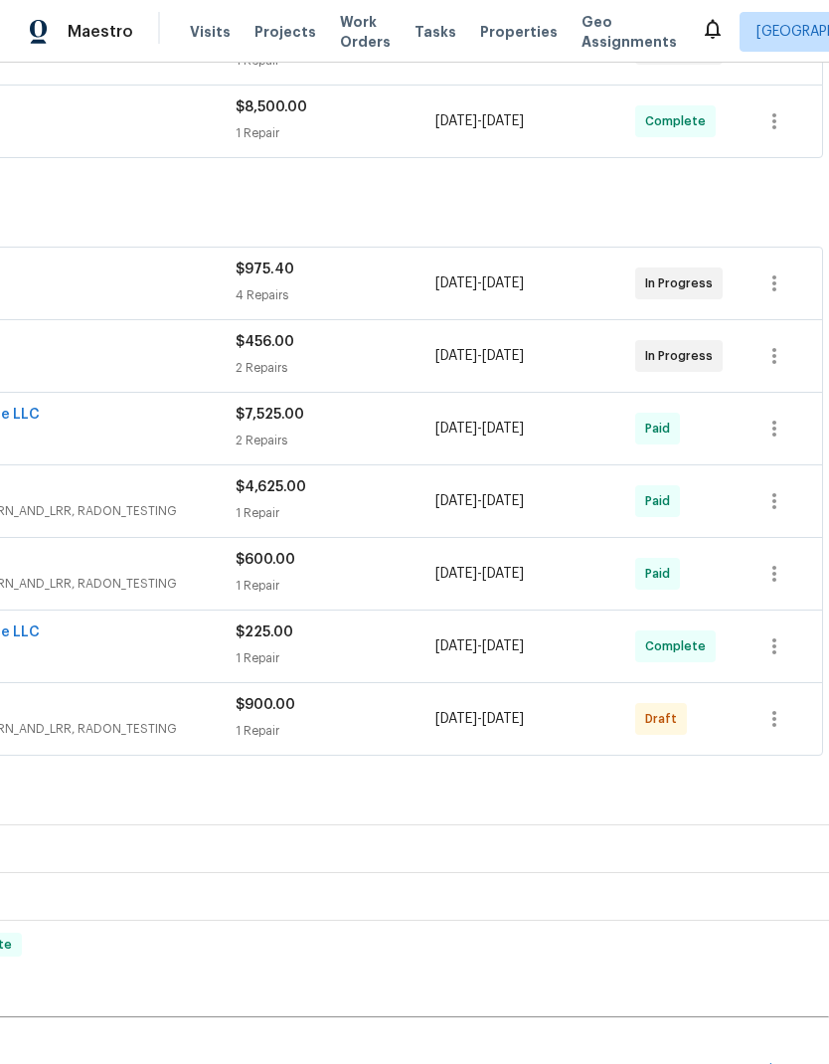
scroll to position [431, 294]
click at [781, 708] on icon "button" at bounding box center [775, 720] width 24 height 24
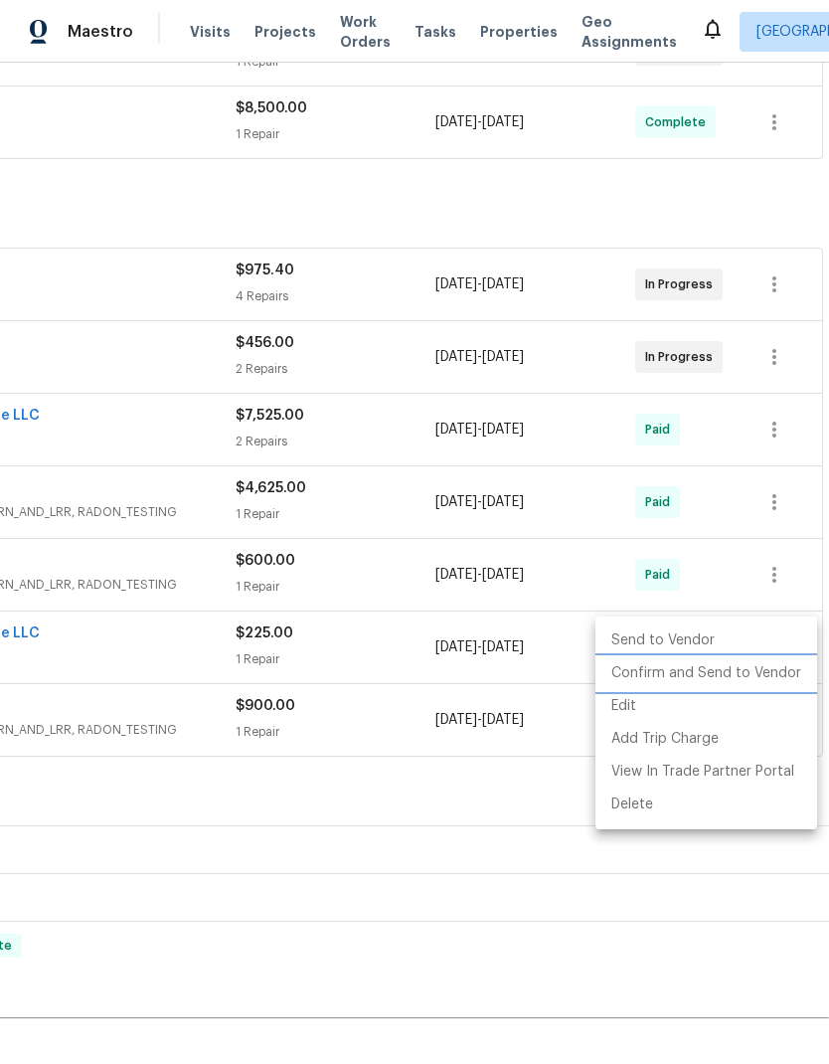
click at [765, 674] on li "Confirm and Send to Vendor" at bounding box center [707, 673] width 222 height 33
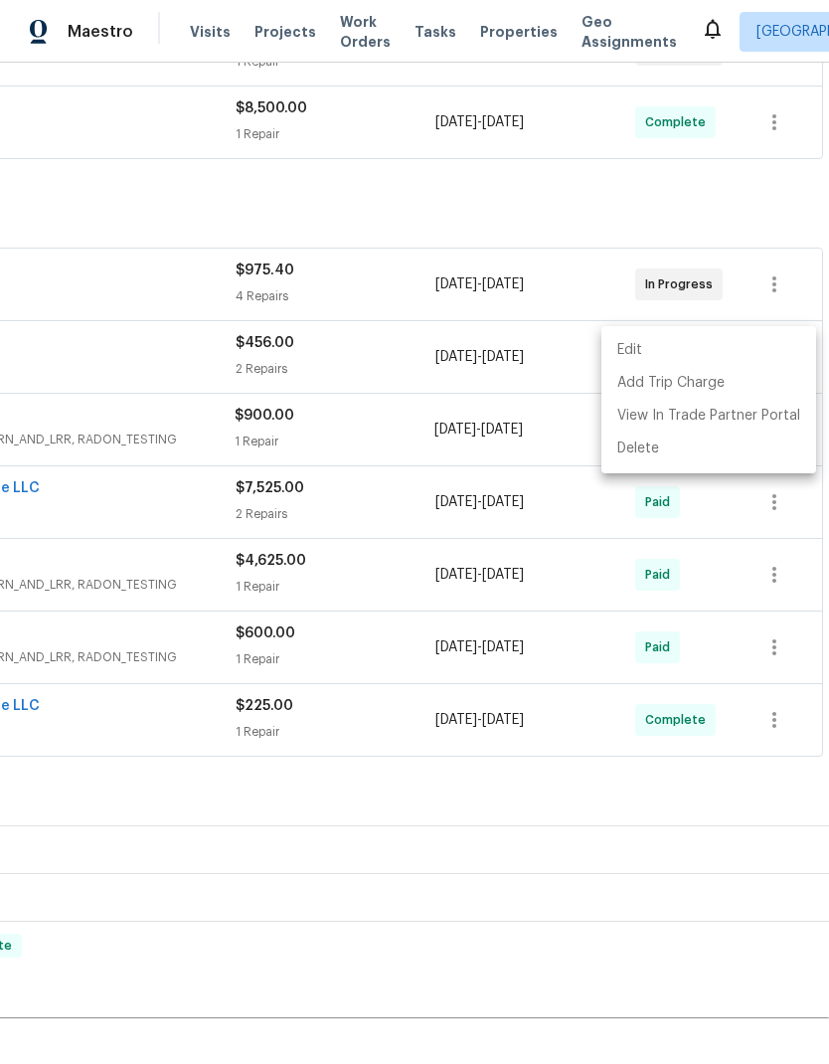
click at [517, 775] on div at bounding box center [414, 532] width 829 height 1064
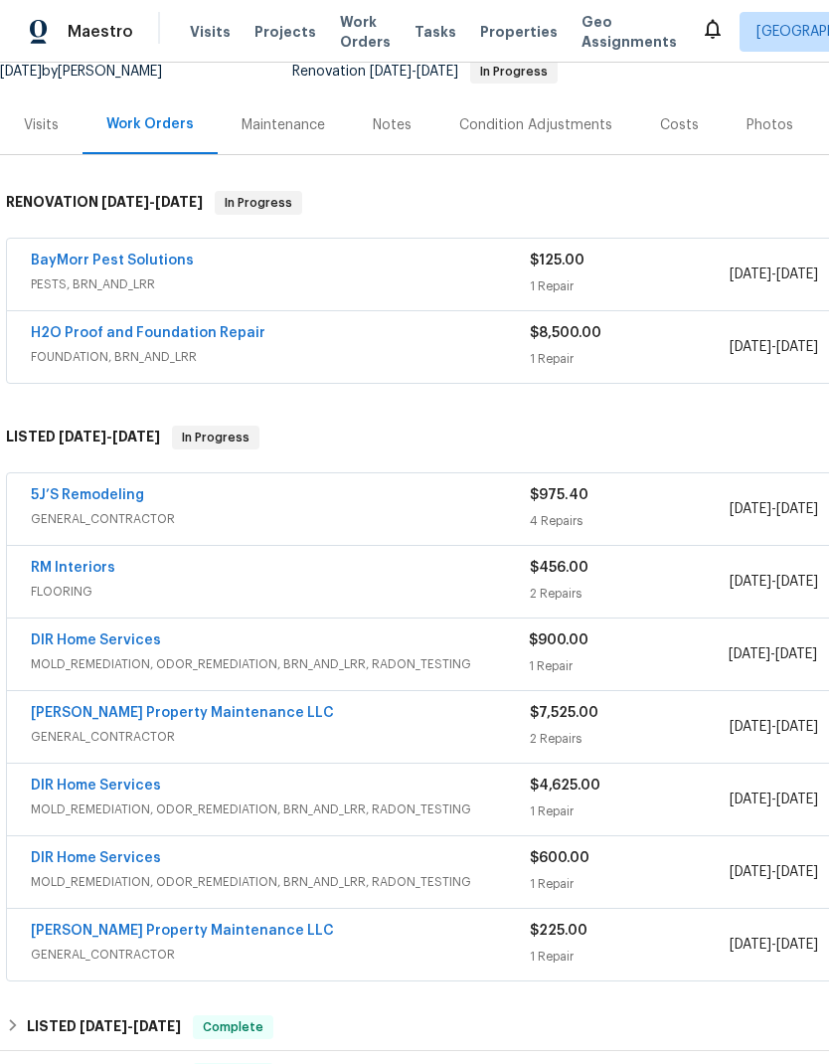
scroll to position [203, 0]
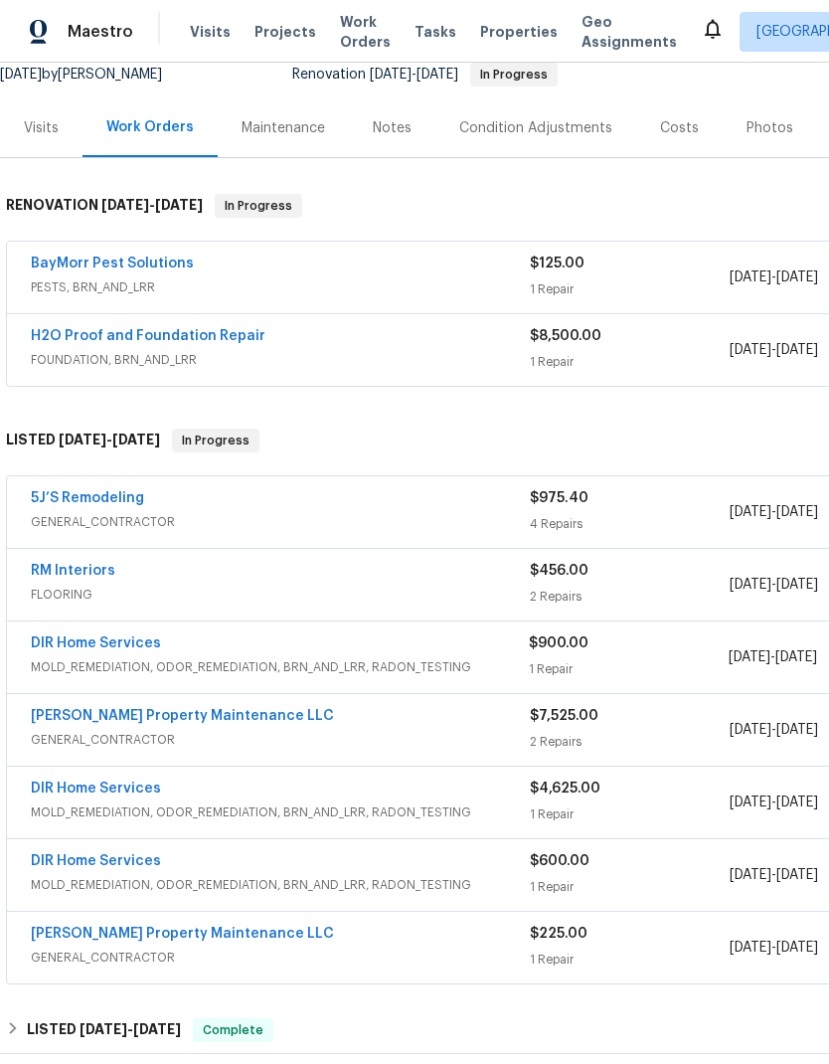
click at [141, 636] on link "DIR Home Services" at bounding box center [96, 643] width 130 height 14
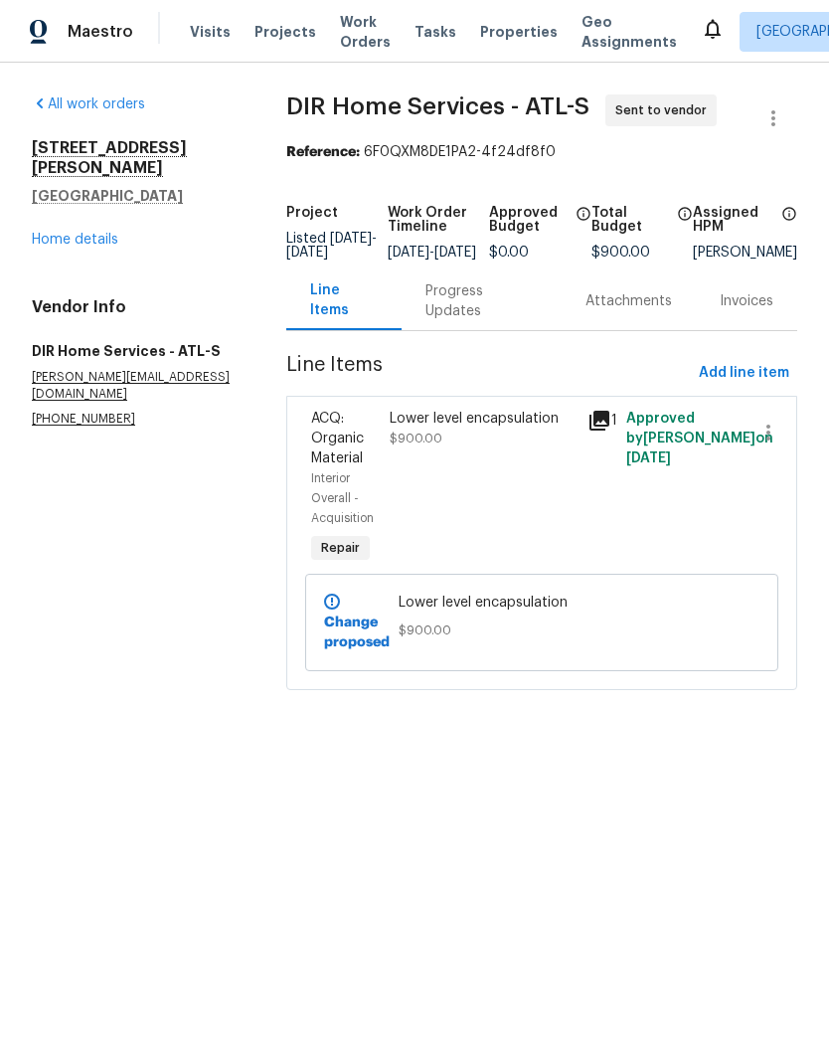
click at [460, 306] on div "Progress Updates" at bounding box center [482, 301] width 112 height 40
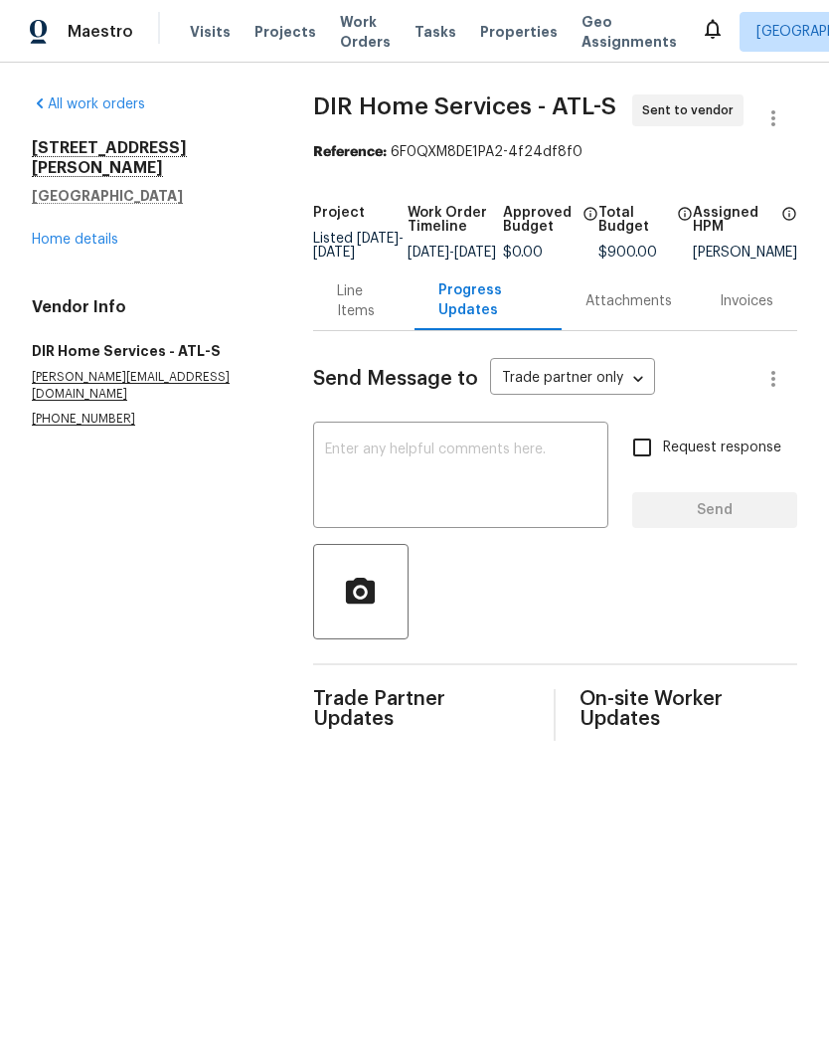
click at [440, 466] on textarea at bounding box center [460, 478] width 271 height 70
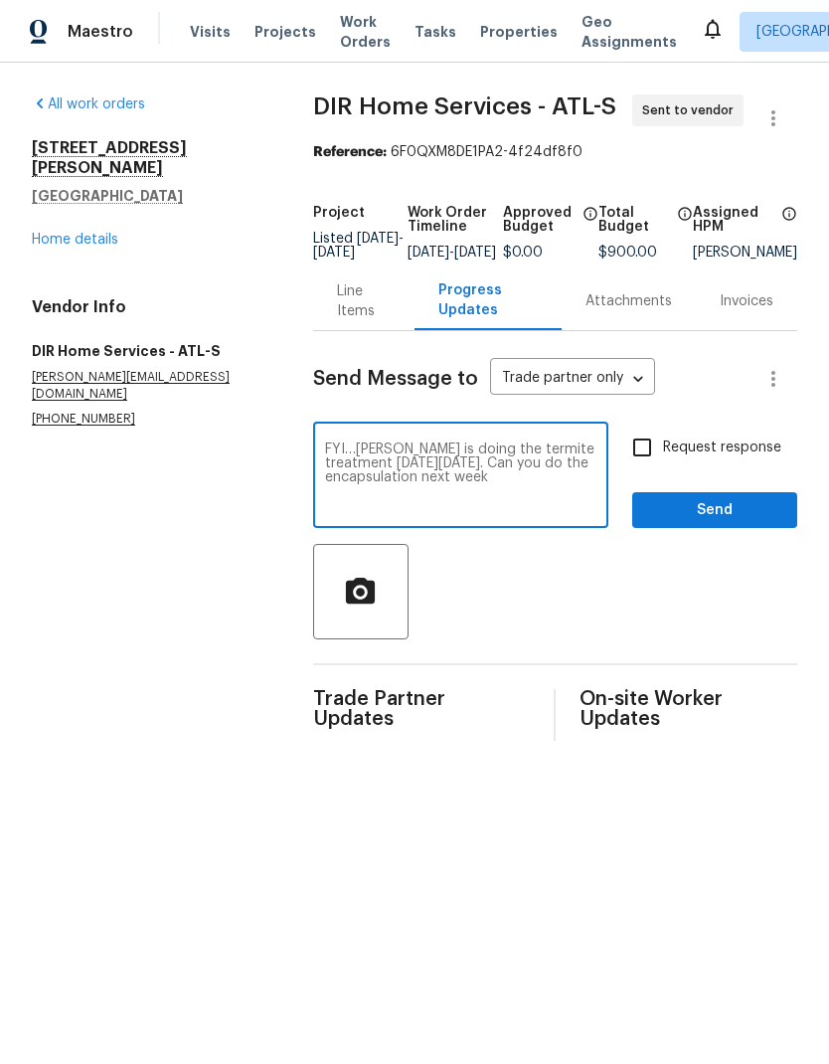
click at [417, 496] on textarea "FYI…Todd is doing the termite treatment on Friday 10/3. Can you do the encapsul…" at bounding box center [460, 478] width 271 height 70
click at [546, 498] on textarea "FYI…Todd is doing the termite treatment on Friday 10/3. Can you do the encapsul…" at bounding box center [460, 478] width 271 height 70
type textarea "FYI…Todd is doing the termite treatment on Friday 10/3. Can you do the encapsul…"
click at [645, 459] on input "Request response" at bounding box center [643, 448] width 42 height 42
checkbox input "true"
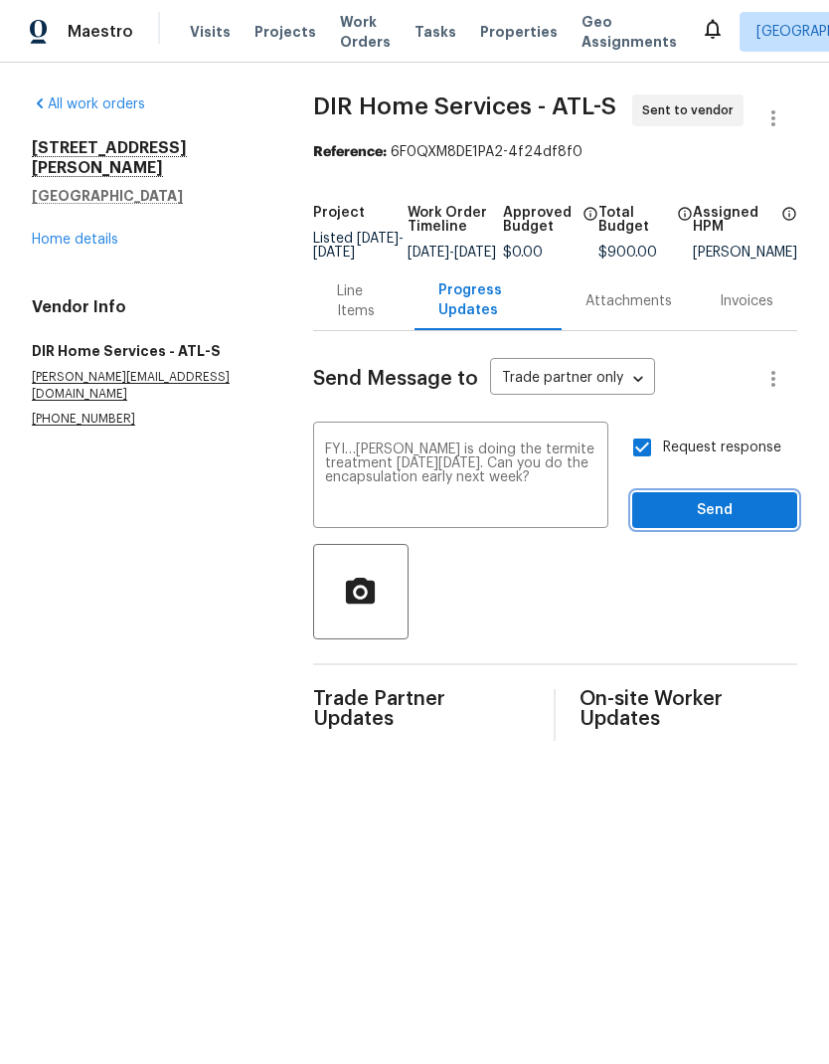
click at [736, 522] on span "Send" at bounding box center [714, 510] width 133 height 25
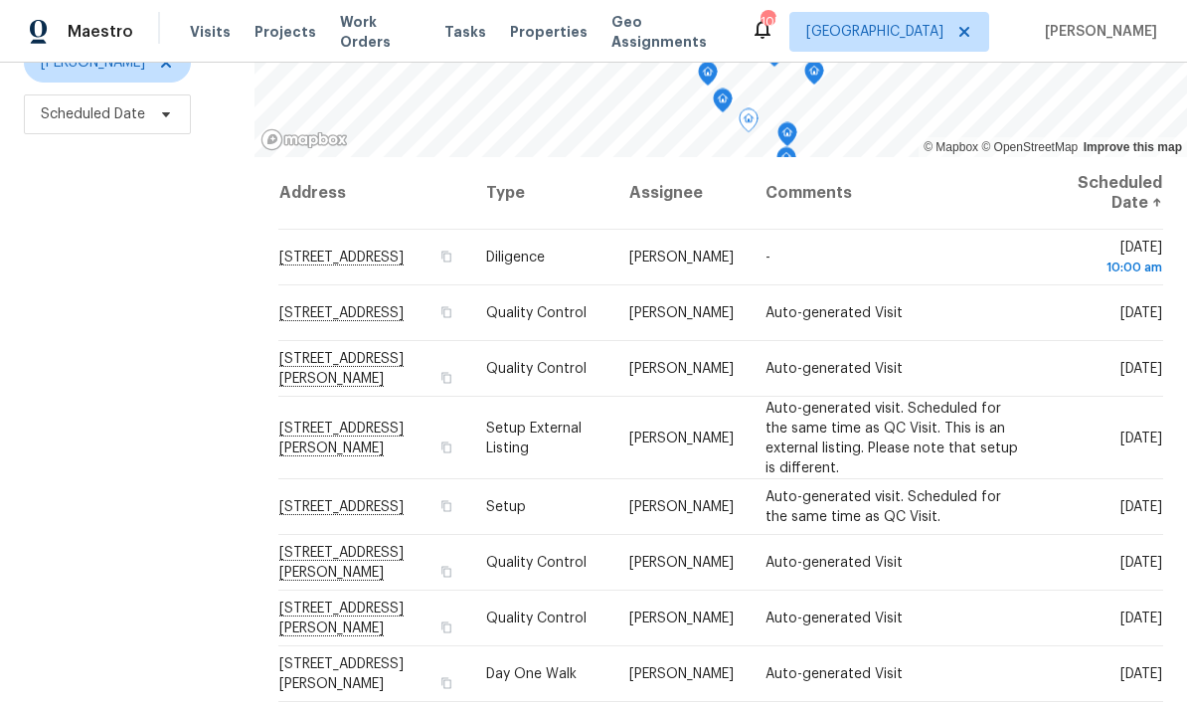
click at [0, 0] on icon at bounding box center [0, 0] width 0 height 0
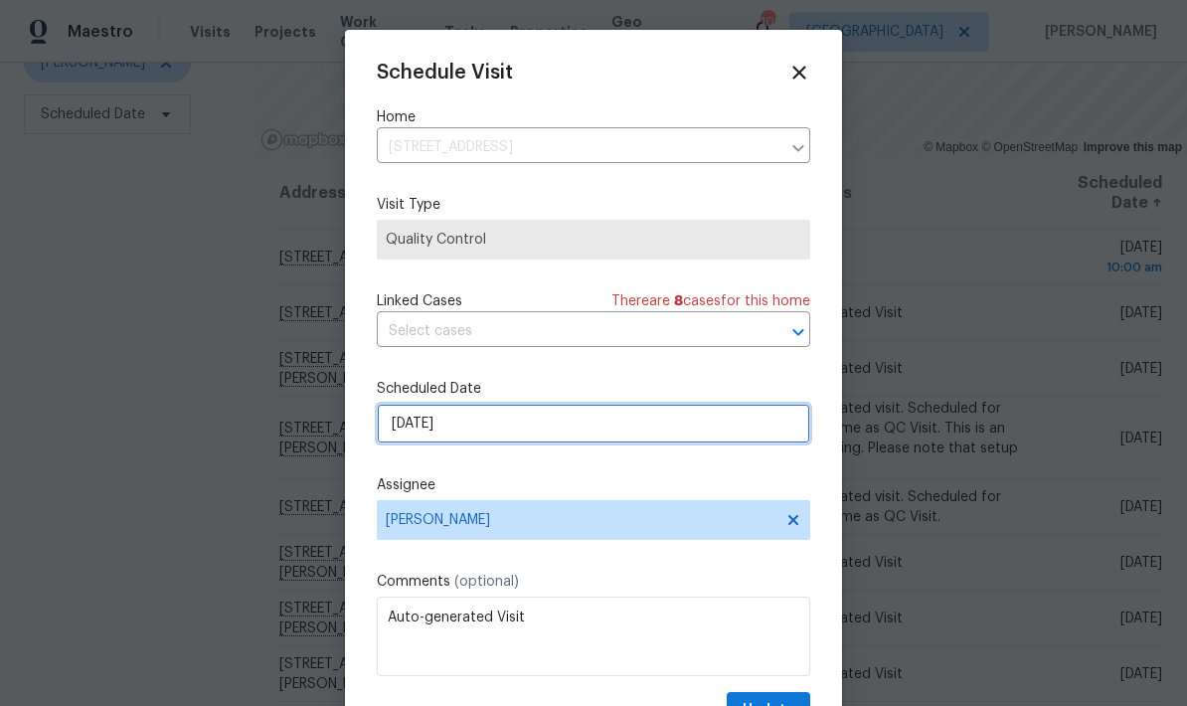
click at [665, 442] on input "[DATE]" at bounding box center [594, 424] width 434 height 40
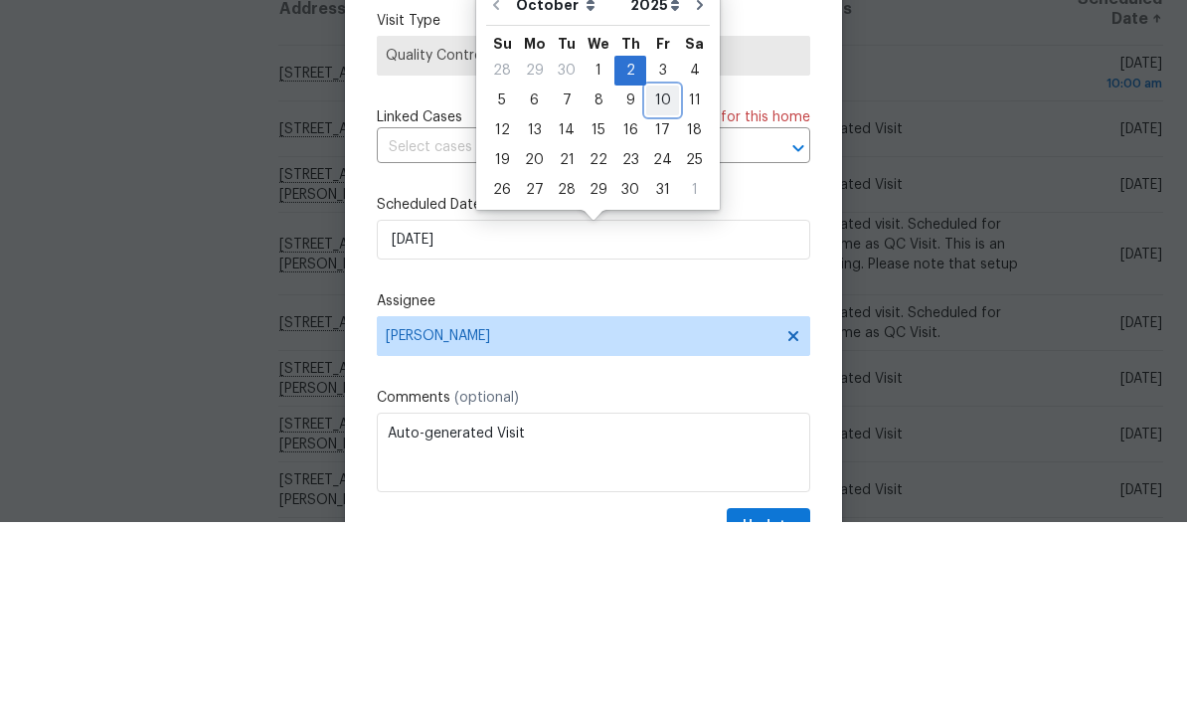
click at [659, 271] on div "10" at bounding box center [662, 285] width 33 height 28
type input "[DATE]"
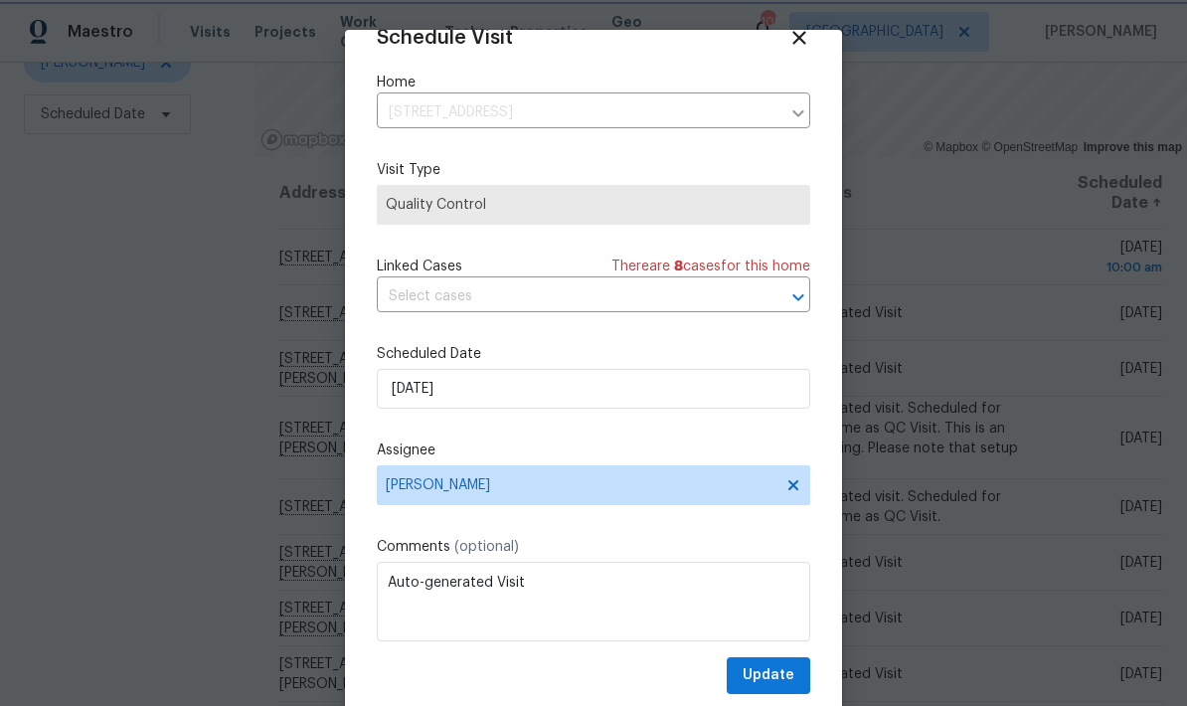
scroll to position [39, 0]
click at [799, 675] on button "Update" at bounding box center [769, 675] width 84 height 37
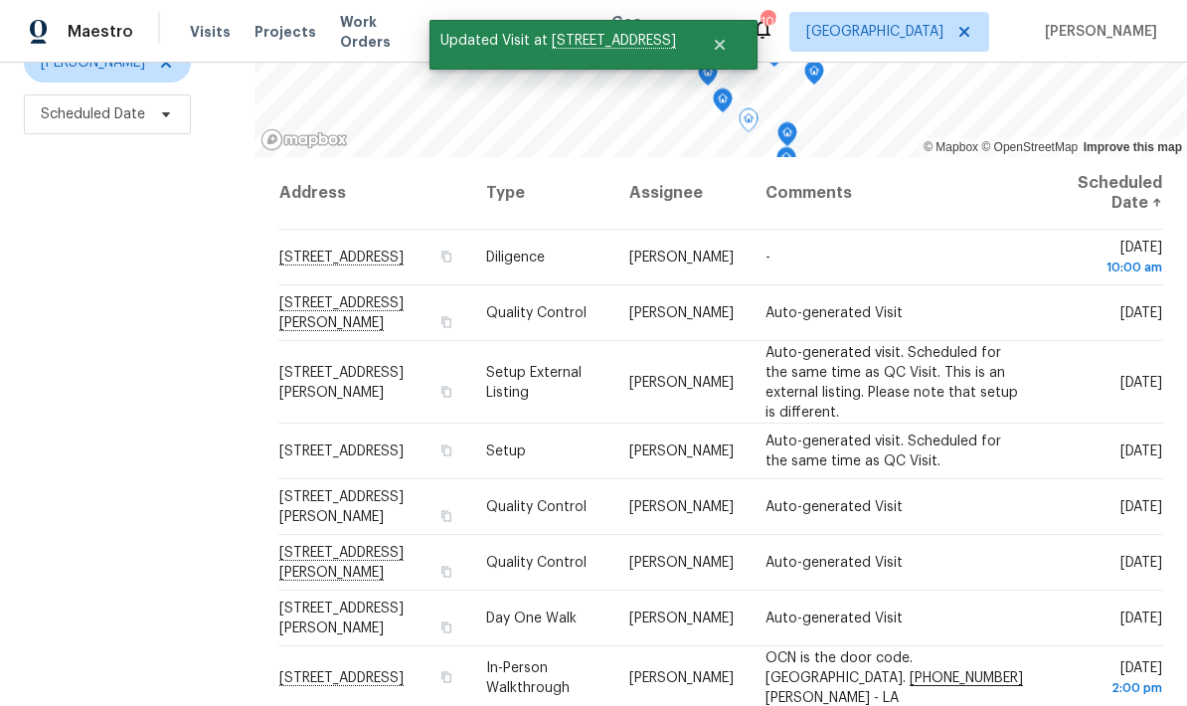
click at [0, 0] on icon at bounding box center [0, 0] width 0 height 0
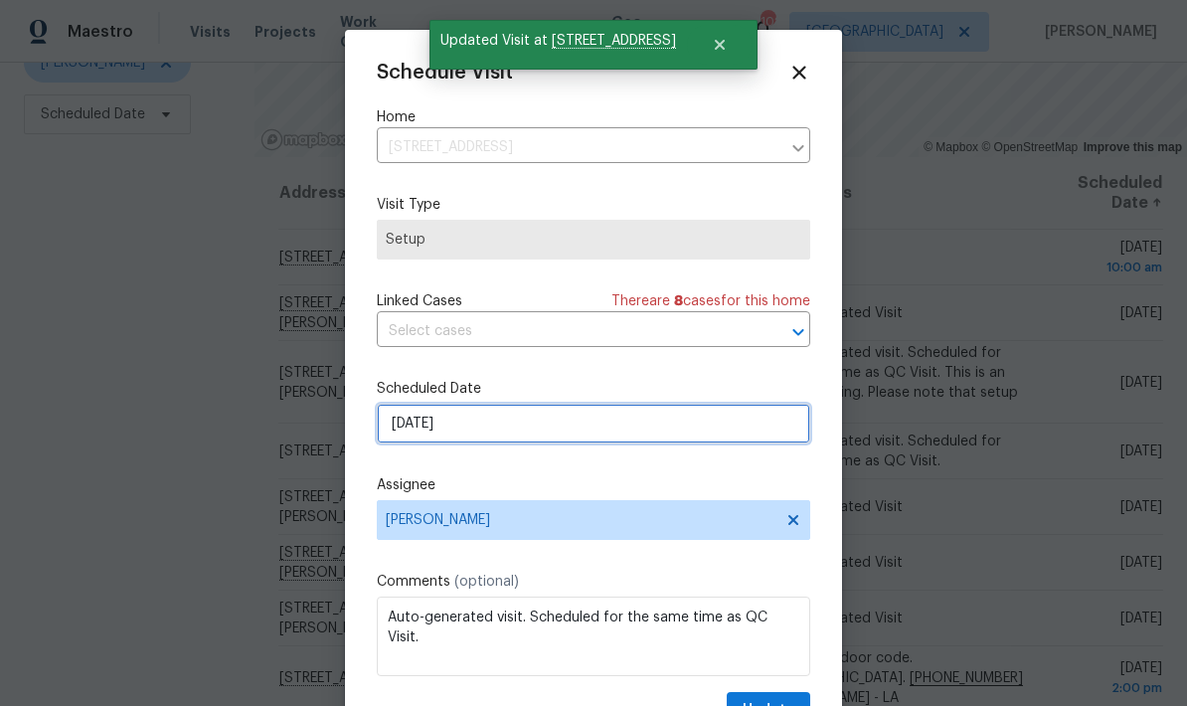
click at [728, 436] on input "[DATE]" at bounding box center [594, 424] width 434 height 40
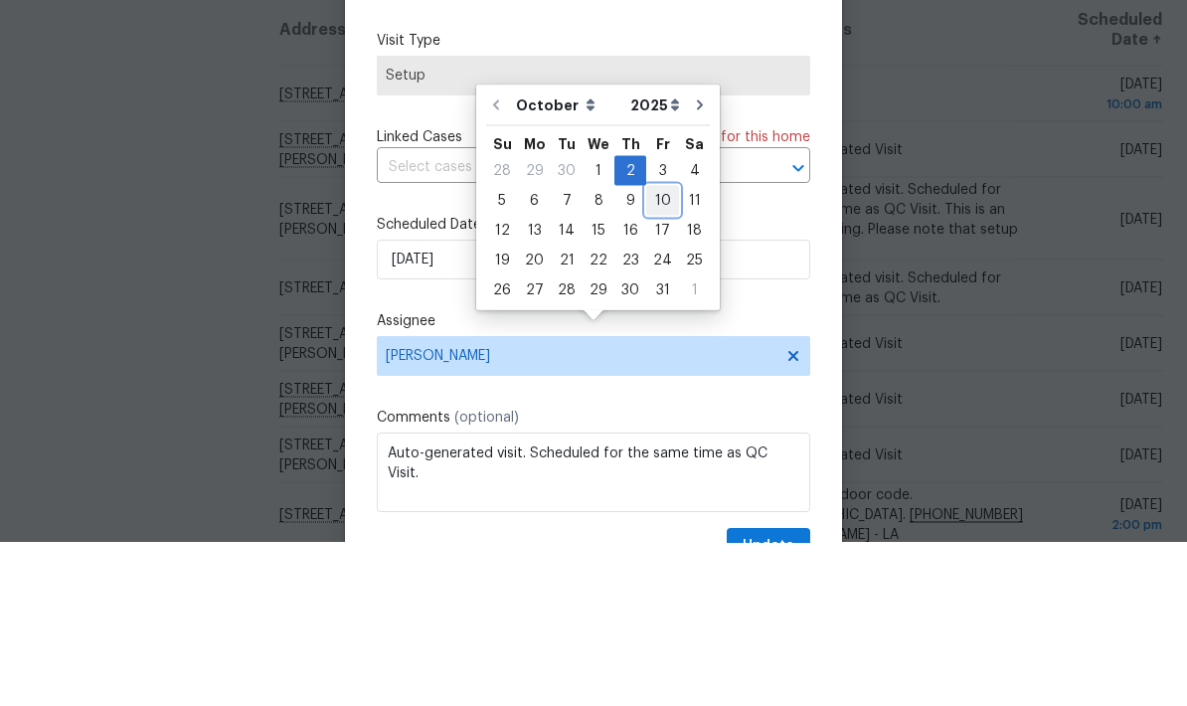
click at [657, 350] on div "10" at bounding box center [662, 364] width 33 height 28
type input "[DATE]"
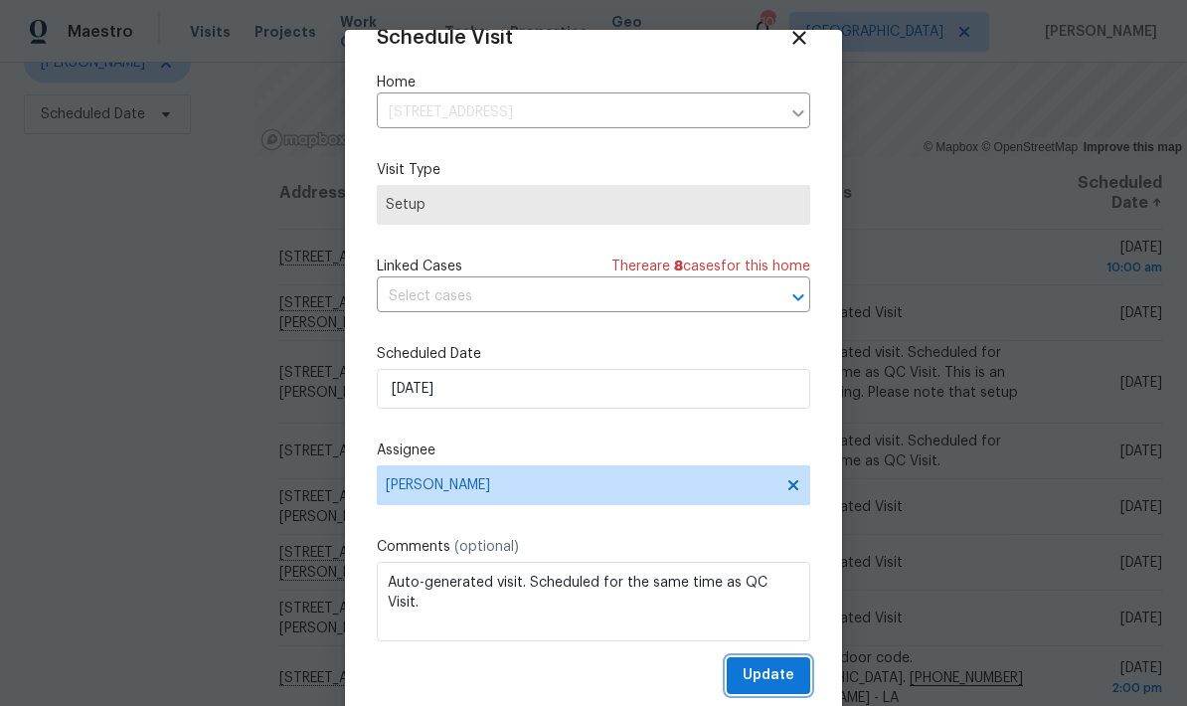
click at [796, 675] on button "Update" at bounding box center [769, 675] width 84 height 37
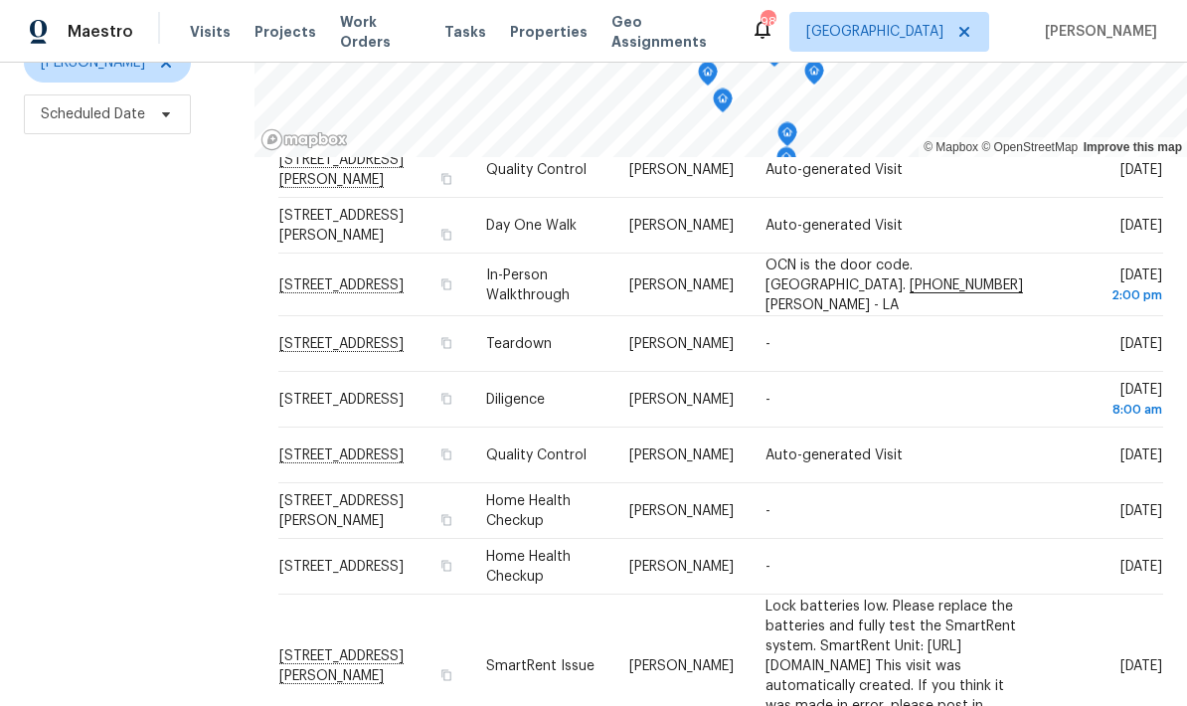
scroll to position [338, 0]
click at [0, 0] on icon at bounding box center [0, 0] width 0 height 0
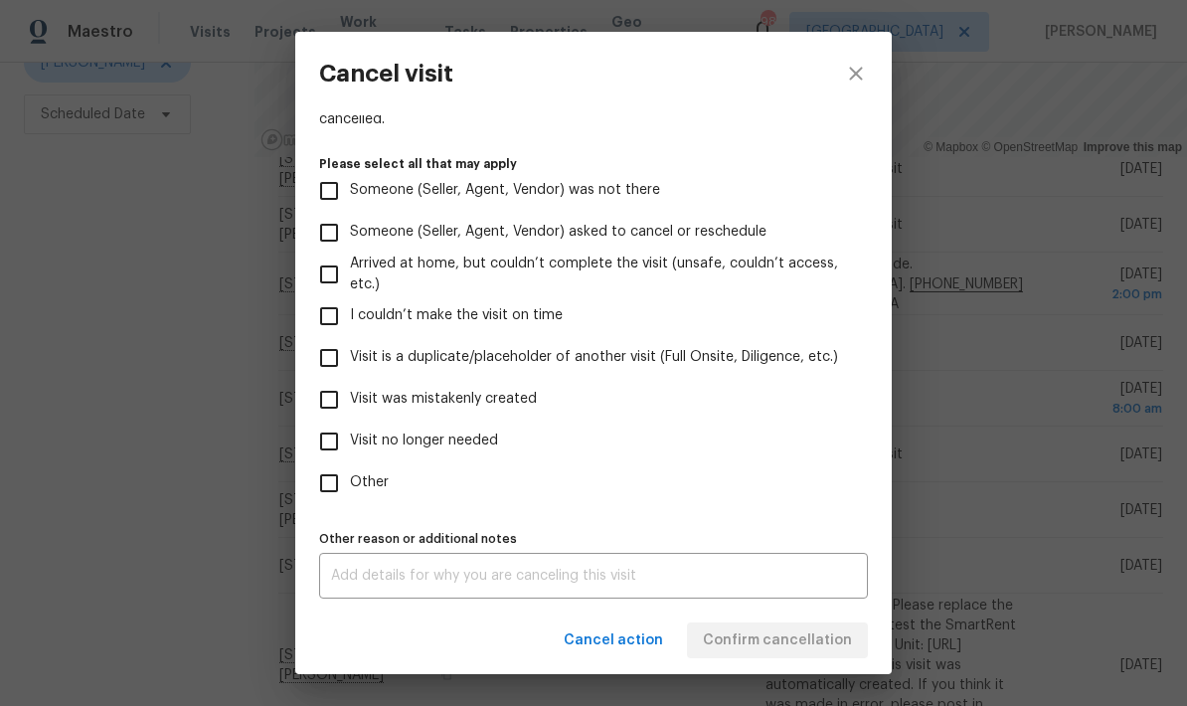
scroll to position [182, 0]
click at [337, 489] on input "Other" at bounding box center [329, 483] width 42 height 42
checkbox input "true"
click at [475, 582] on textarea at bounding box center [593, 576] width 525 height 14
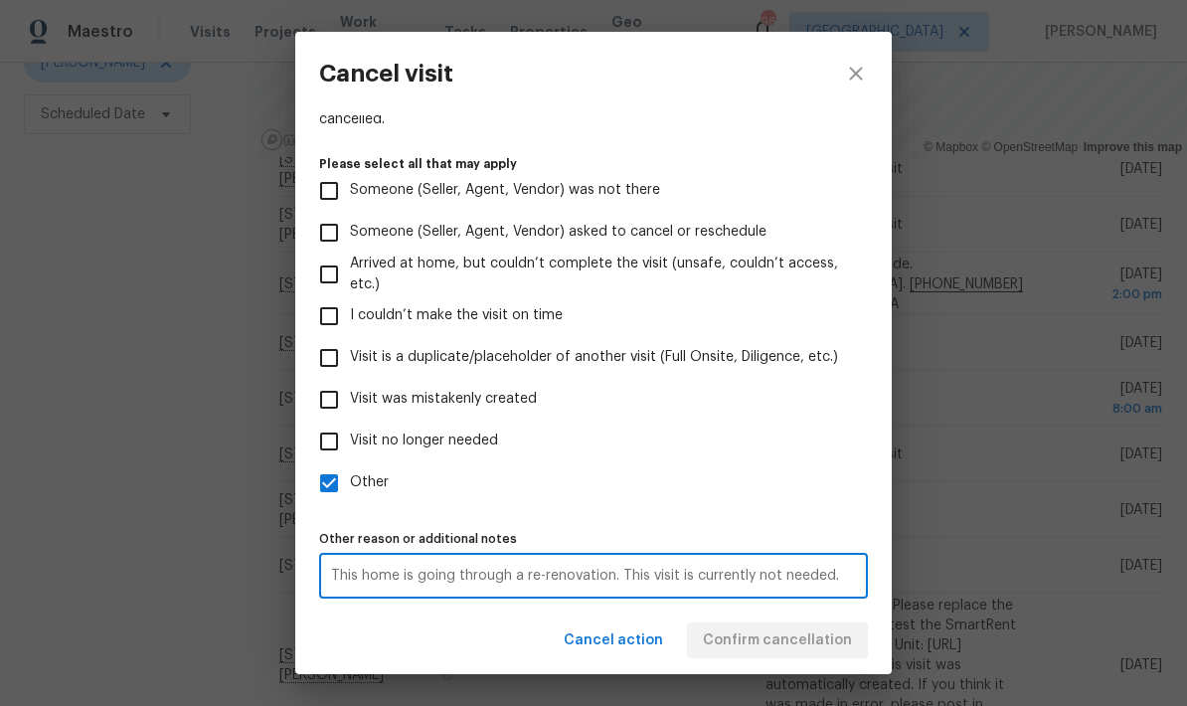
type textarea "This home is going through a re-renovation. This visit is currently not needed."
click at [828, 642] on div "Cancel action Confirm cancellation" at bounding box center [593, 641] width 597 height 69
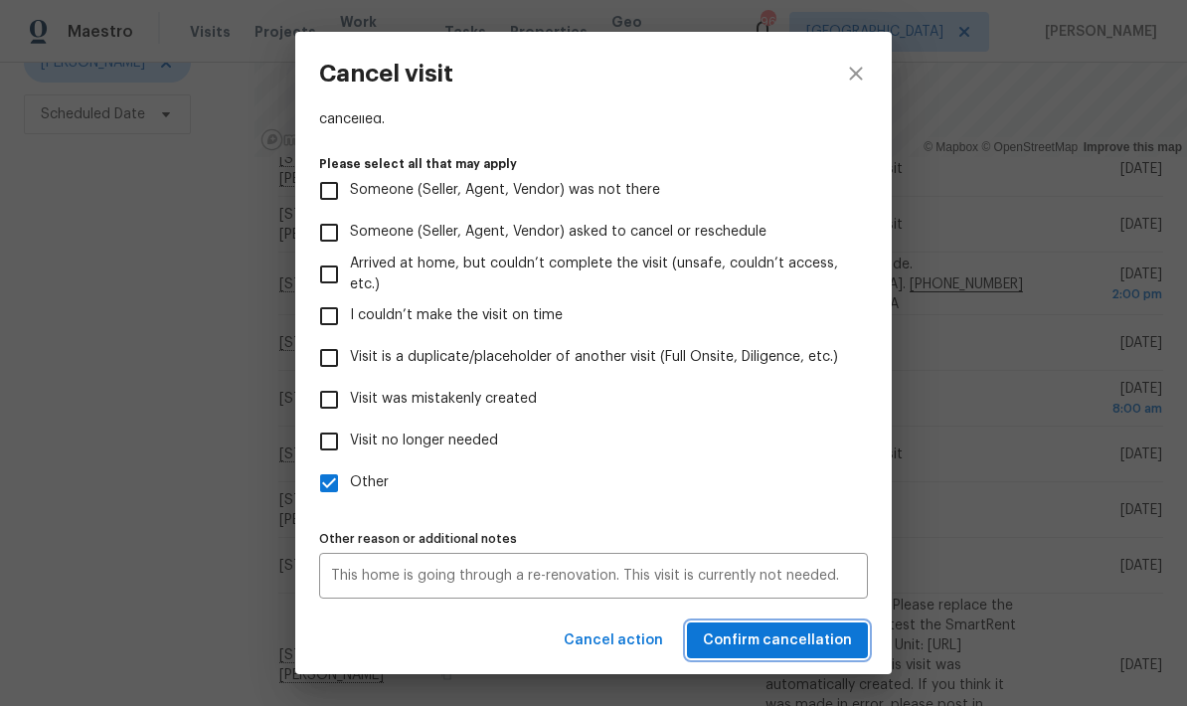
click at [828, 643] on span "Confirm cancellation" at bounding box center [777, 641] width 149 height 25
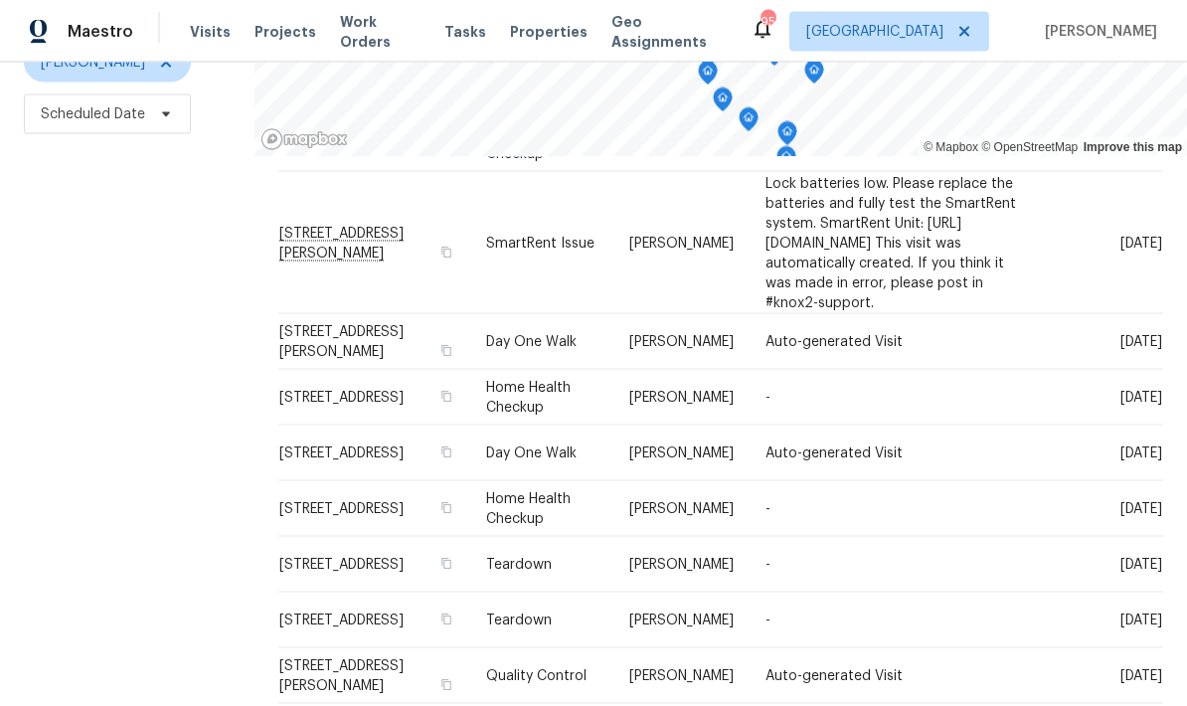
scroll to position [80, 0]
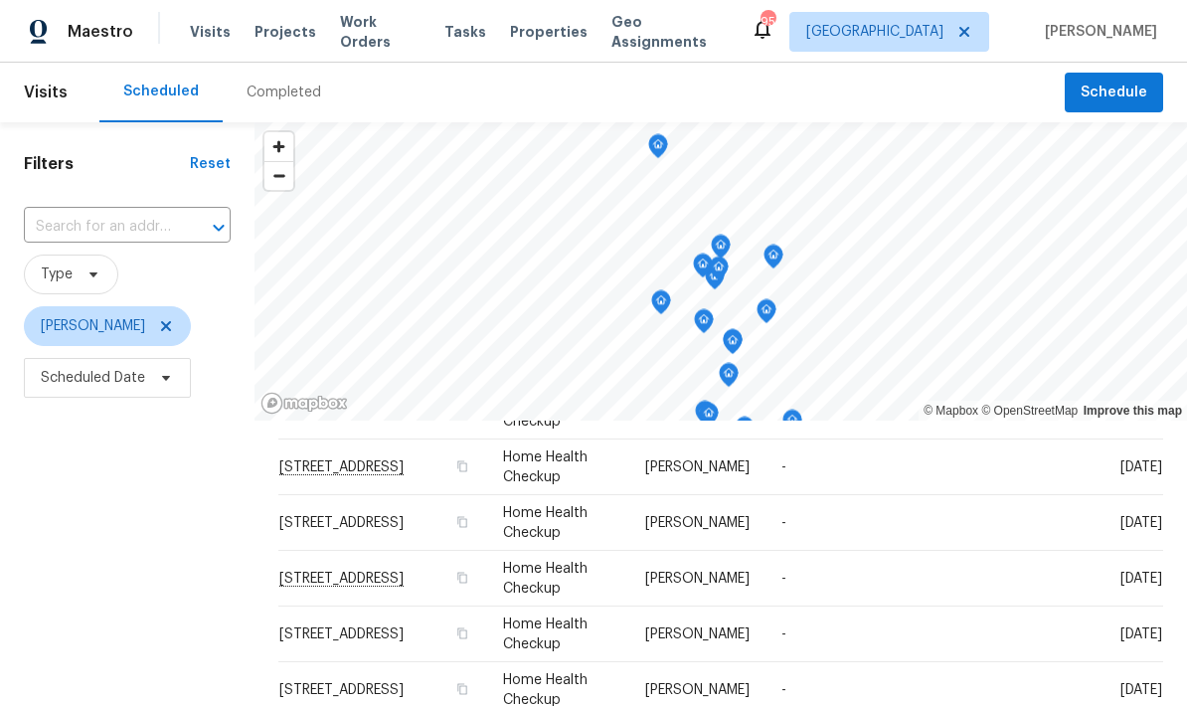
scroll to position [0, 0]
